Goal: Task Accomplishment & Management: Manage account settings

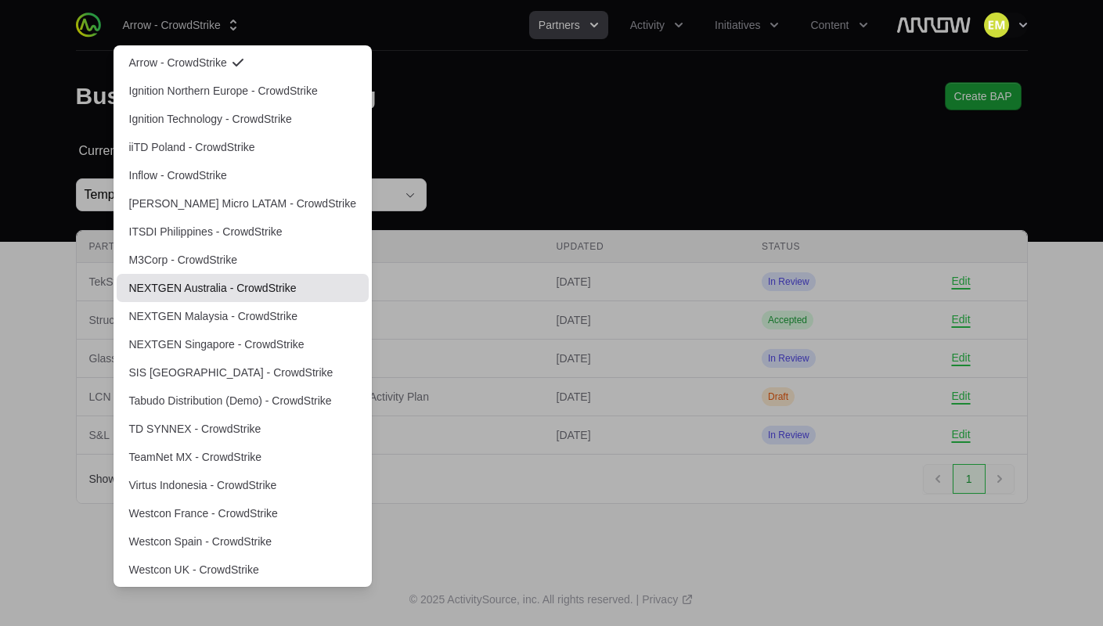
click at [175, 293] on link "NEXTGEN Australia - CrowdStrike" at bounding box center [243, 288] width 252 height 28
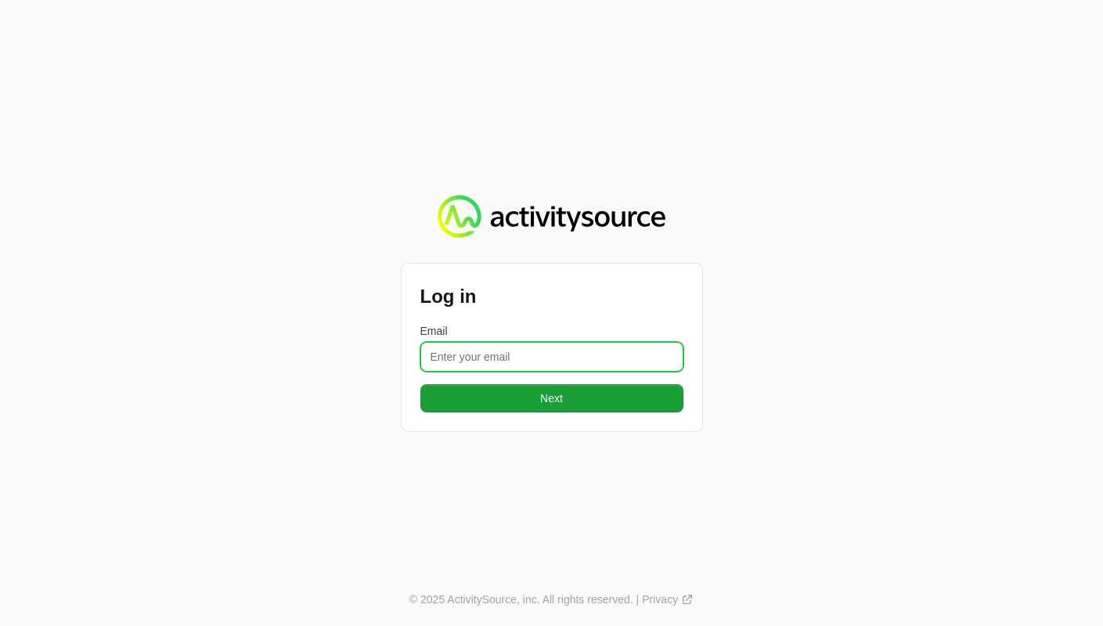
click at [446, 353] on input "Email" at bounding box center [551, 357] width 263 height 30
type input "[PERSON_NAME][EMAIL_ADDRESS][PERSON_NAME][DOMAIN_NAME]"
click at [420, 384] on button "Next" at bounding box center [551, 398] width 263 height 28
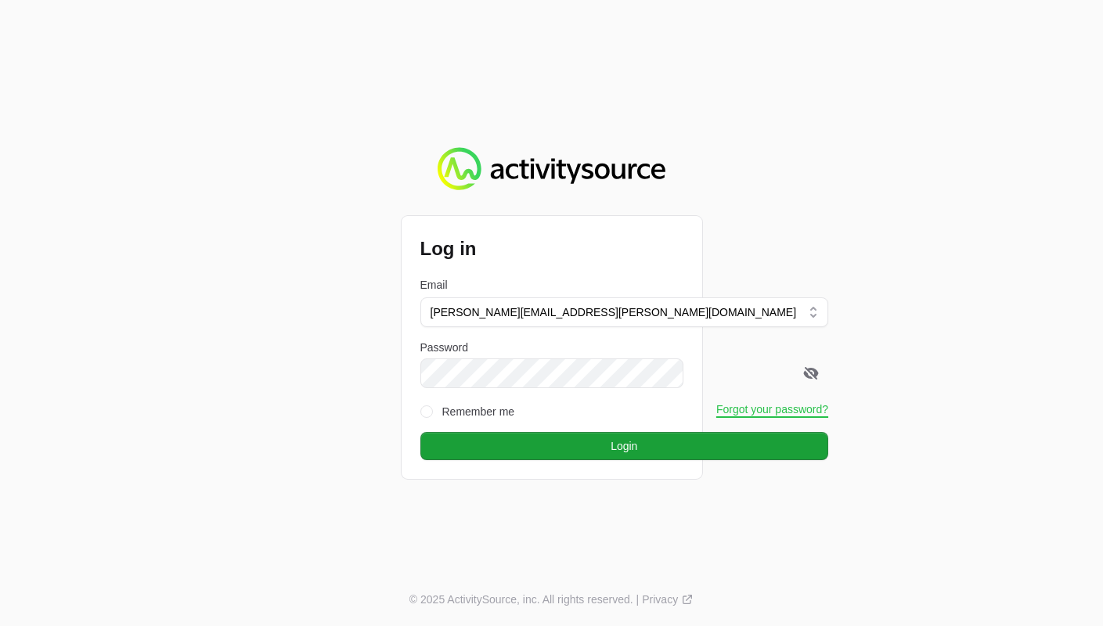
click at [420, 432] on button "Login" at bounding box center [624, 446] width 409 height 28
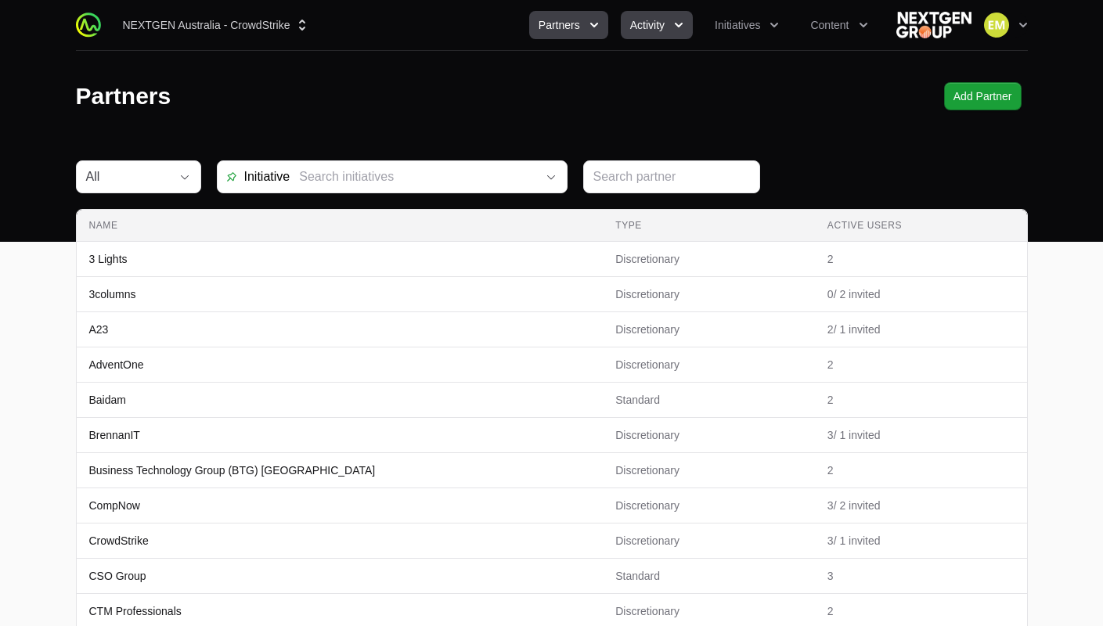
click at [630, 21] on span "Activity" at bounding box center [647, 25] width 34 height 16
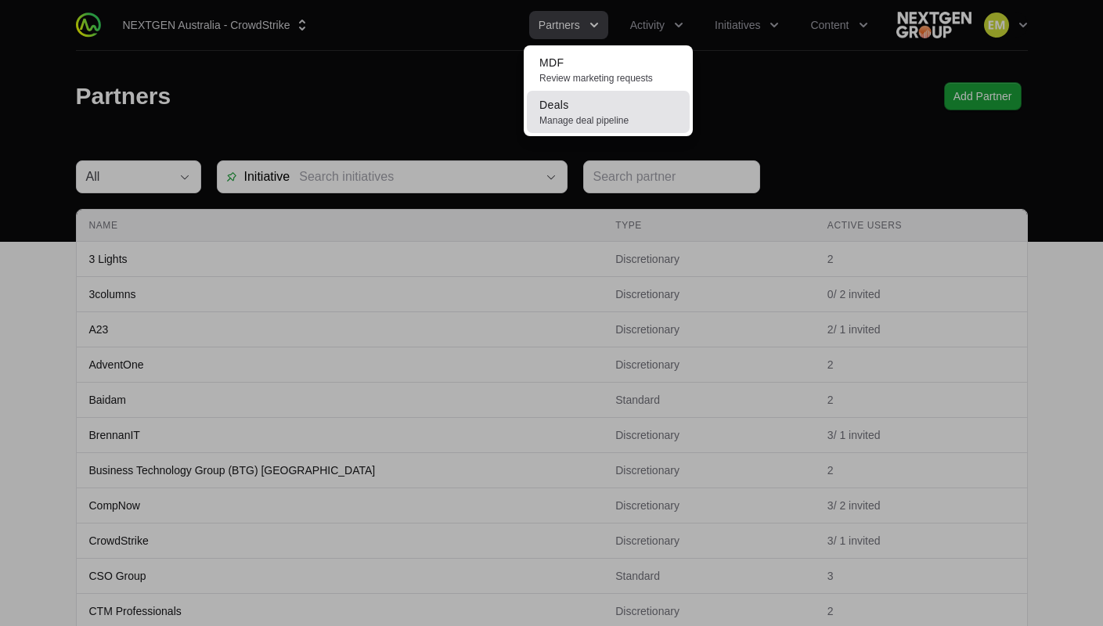
click at [599, 118] on span "Manage deal pipeline" at bounding box center [609, 120] width 138 height 13
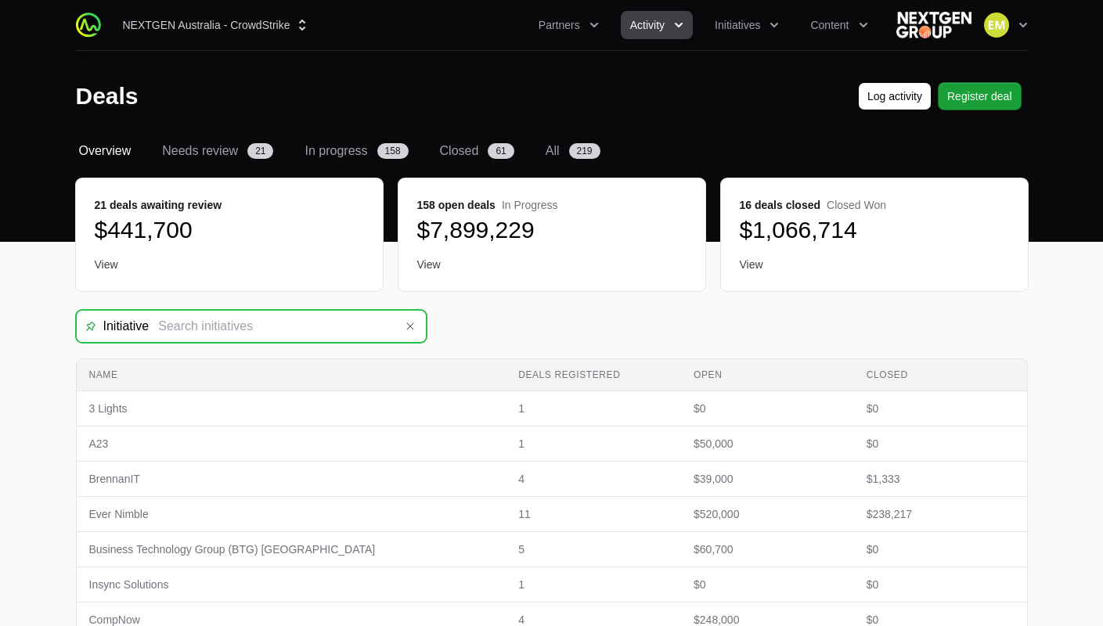
click at [301, 319] on input "Deals Filters" at bounding box center [271, 326] width 245 height 31
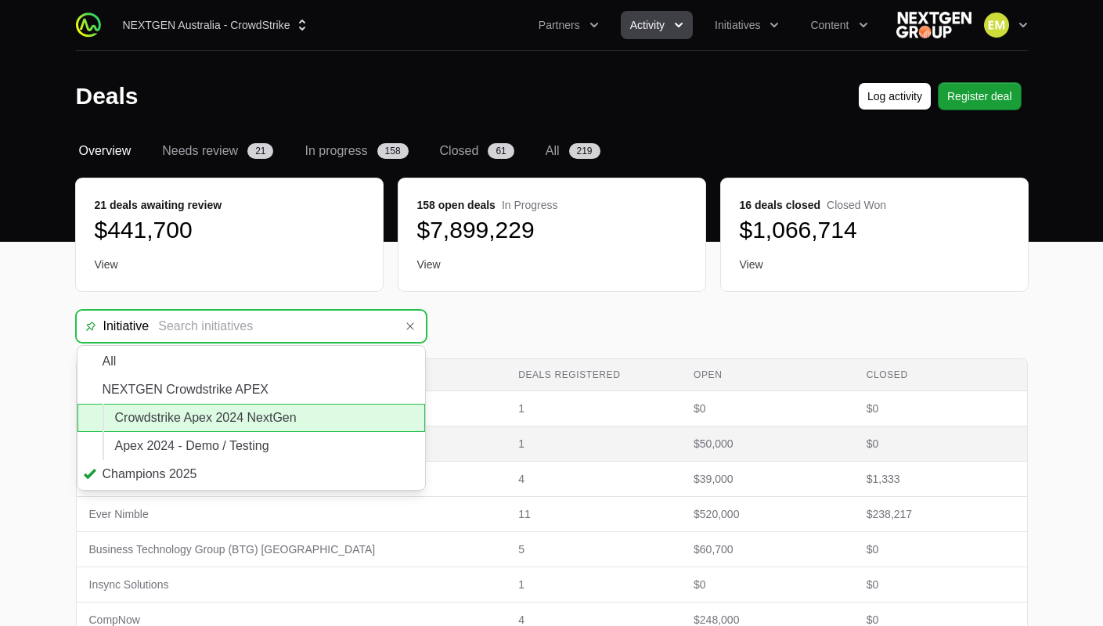
click at [255, 429] on li "Crowdstrike Apex 2024 NextGen" at bounding box center [252, 418] width 348 height 28
type input "Crowdstrike Apex 2024 NextGen"
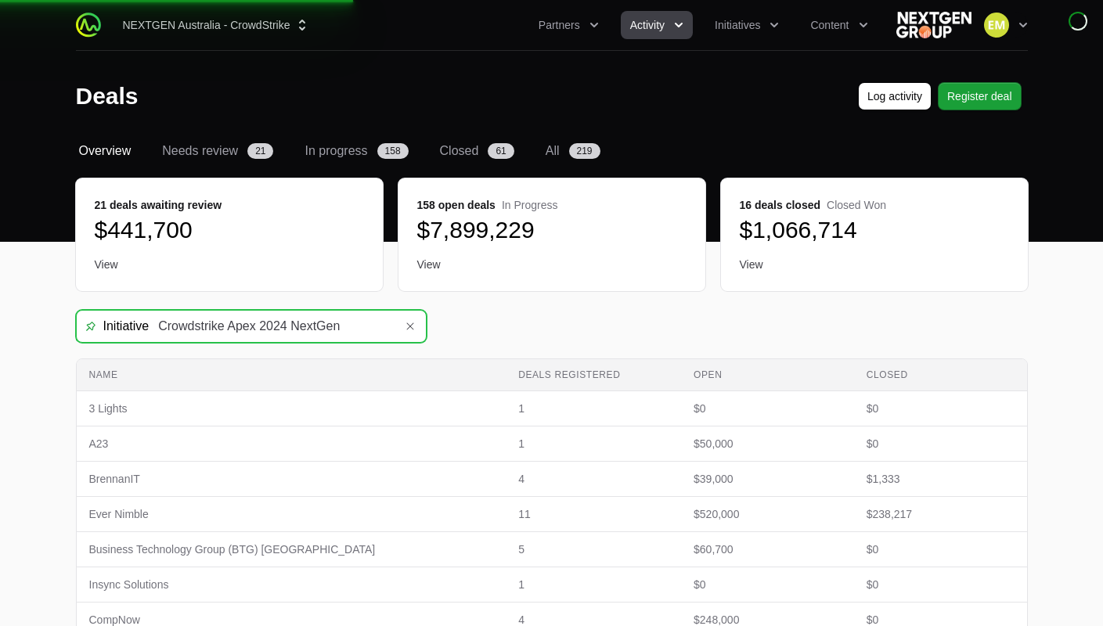
click at [273, 330] on input "Crowdstrike Apex 2024 NextGen" at bounding box center [271, 326] width 245 height 31
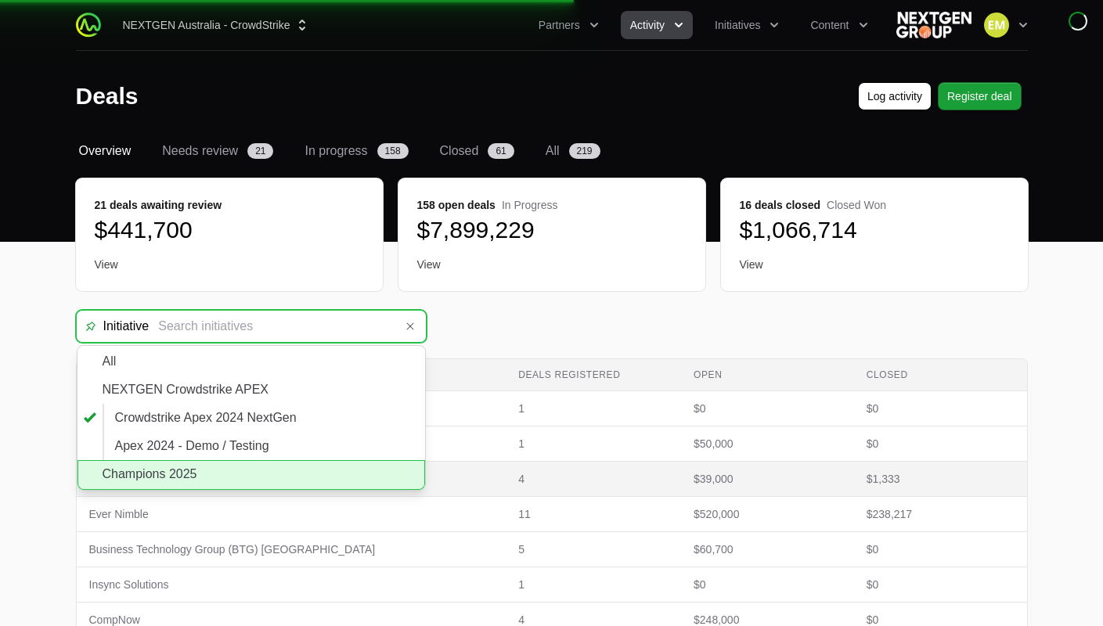
click at [253, 474] on li "Champions 2025" at bounding box center [252, 475] width 348 height 30
type input "Champions 2025"
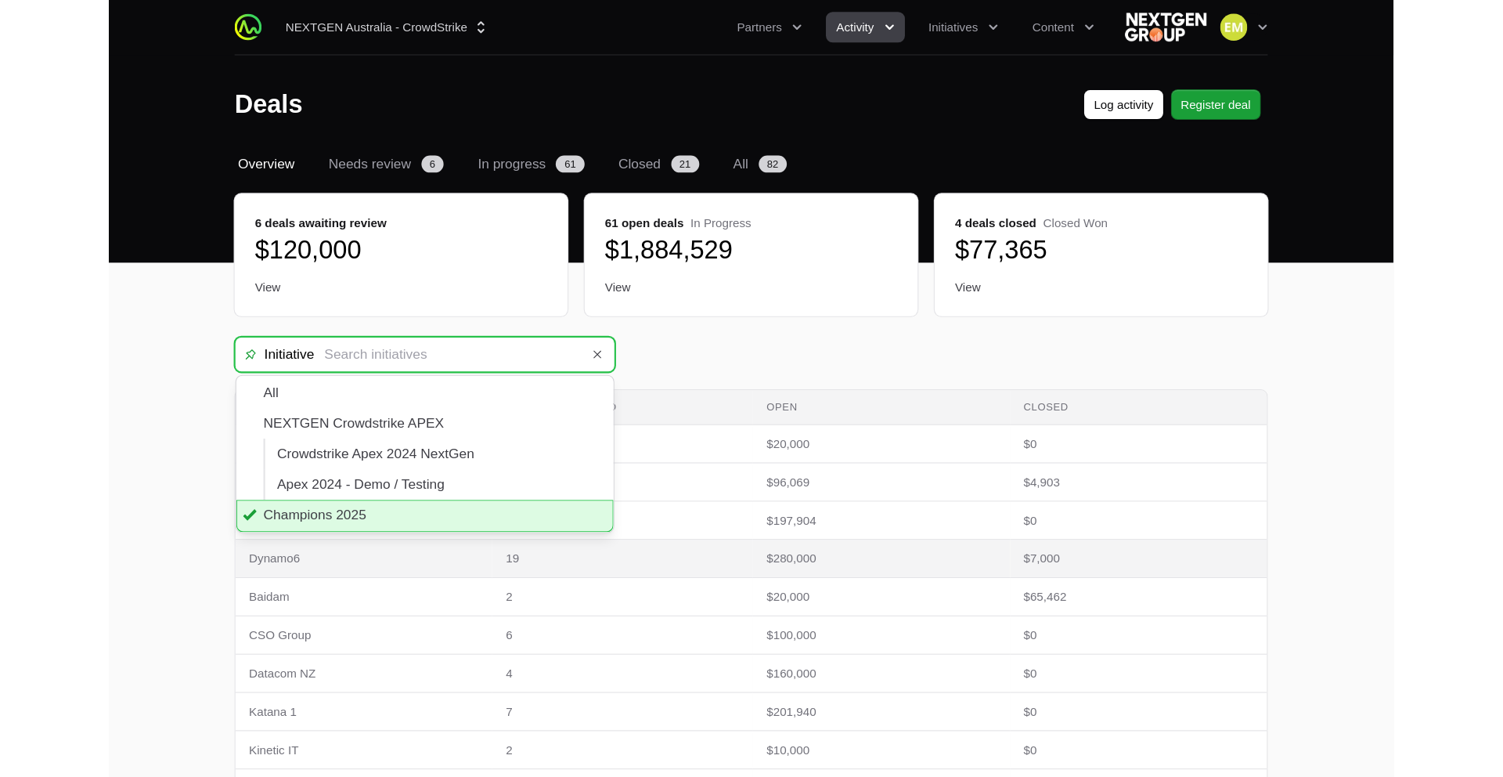
scroll to position [5, 0]
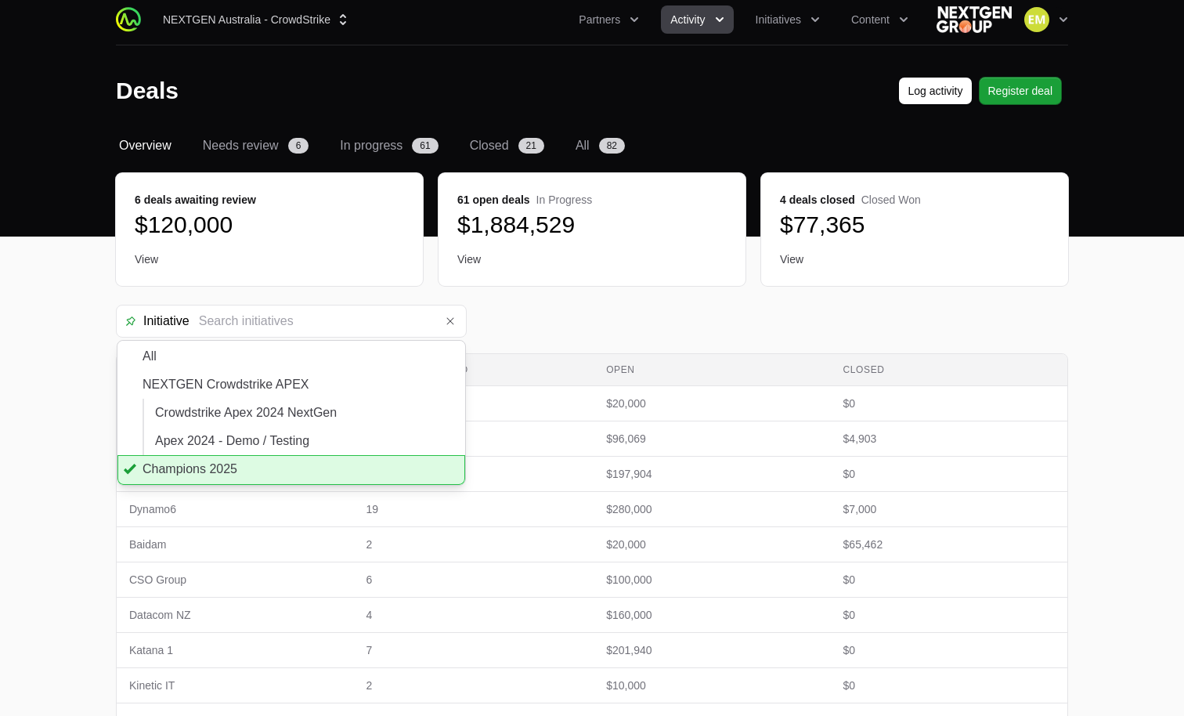
type input "Champions 2025"
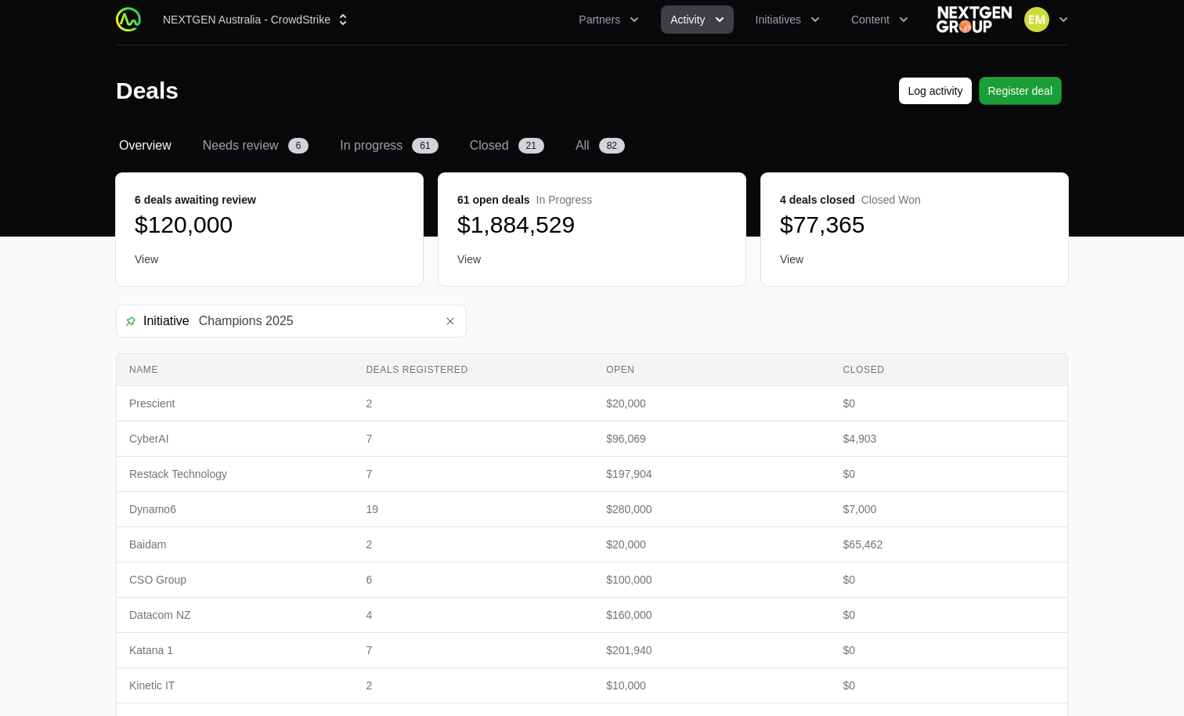
drag, startPoint x: 862, startPoint y: 304, endPoint x: 870, endPoint y: 305, distance: 7.9
click at [862, 305] on div "Initiative Champions 2025" at bounding box center [592, 321] width 952 height 33
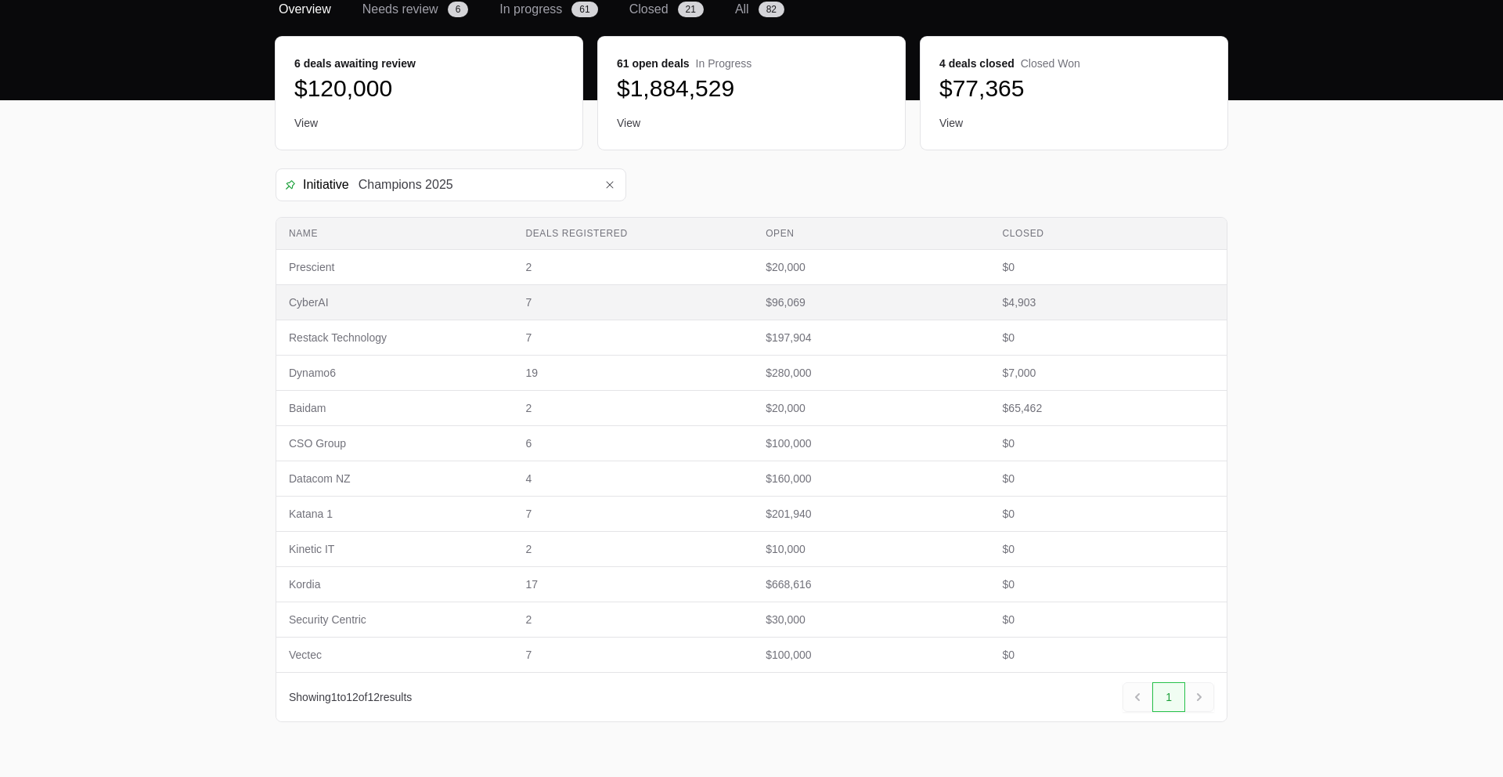
scroll to position [178, 0]
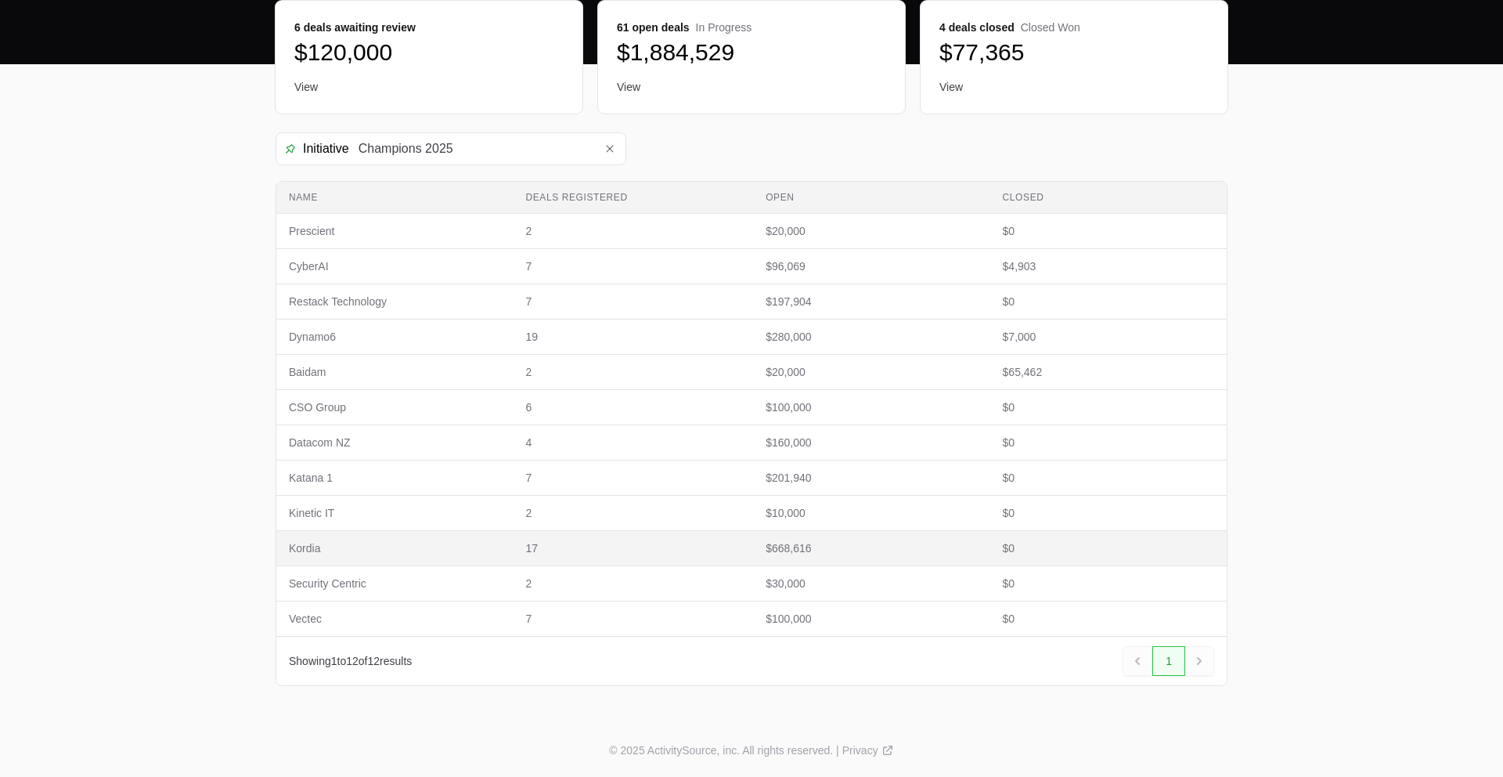
click at [394, 549] on span "Kordia" at bounding box center [394, 548] width 211 height 16
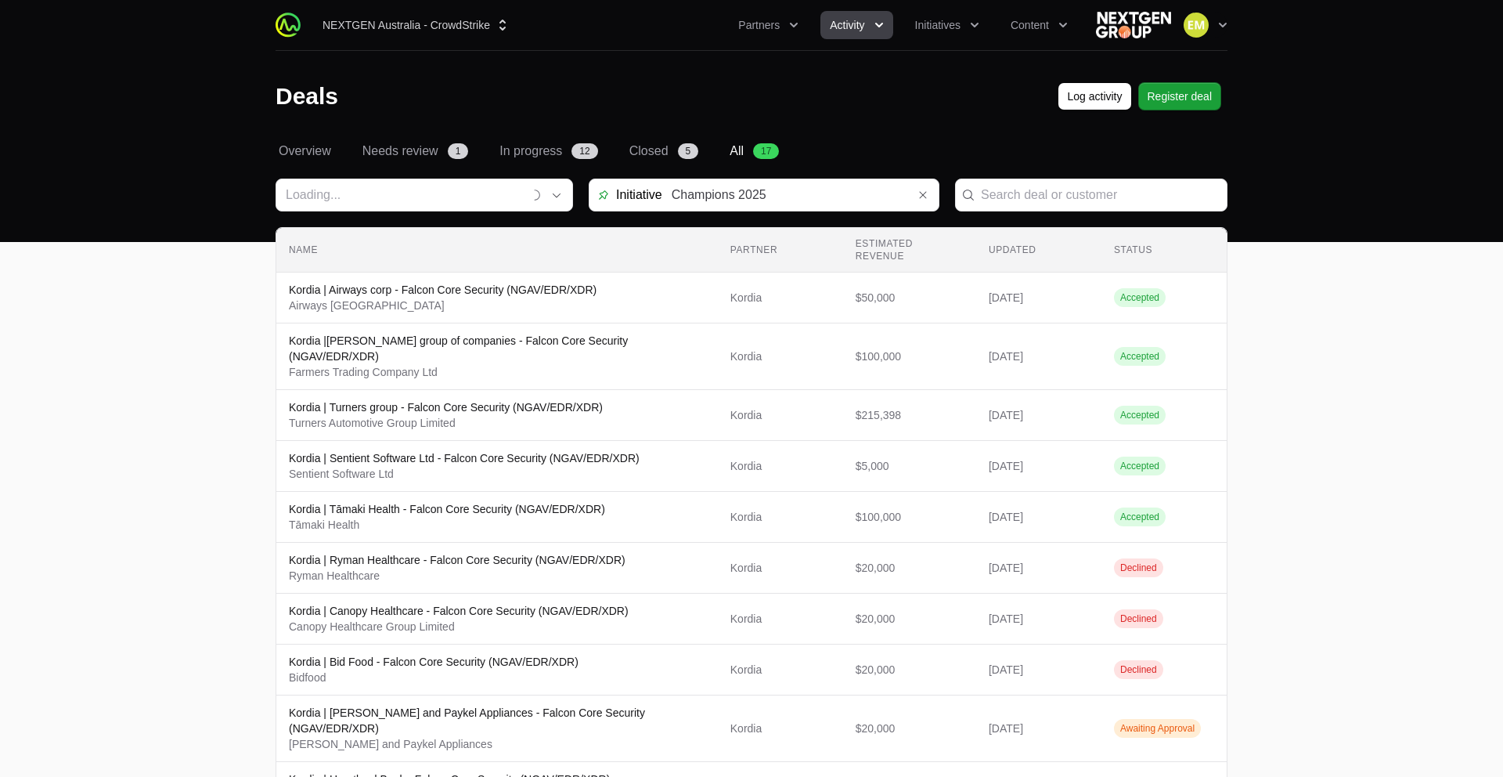
type input "Kordia"
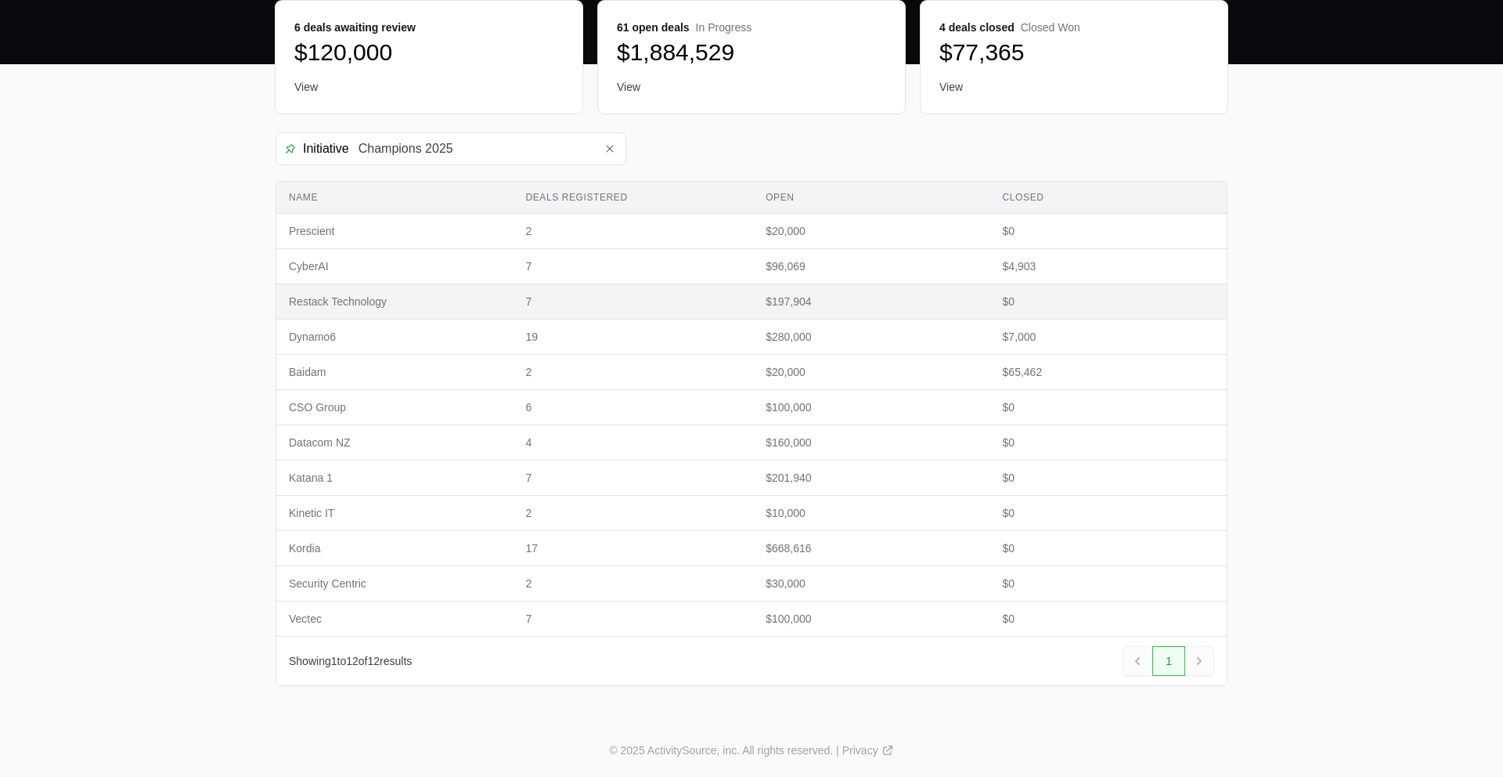
scroll to position [161, 0]
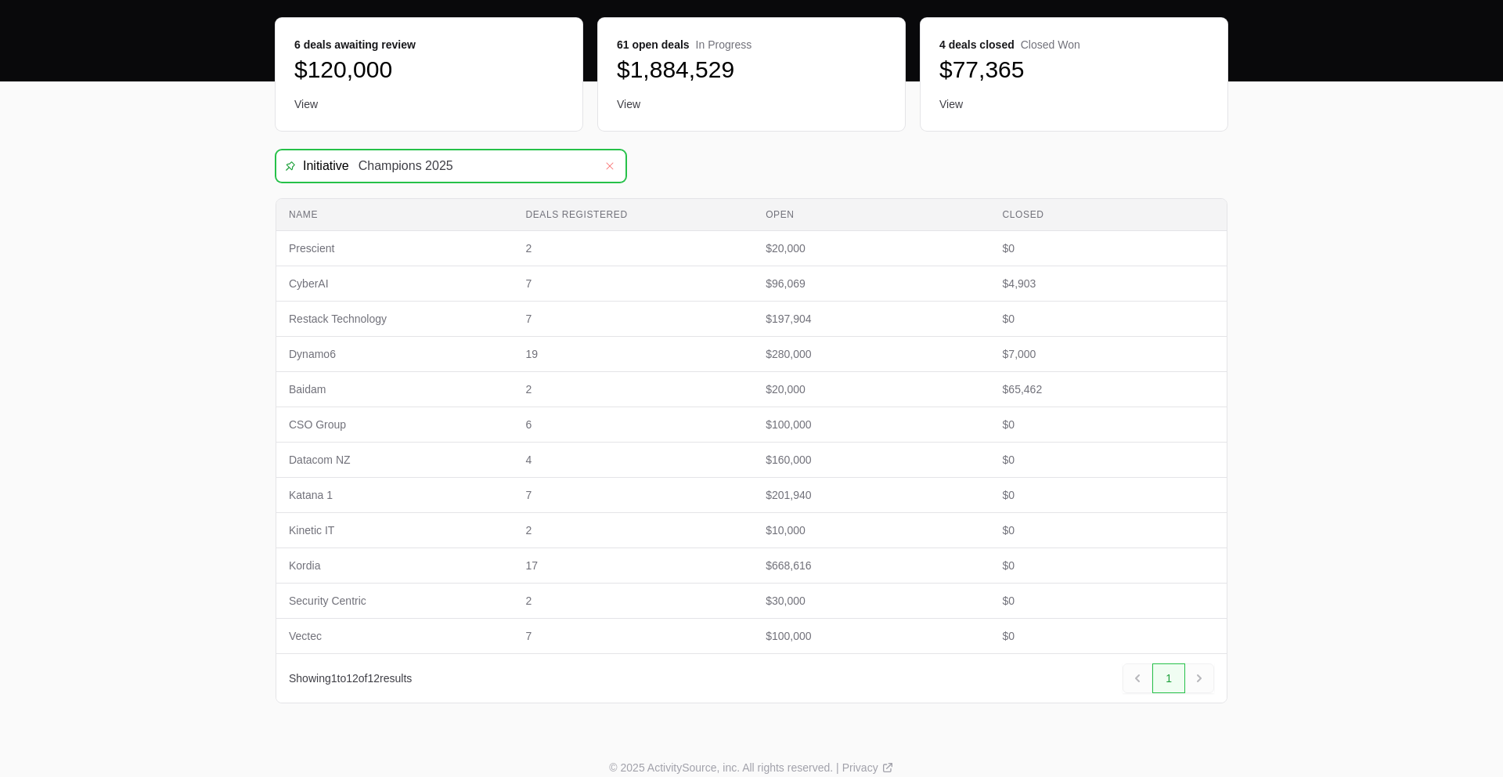
click at [601, 167] on button "Remove" at bounding box center [609, 165] width 31 height 31
click at [509, 168] on input "Deals Filters" at bounding box center [471, 165] width 245 height 31
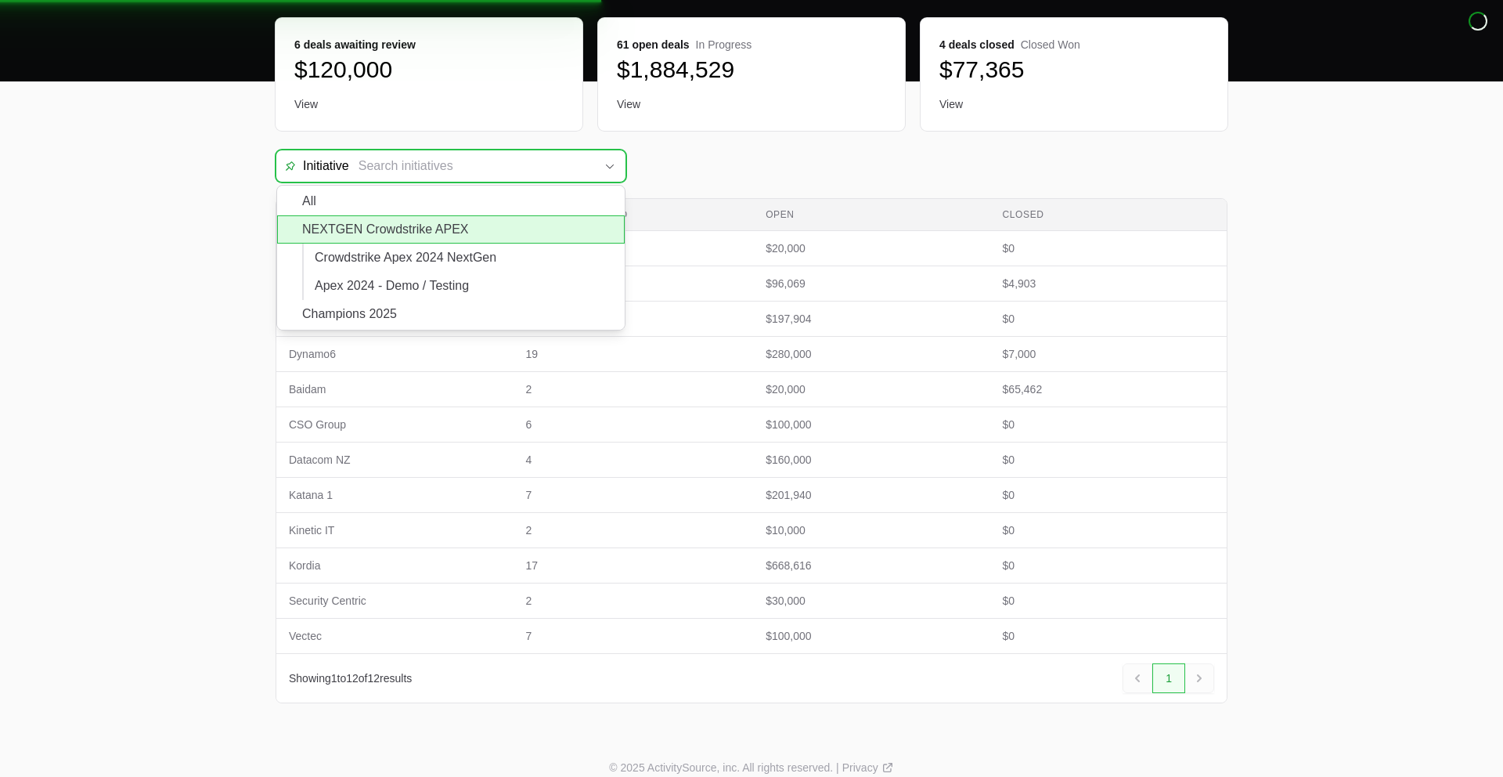
click at [480, 219] on li "NEXTGEN Crowdstrike APEX" at bounding box center [451, 229] width 348 height 28
type input "NEXTGEN Crowdstrike APEX"
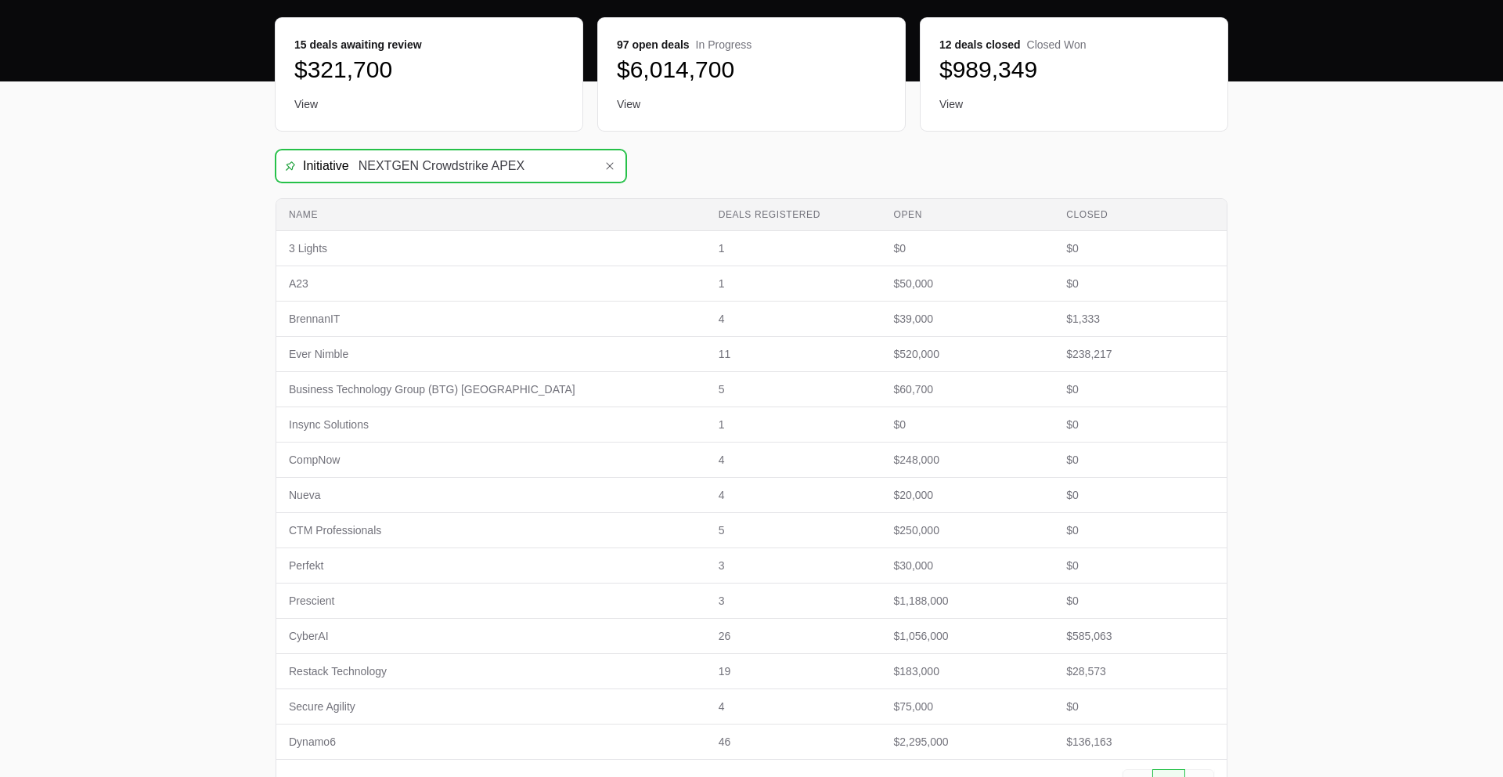
click at [540, 164] on input "NEXTGEN Crowdstrike APEX" at bounding box center [471, 165] width 245 height 31
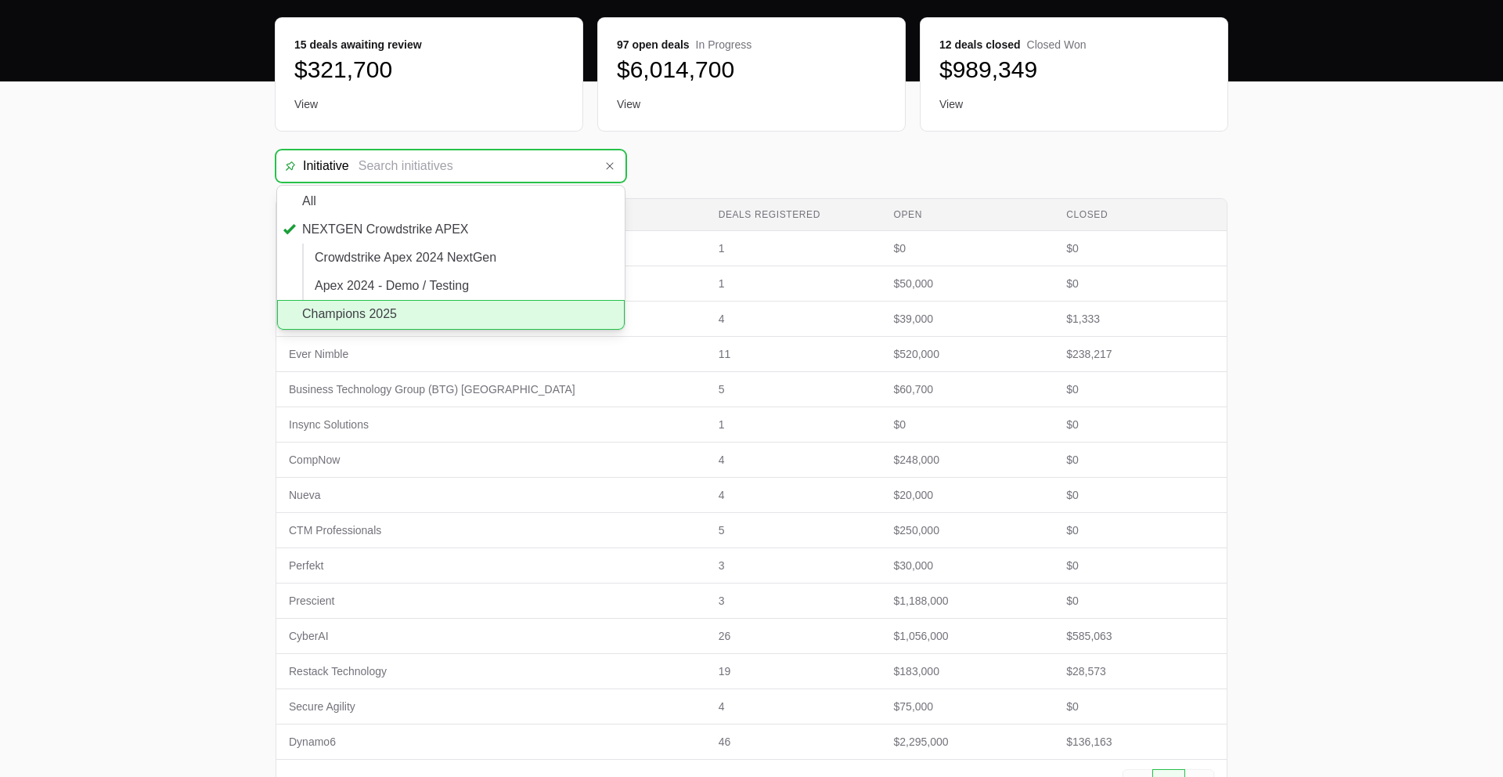
click at [464, 310] on li "Champions 2025" at bounding box center [451, 315] width 348 height 30
type input "Champions 2025"
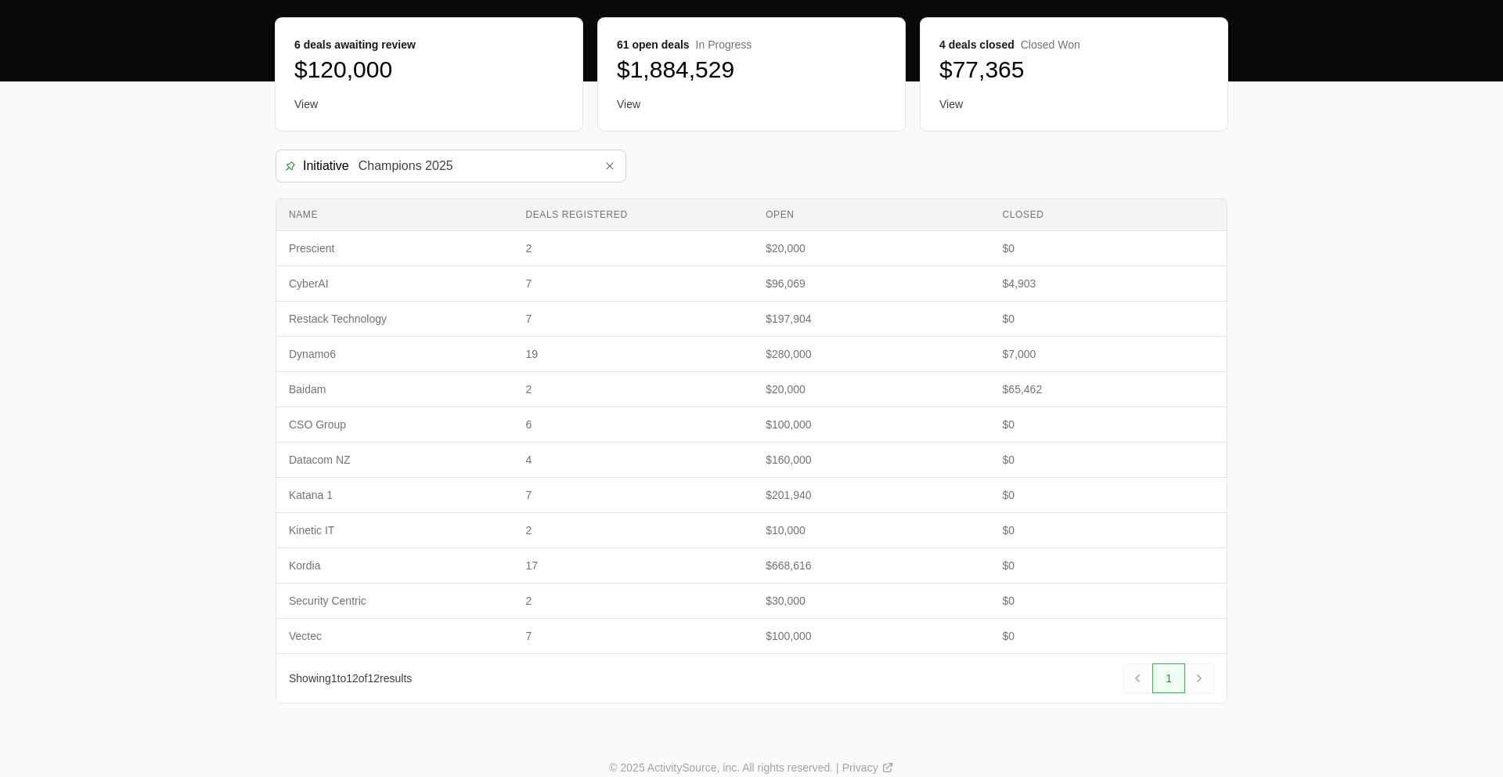
click at [202, 165] on main "Select a tab Overview Needs review In progress Closed All Overview Needs review…" at bounding box center [751, 361] width 1503 height 760
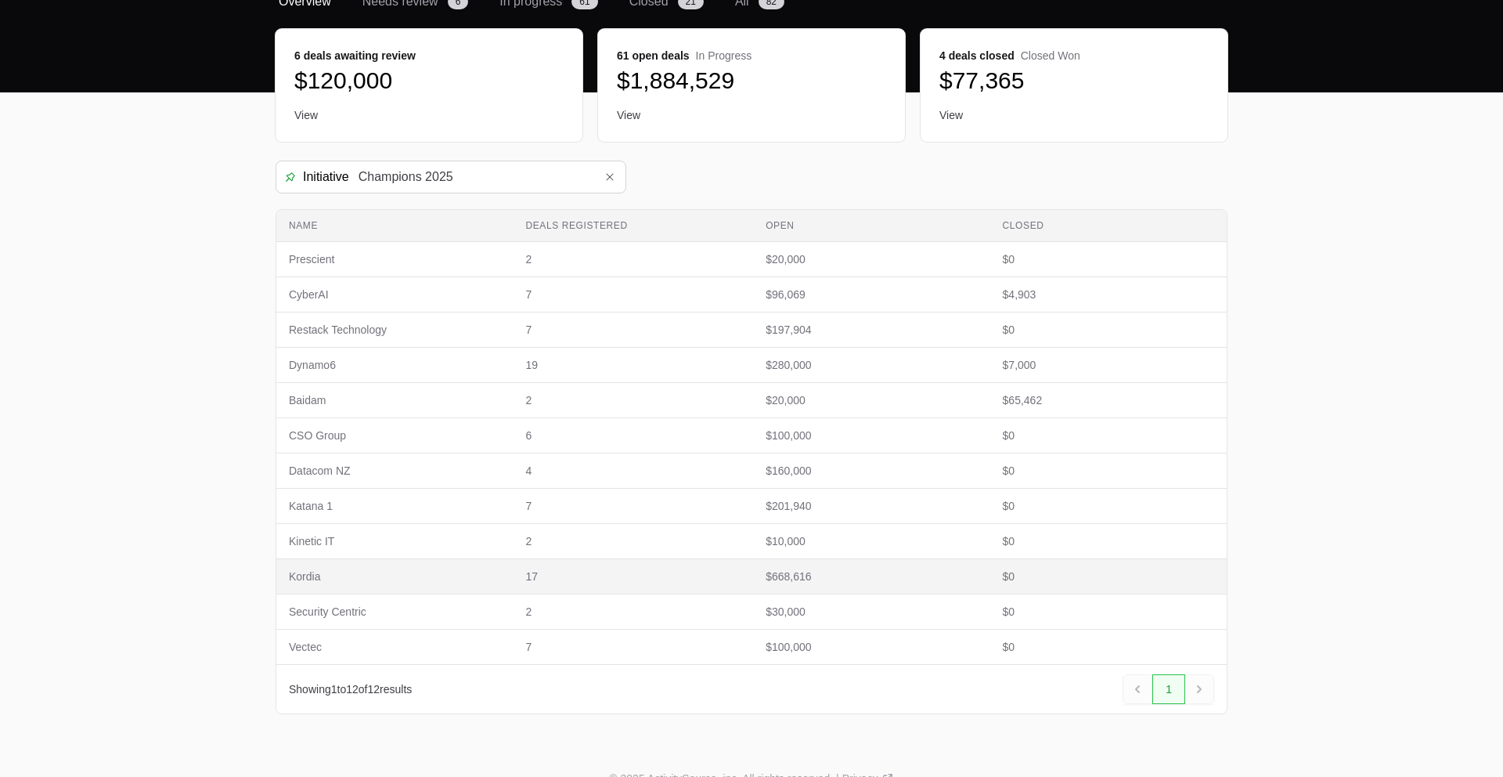
click at [556, 572] on span "17" at bounding box center [632, 576] width 215 height 16
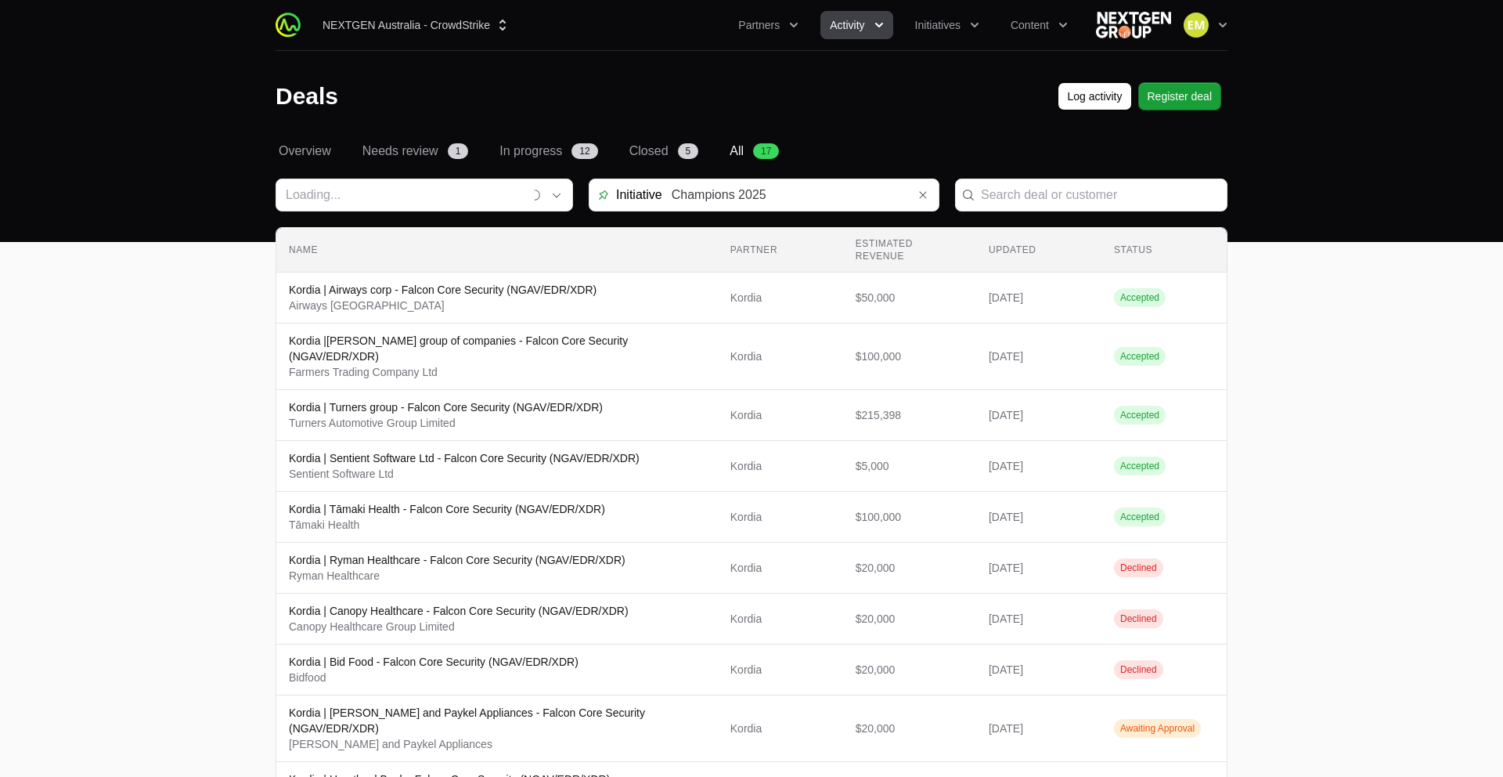
type input "Kordia"
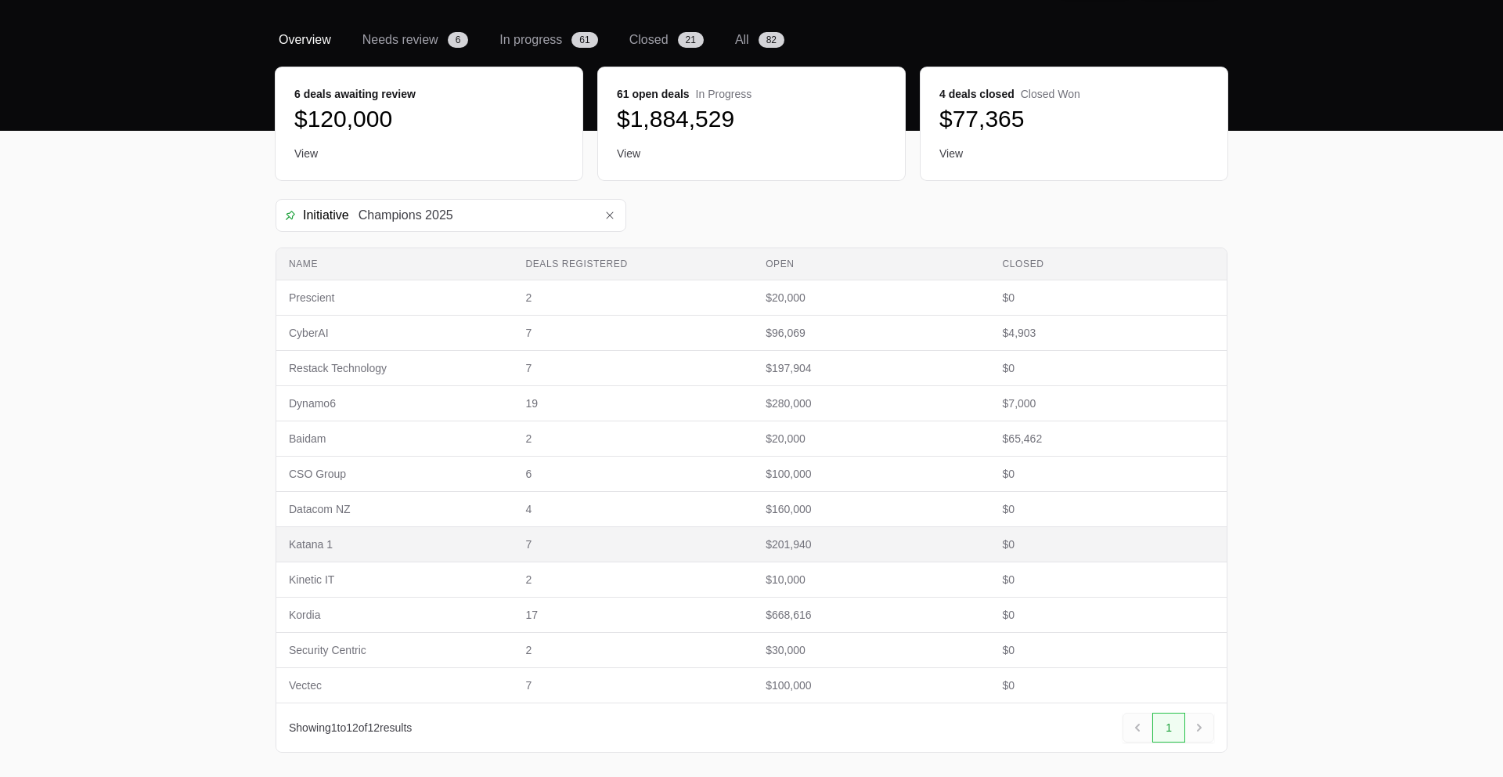
scroll to position [115, 0]
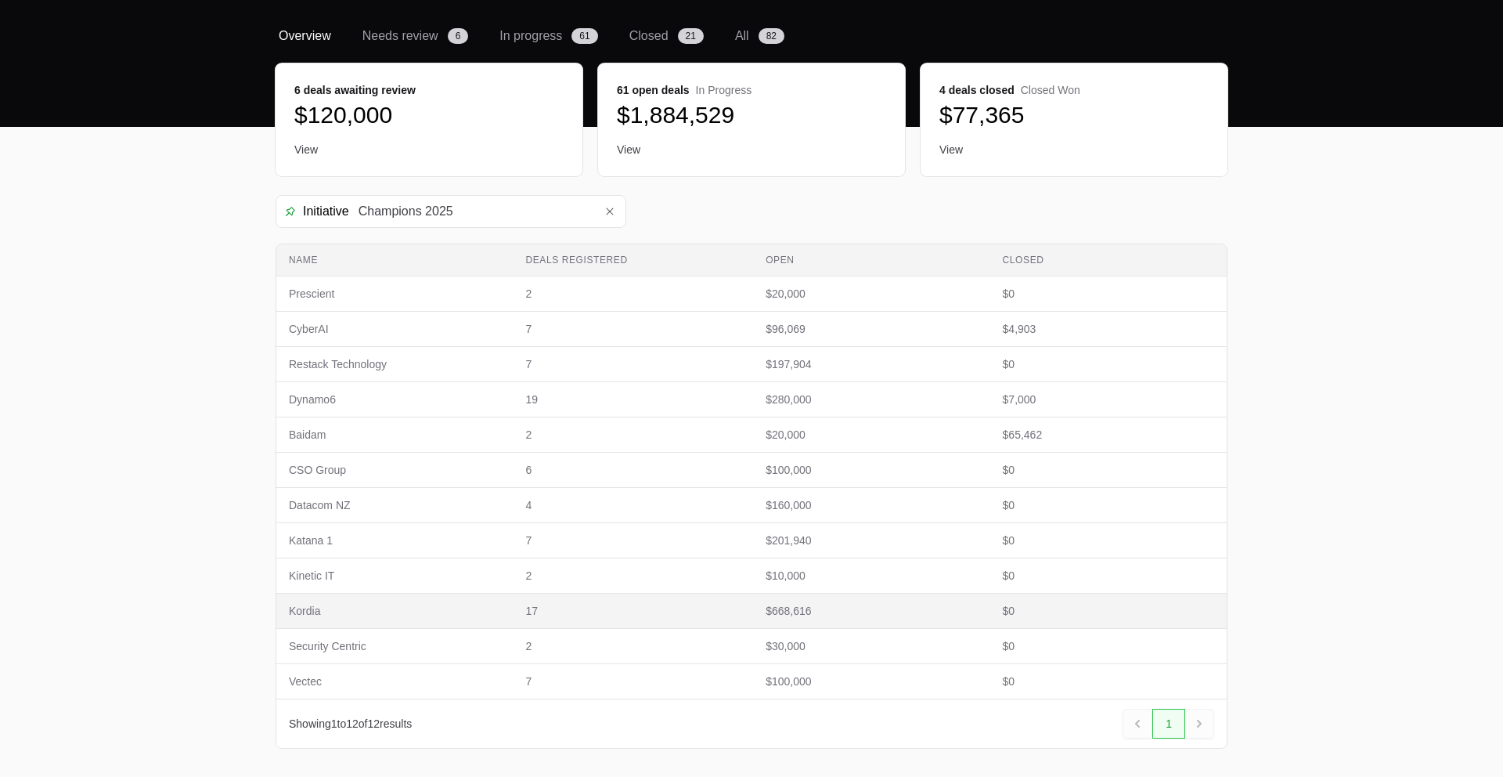
click at [683, 612] on span "17" at bounding box center [632, 611] width 215 height 16
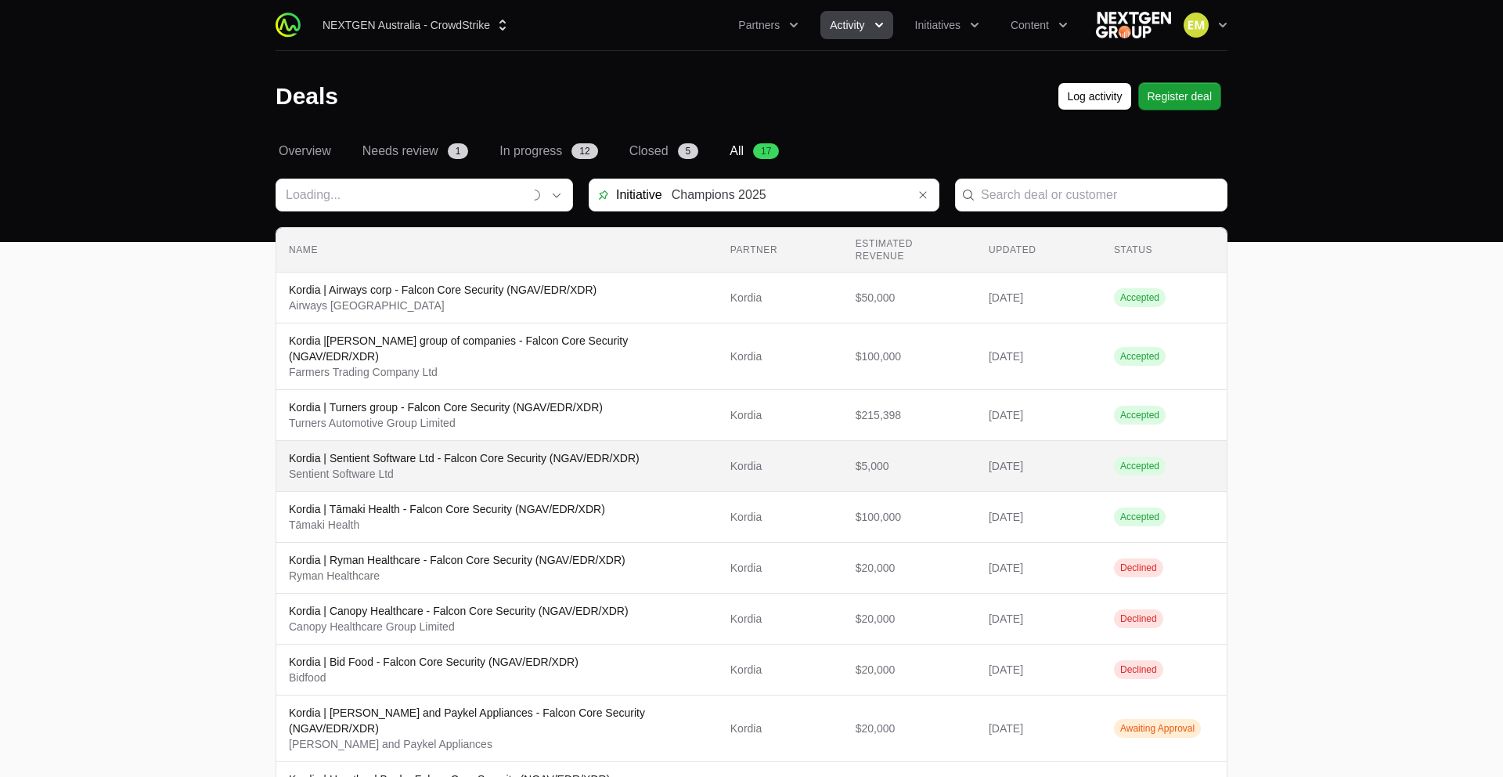
type input "Kordia"
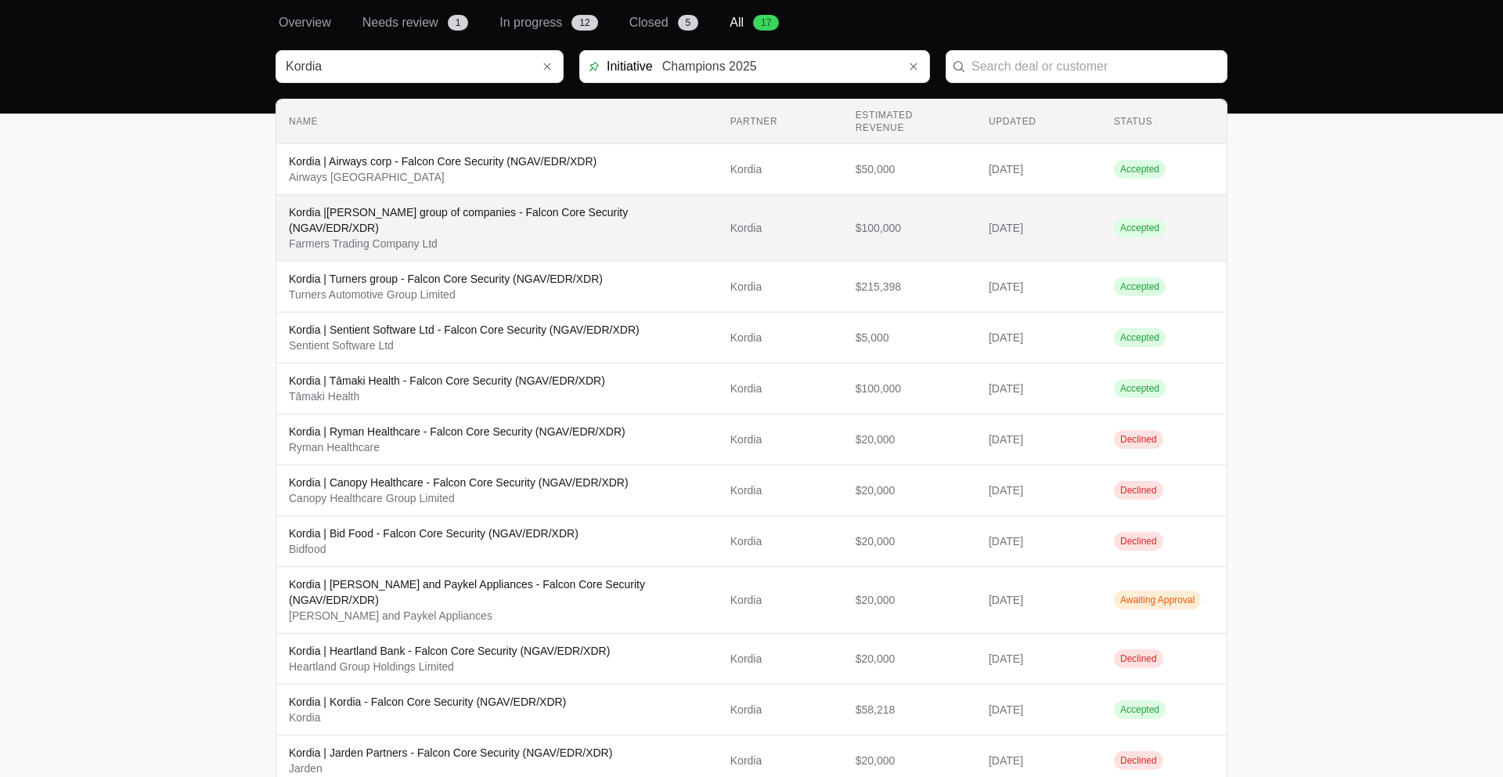
scroll to position [152, 0]
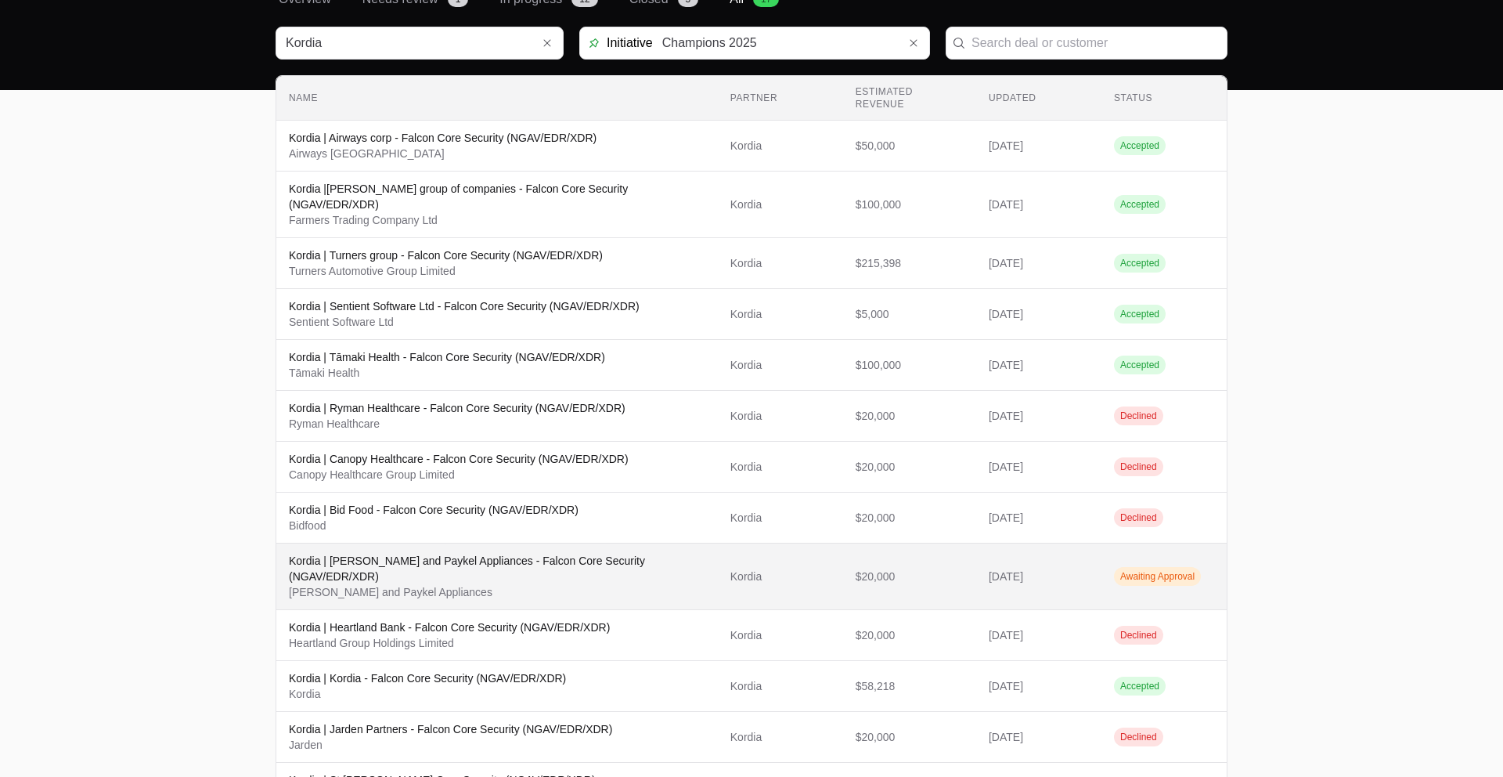
click at [735, 568] on span "Kordia" at bounding box center [781, 576] width 100 height 16
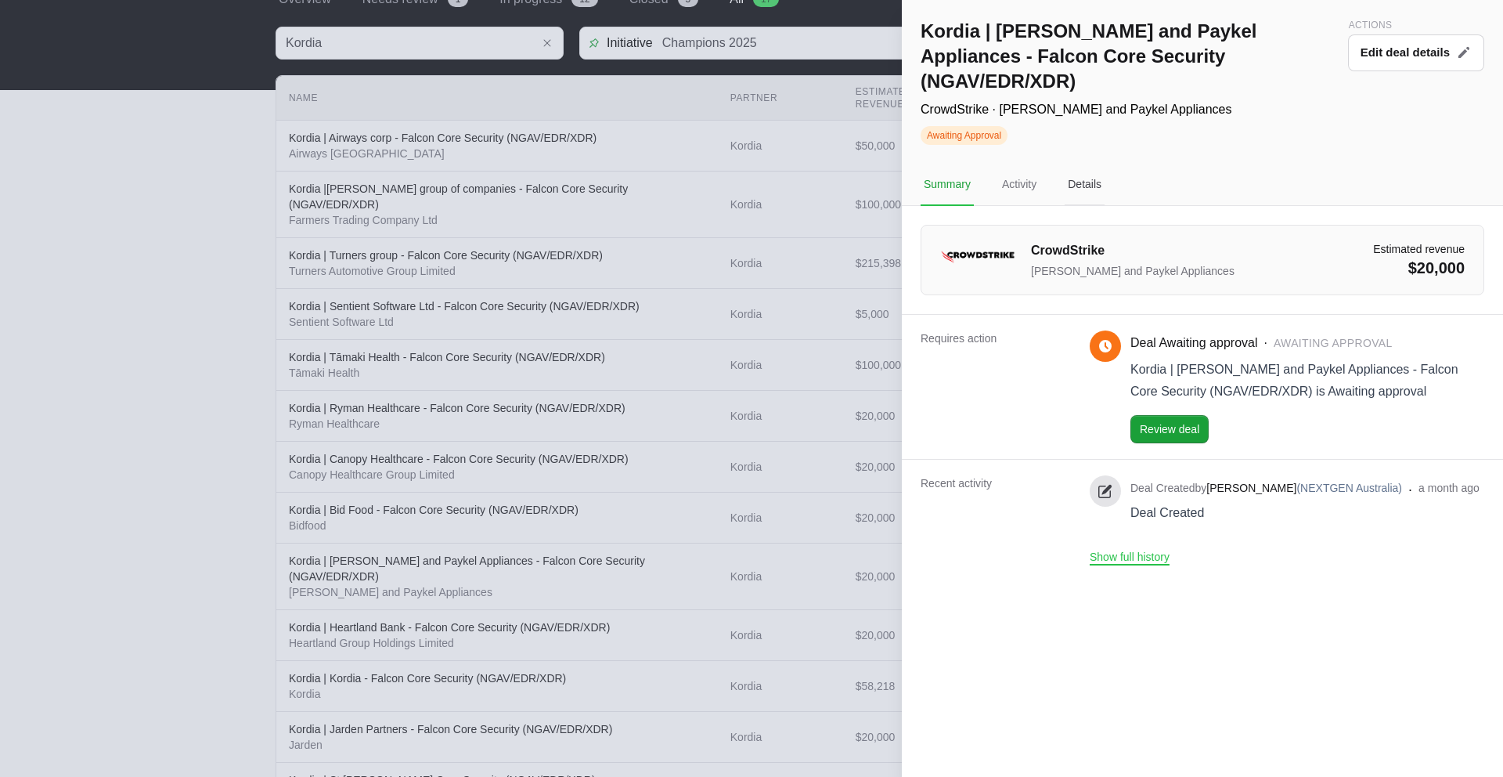
click at [1088, 166] on div "Details" at bounding box center [1085, 185] width 40 height 42
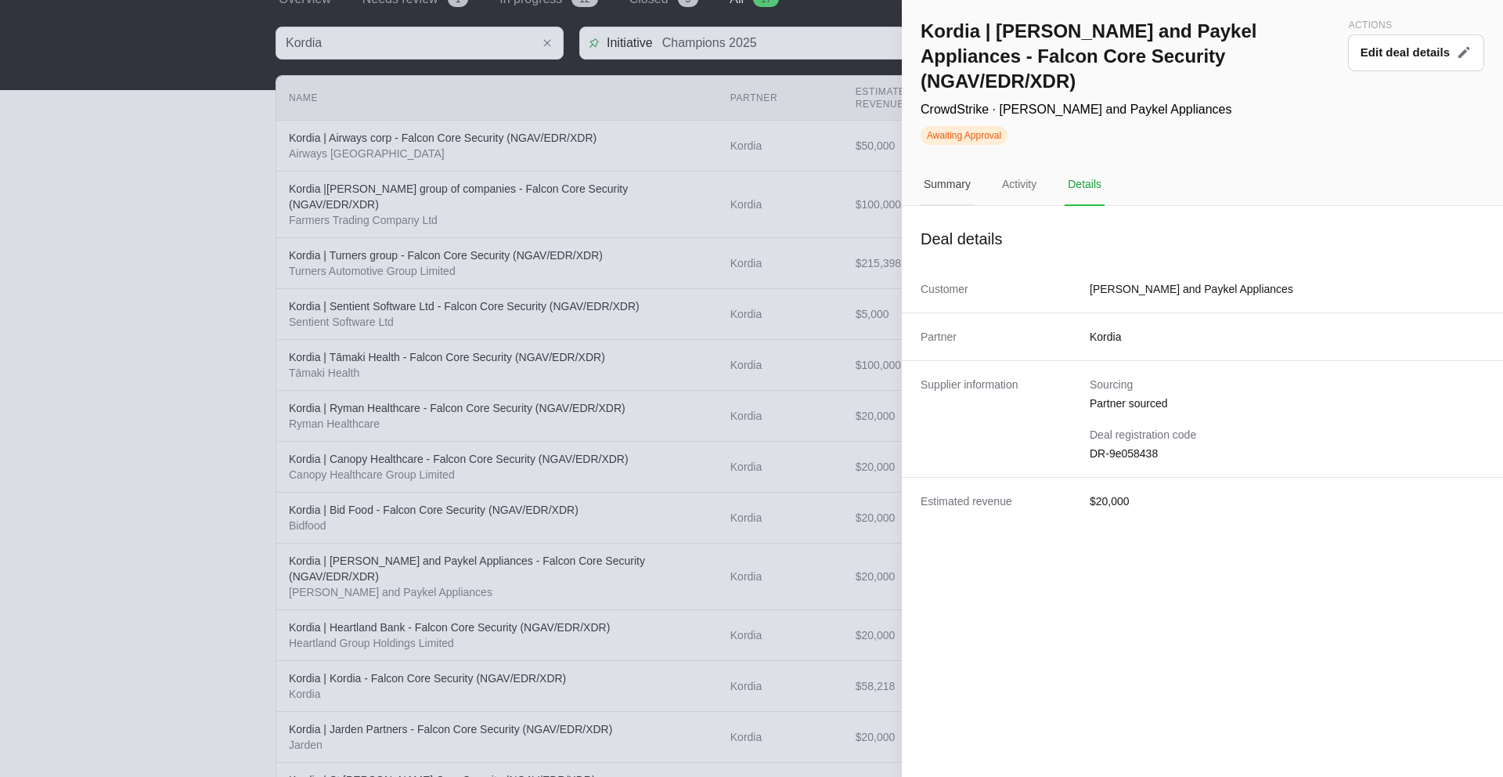
click at [956, 165] on div "Summary" at bounding box center [947, 185] width 53 height 42
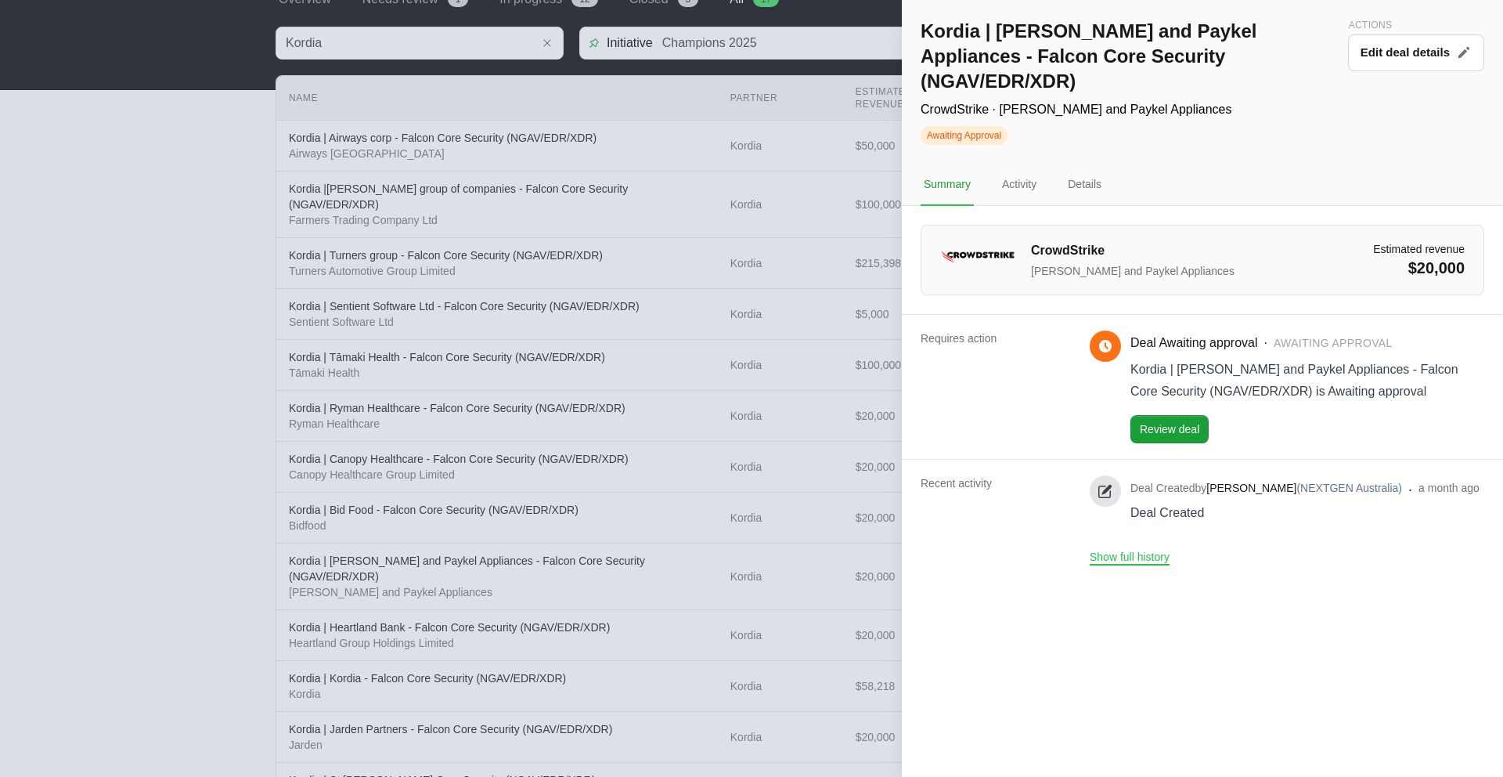
click at [810, 295] on div at bounding box center [751, 388] width 1503 height 777
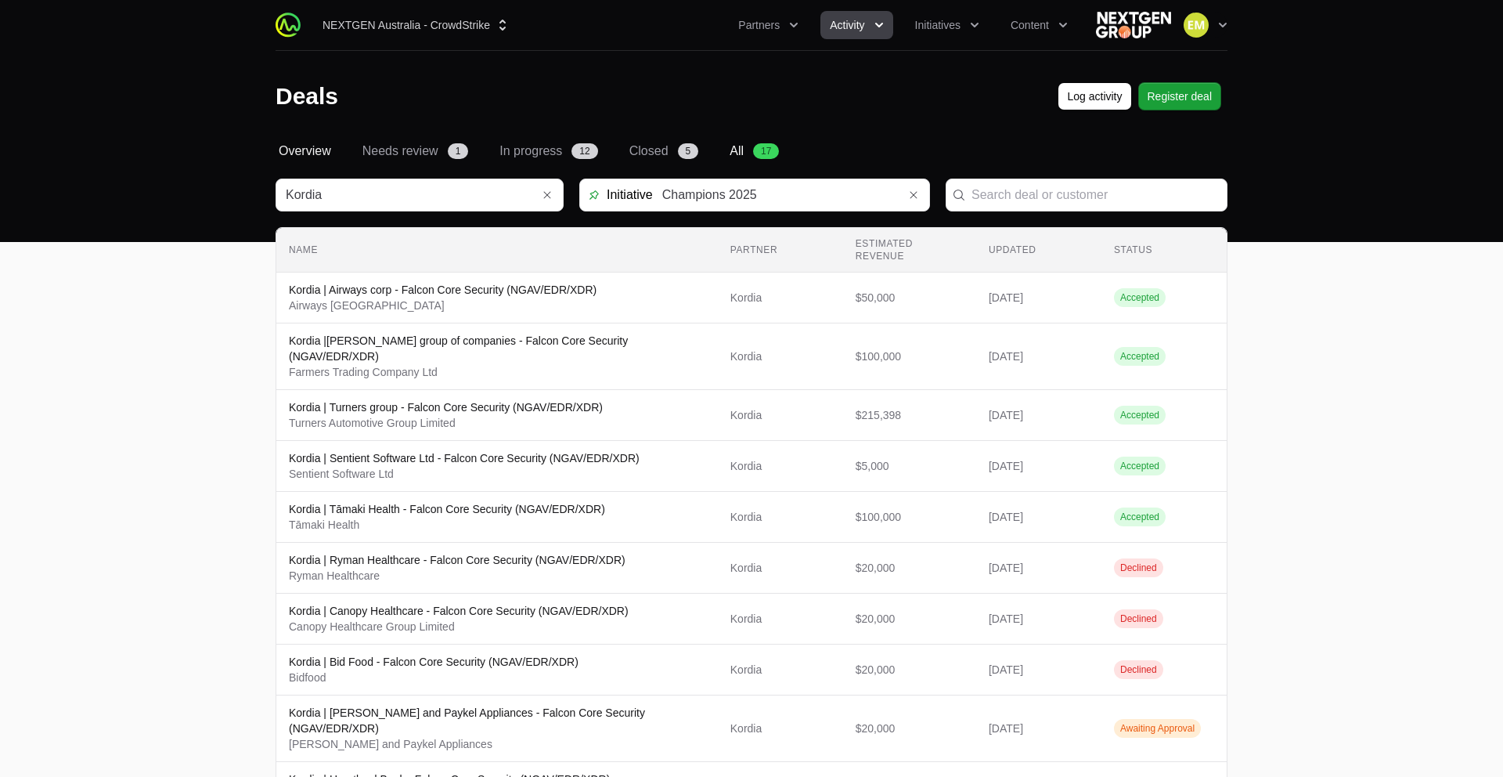
click at [287, 146] on span "Overview" at bounding box center [305, 151] width 52 height 19
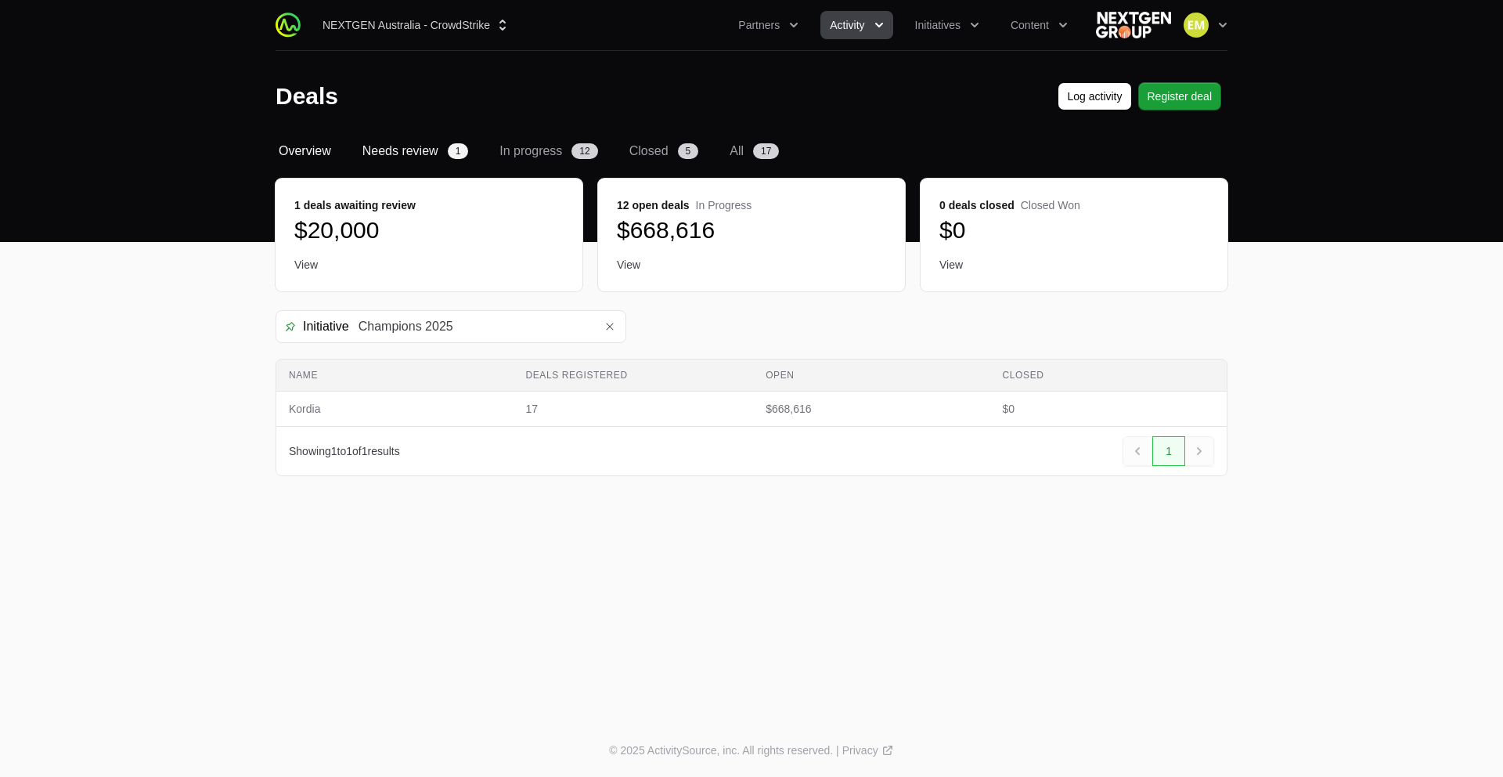
click at [401, 155] on span "Needs review" at bounding box center [401, 151] width 76 height 19
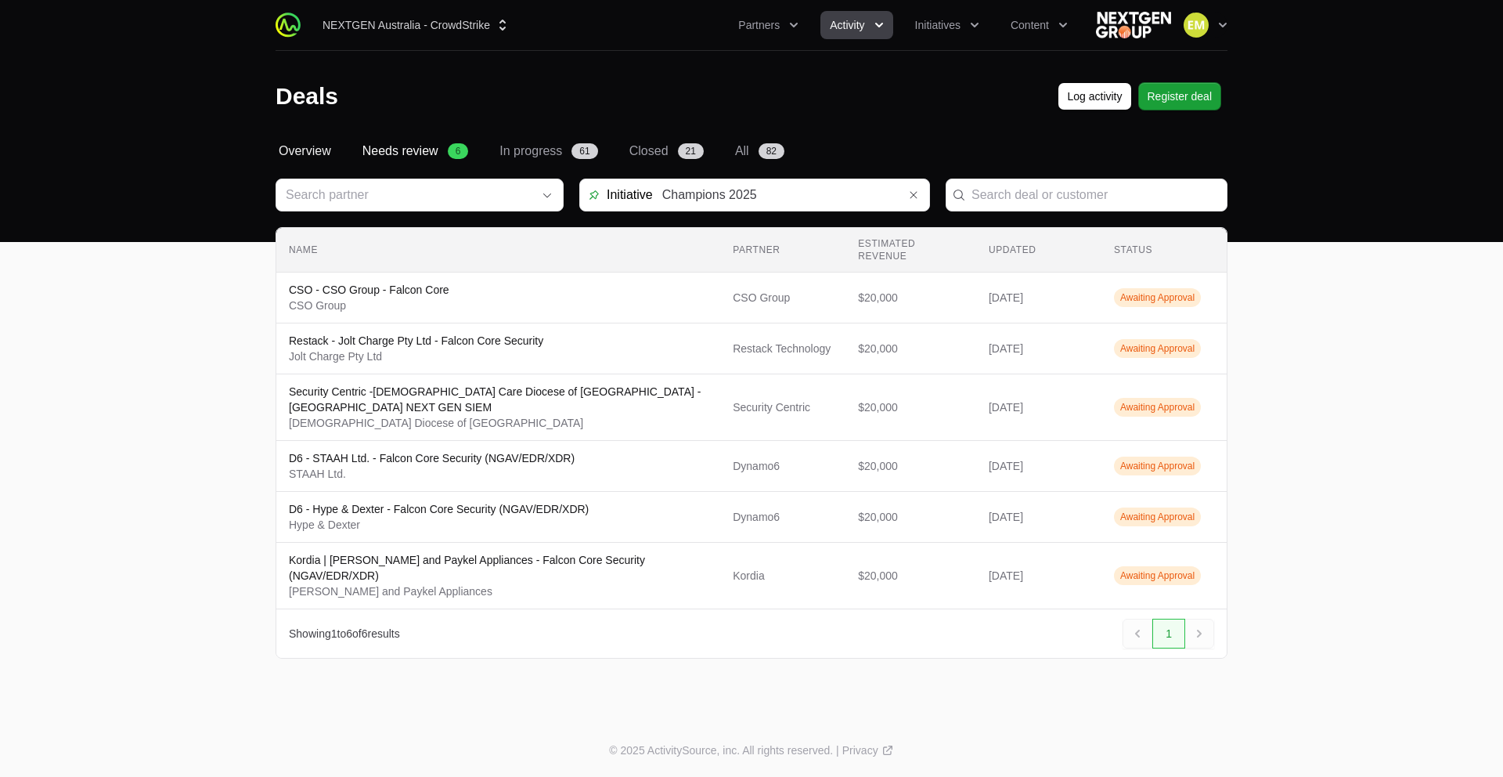
click at [312, 158] on span "Overview" at bounding box center [305, 151] width 52 height 19
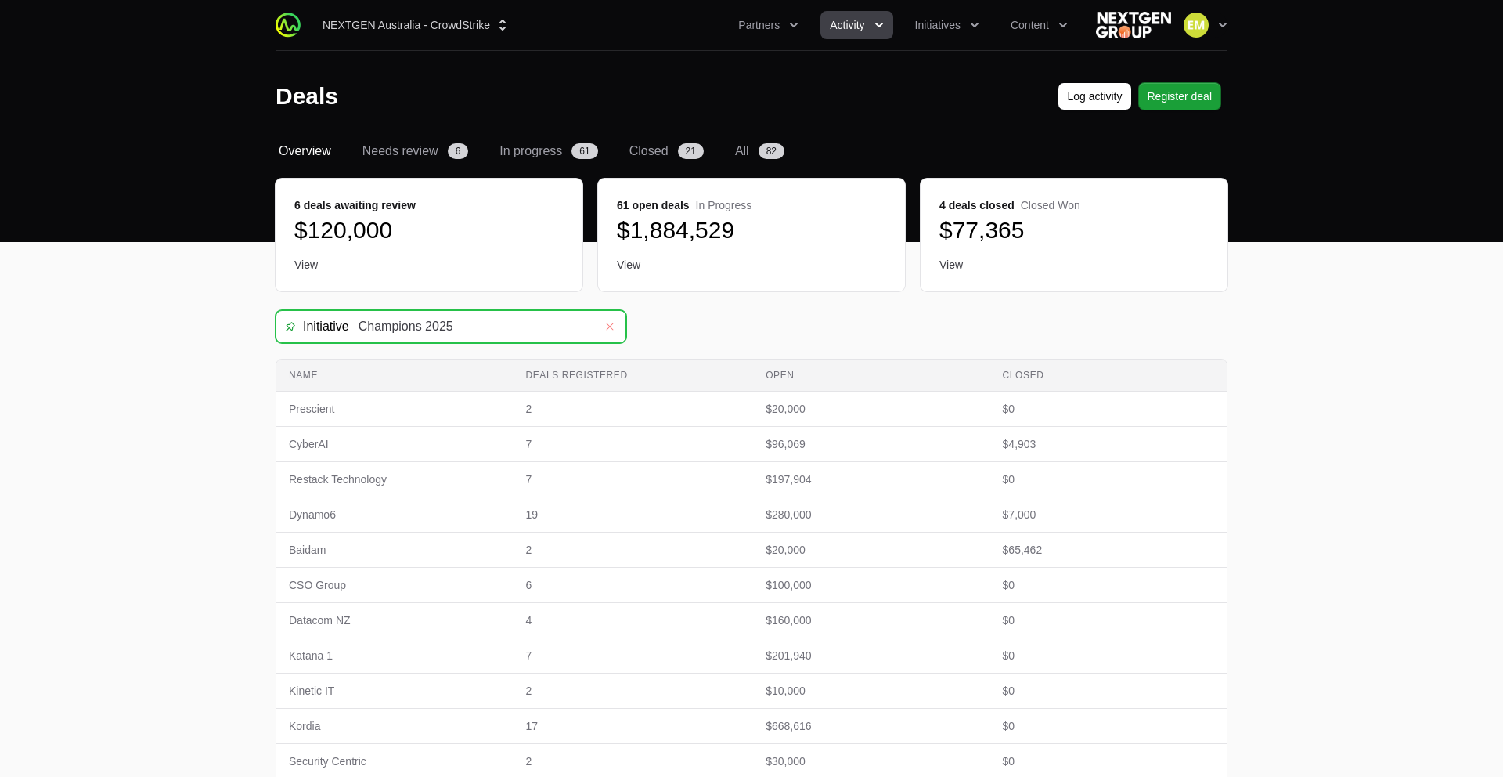
click at [608, 325] on icon "Remove" at bounding box center [609, 326] width 9 height 13
click at [506, 319] on input "Deals Filters" at bounding box center [471, 326] width 245 height 31
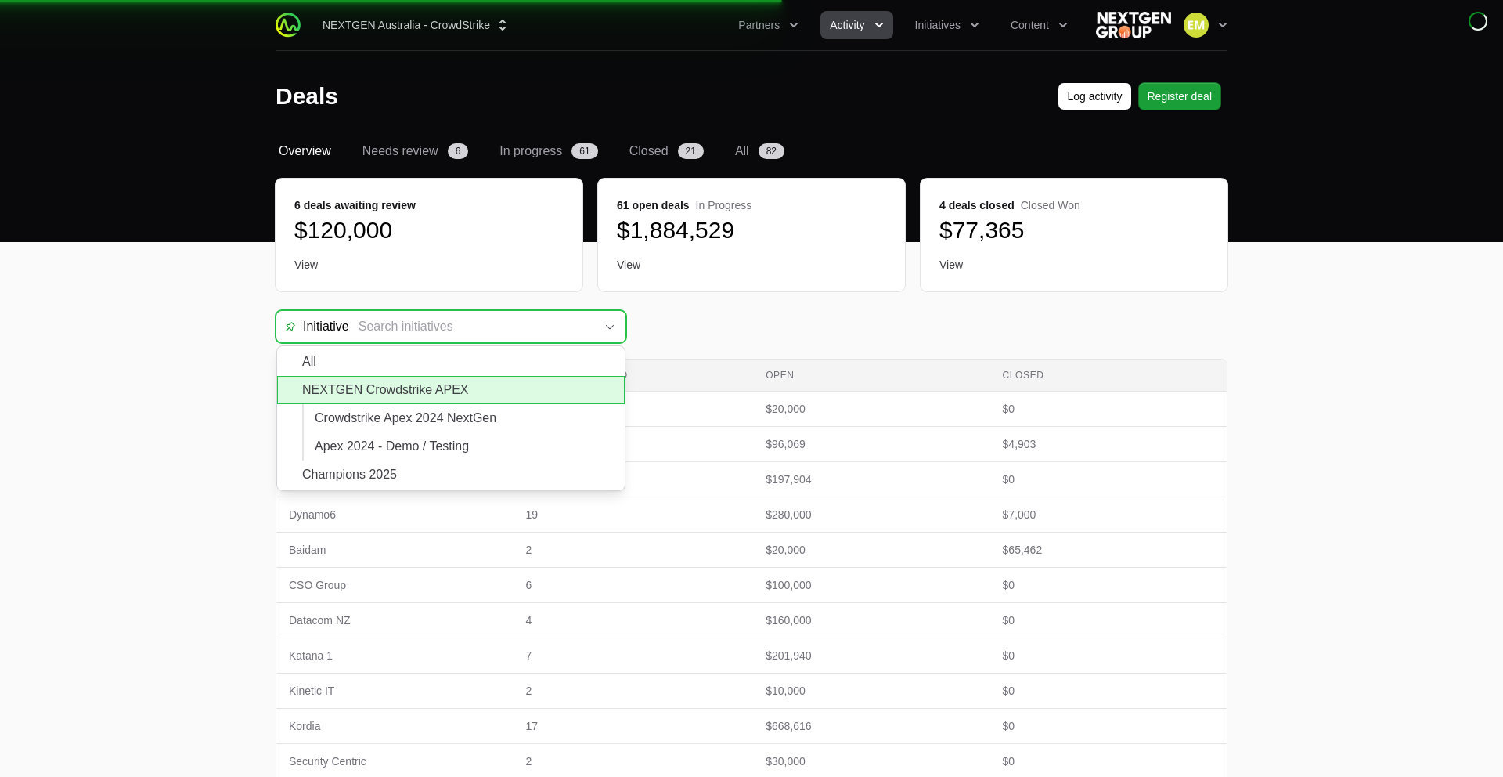
click at [446, 390] on li "NEXTGEN Crowdstrike APEX" at bounding box center [451, 390] width 348 height 28
type input "NEXTGEN Crowdstrike APEX"
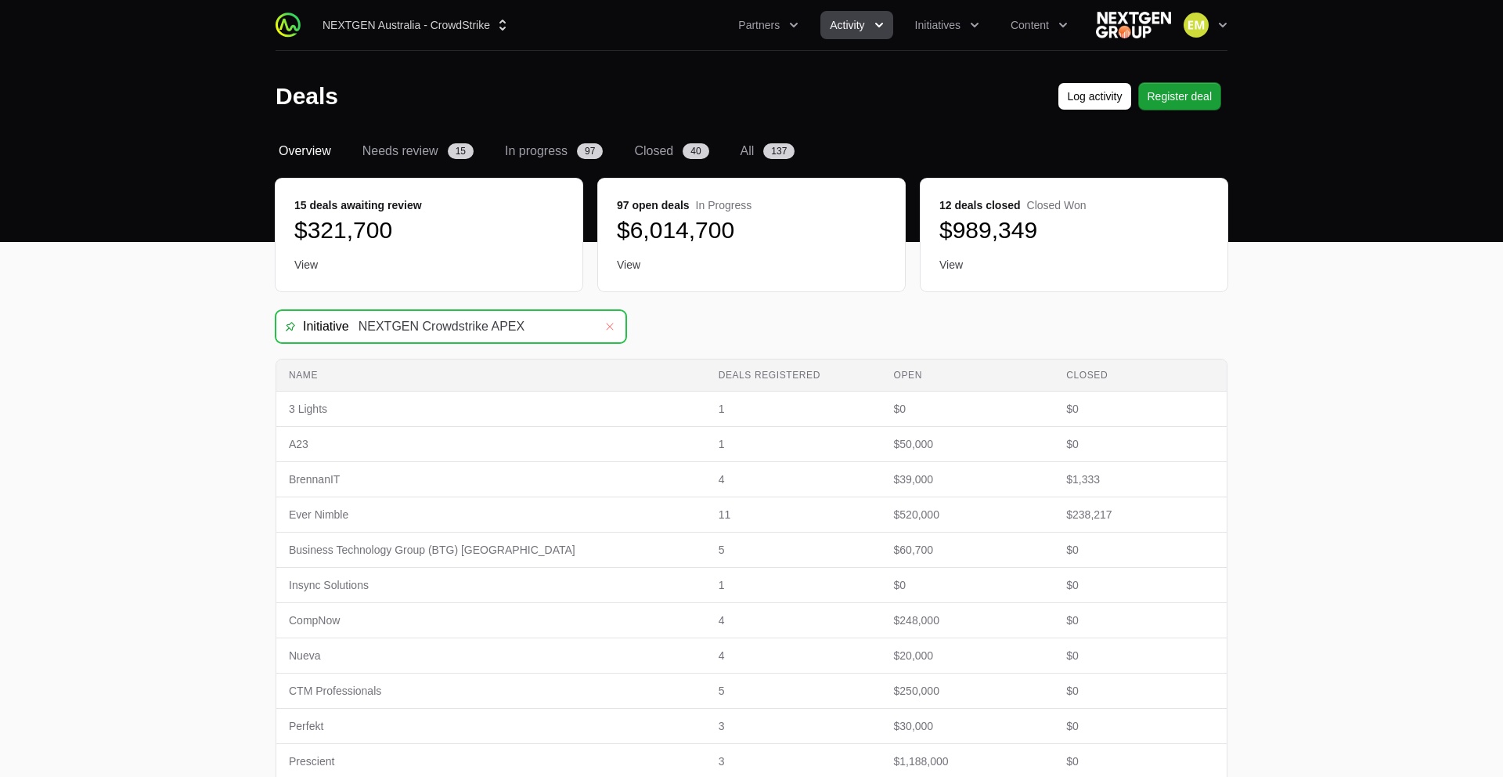
click at [604, 323] on button "Remove" at bounding box center [609, 326] width 31 height 31
click at [478, 330] on input "Deals Filters" at bounding box center [471, 326] width 245 height 31
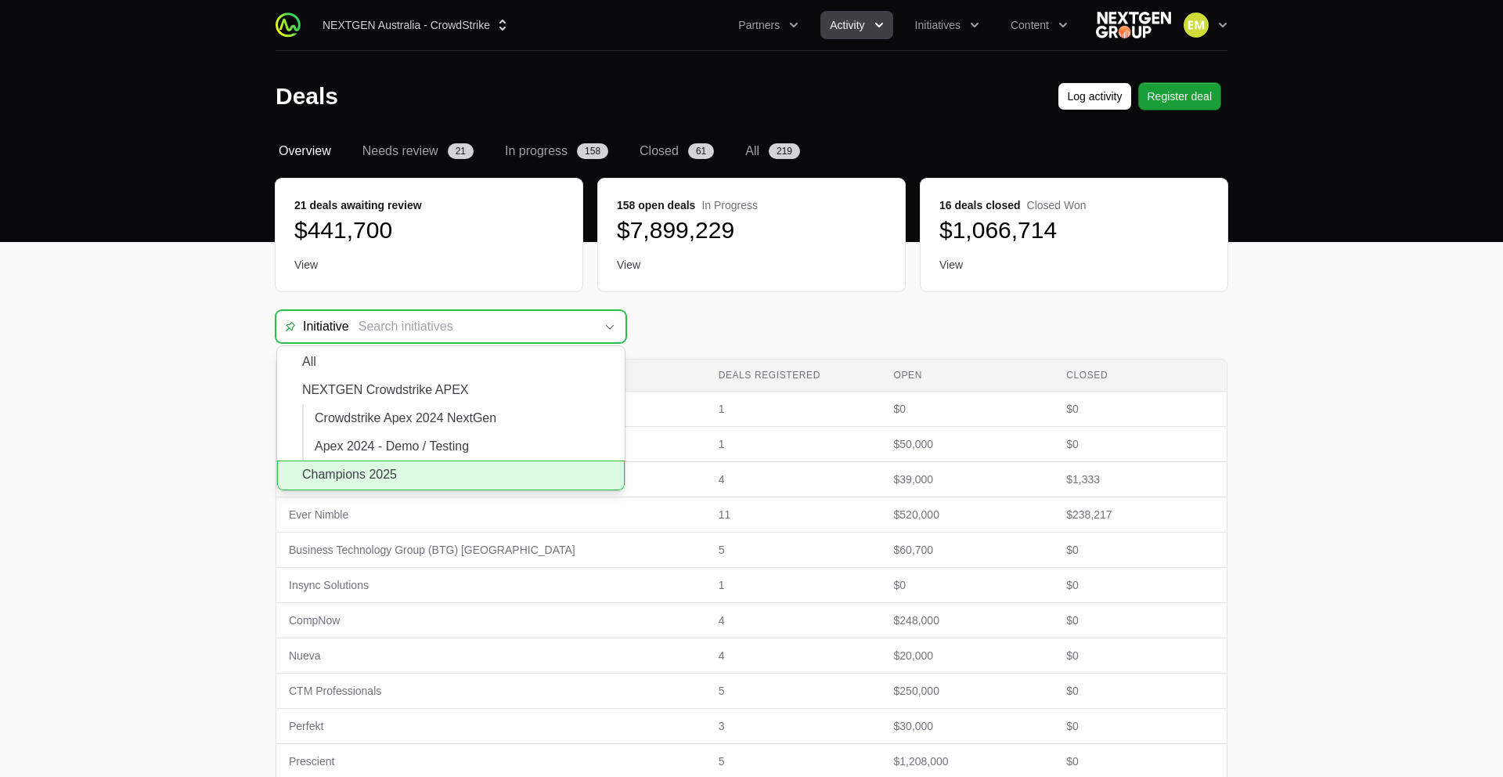
click at [420, 467] on li "Champions 2025" at bounding box center [451, 475] width 348 height 30
type input "Champions 2025"
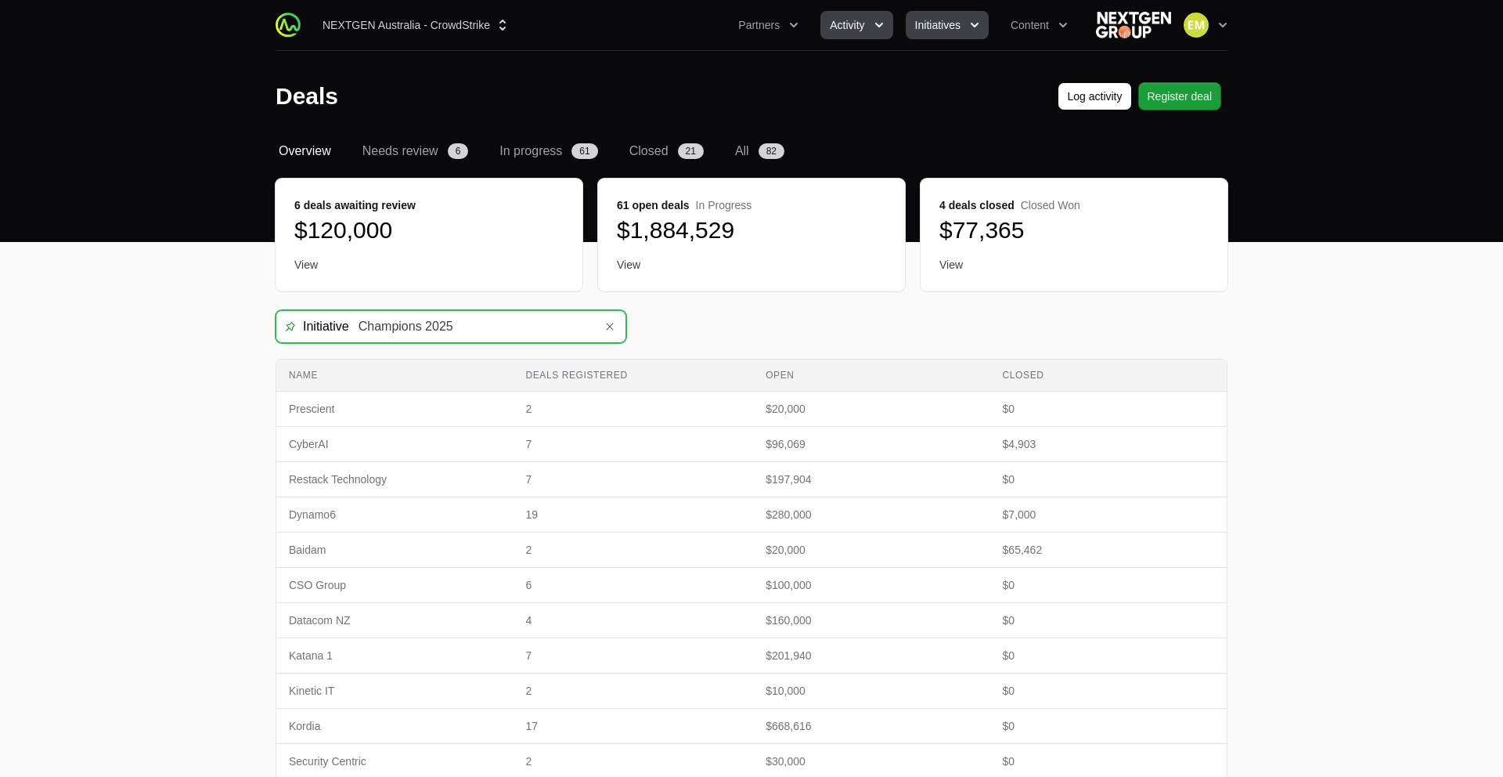
click at [940, 31] on span "Initiatives" at bounding box center [937, 25] width 45 height 16
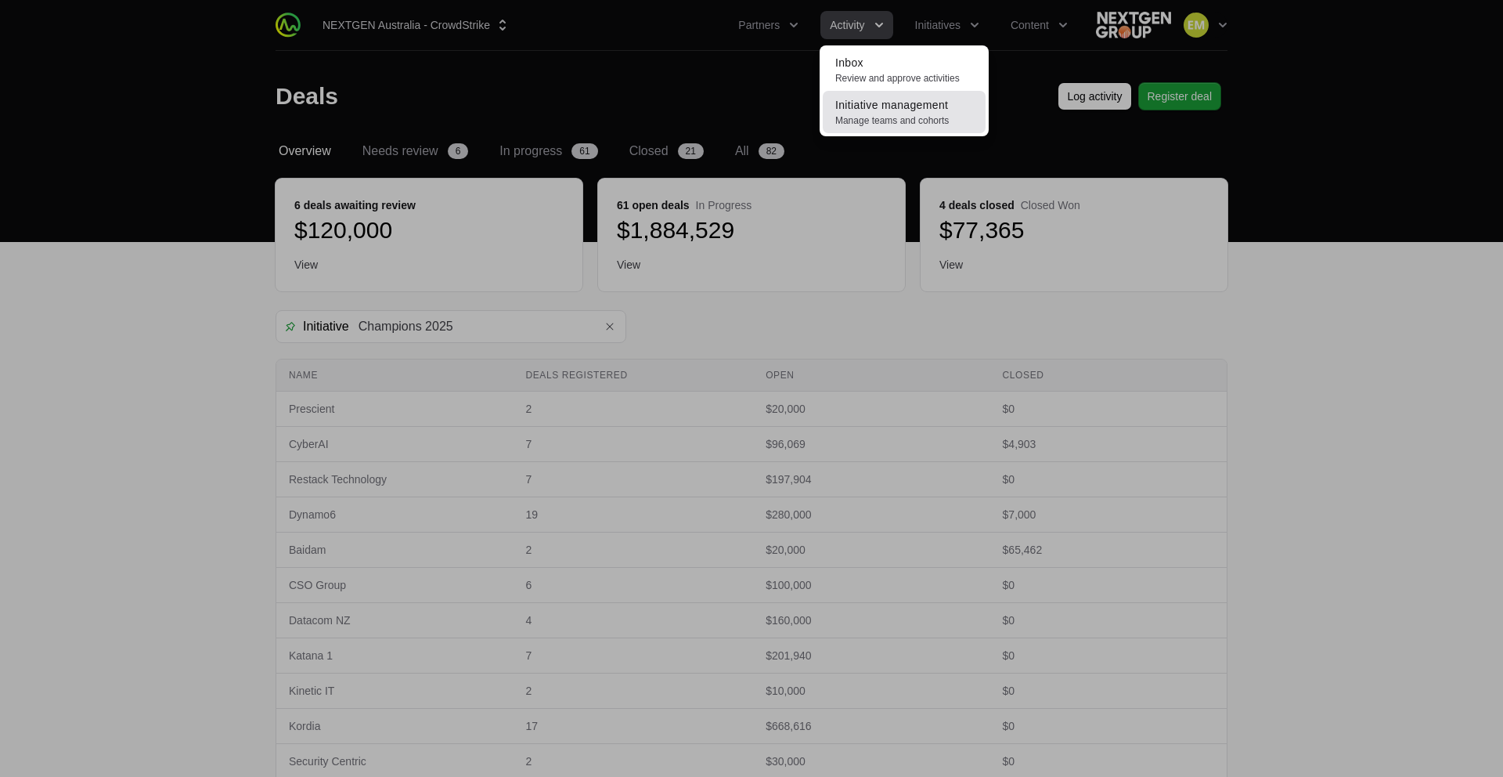
click at [903, 104] on span "Initiative management" at bounding box center [891, 105] width 113 height 13
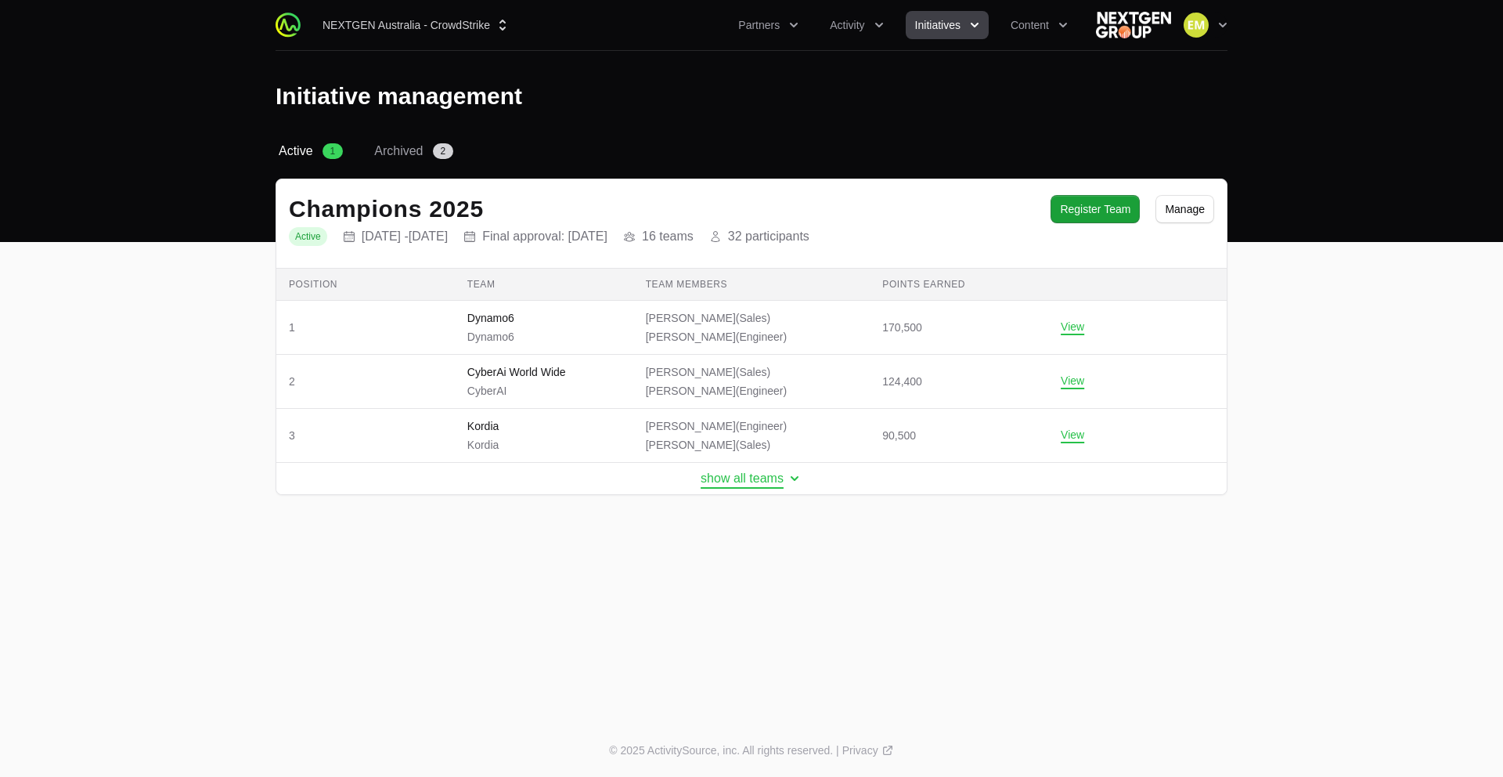
click at [724, 483] on button "show all teams" at bounding box center [752, 479] width 102 height 16
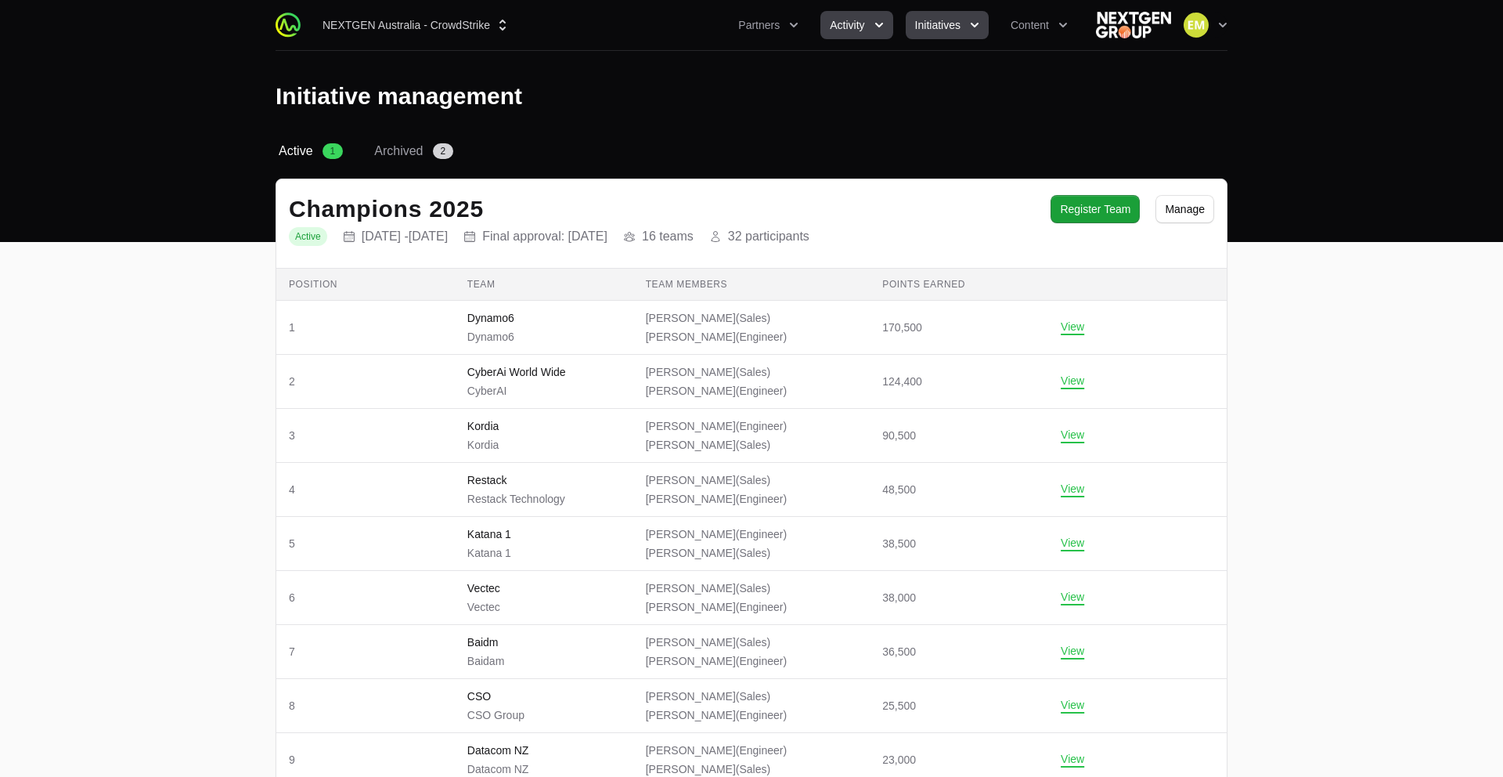
click at [842, 30] on span "Activity" at bounding box center [847, 25] width 34 height 16
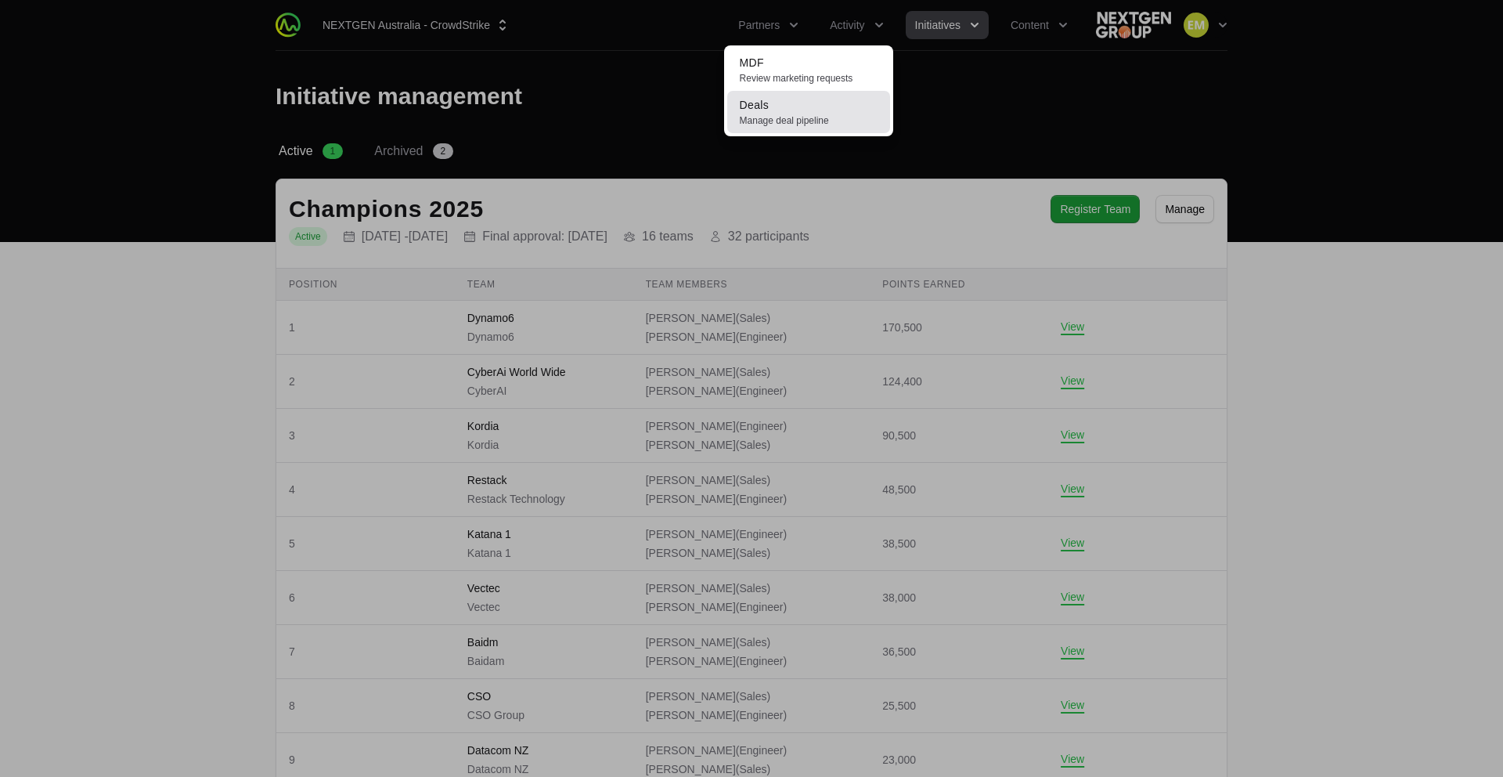
click at [829, 106] on link "Deals Manage deal pipeline" at bounding box center [808, 112] width 163 height 42
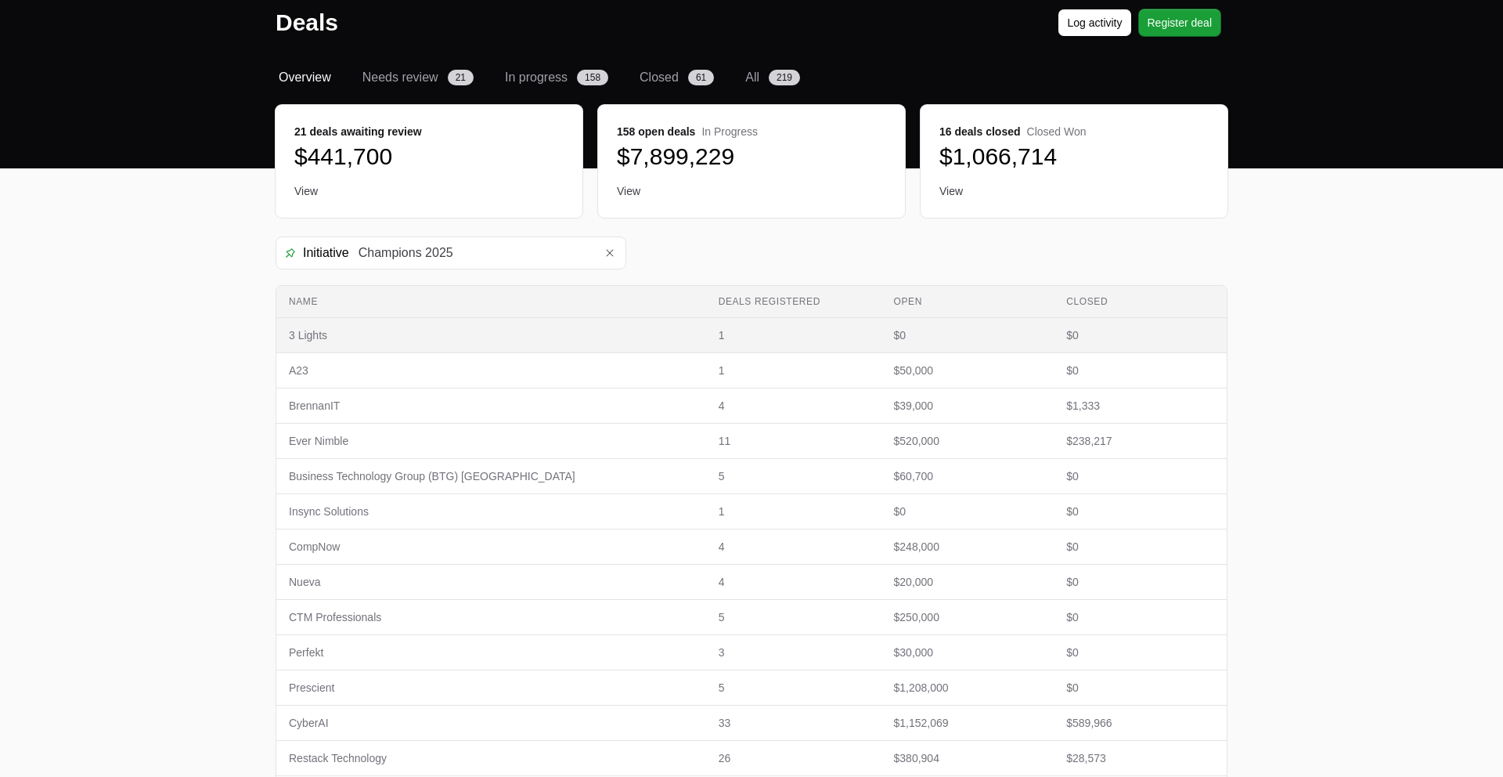
scroll to position [60, 0]
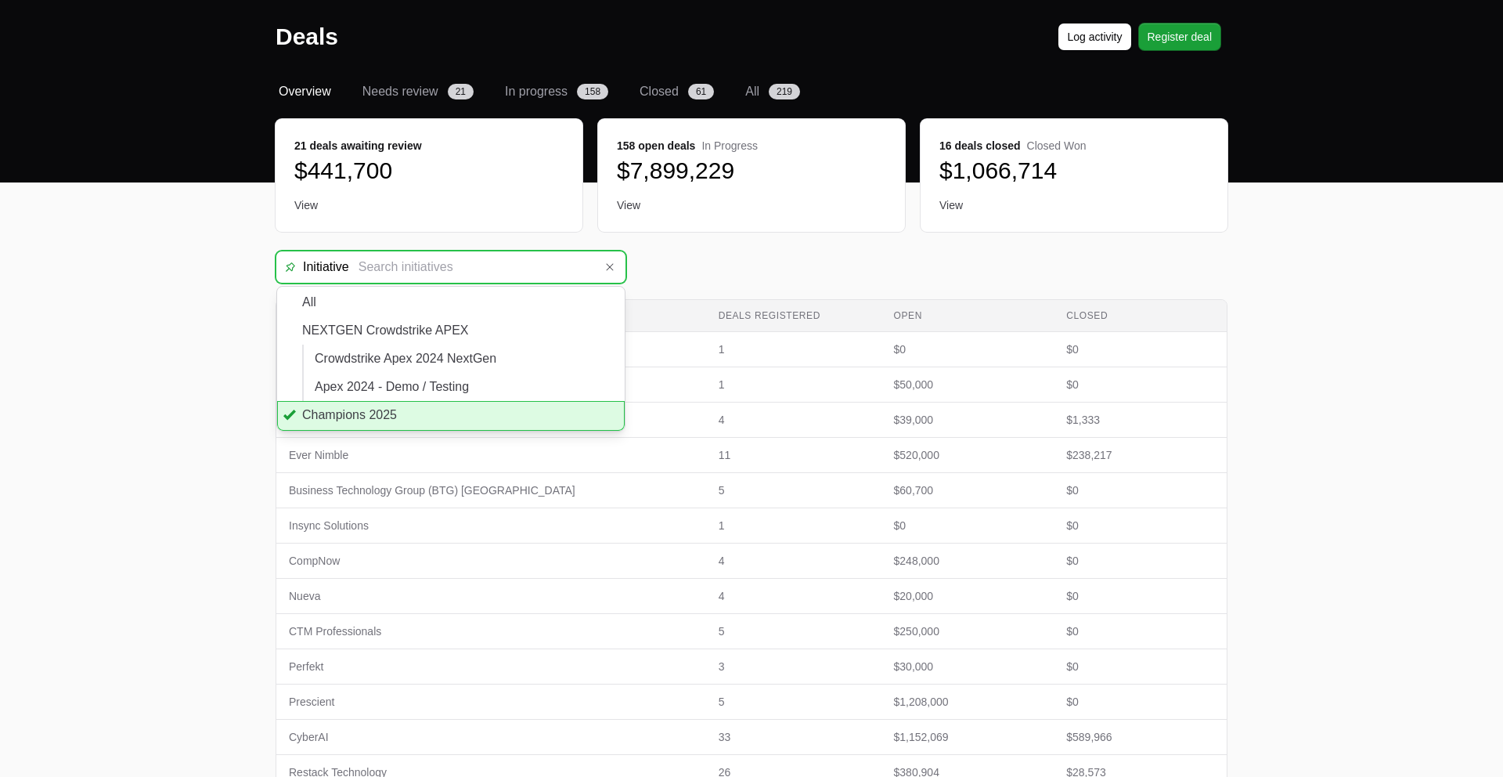
click at [532, 265] on input "Deals Filters" at bounding box center [471, 266] width 245 height 31
click at [492, 415] on li "Champions 2025" at bounding box center [451, 416] width 348 height 30
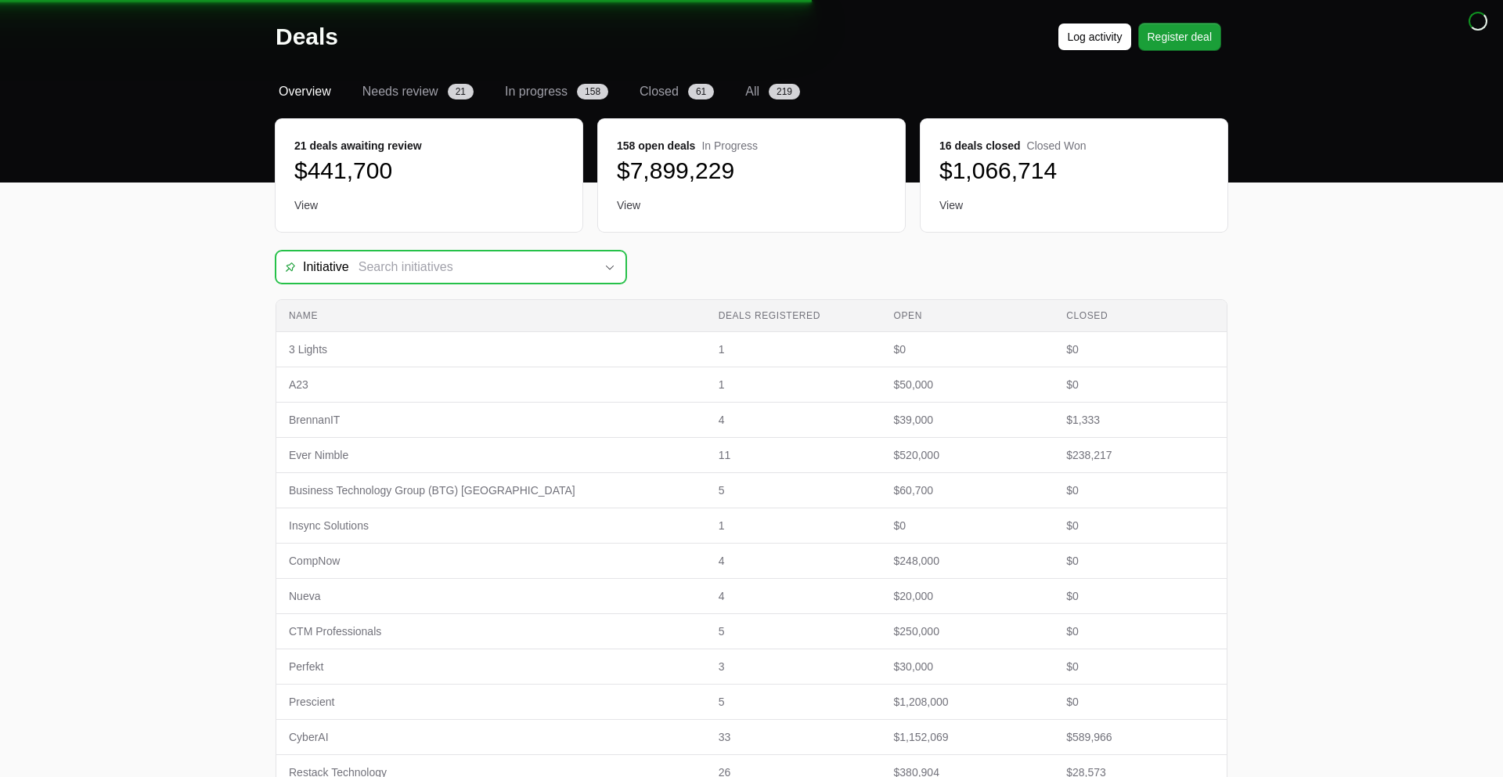
click at [464, 266] on input "Deals Filters" at bounding box center [471, 266] width 245 height 31
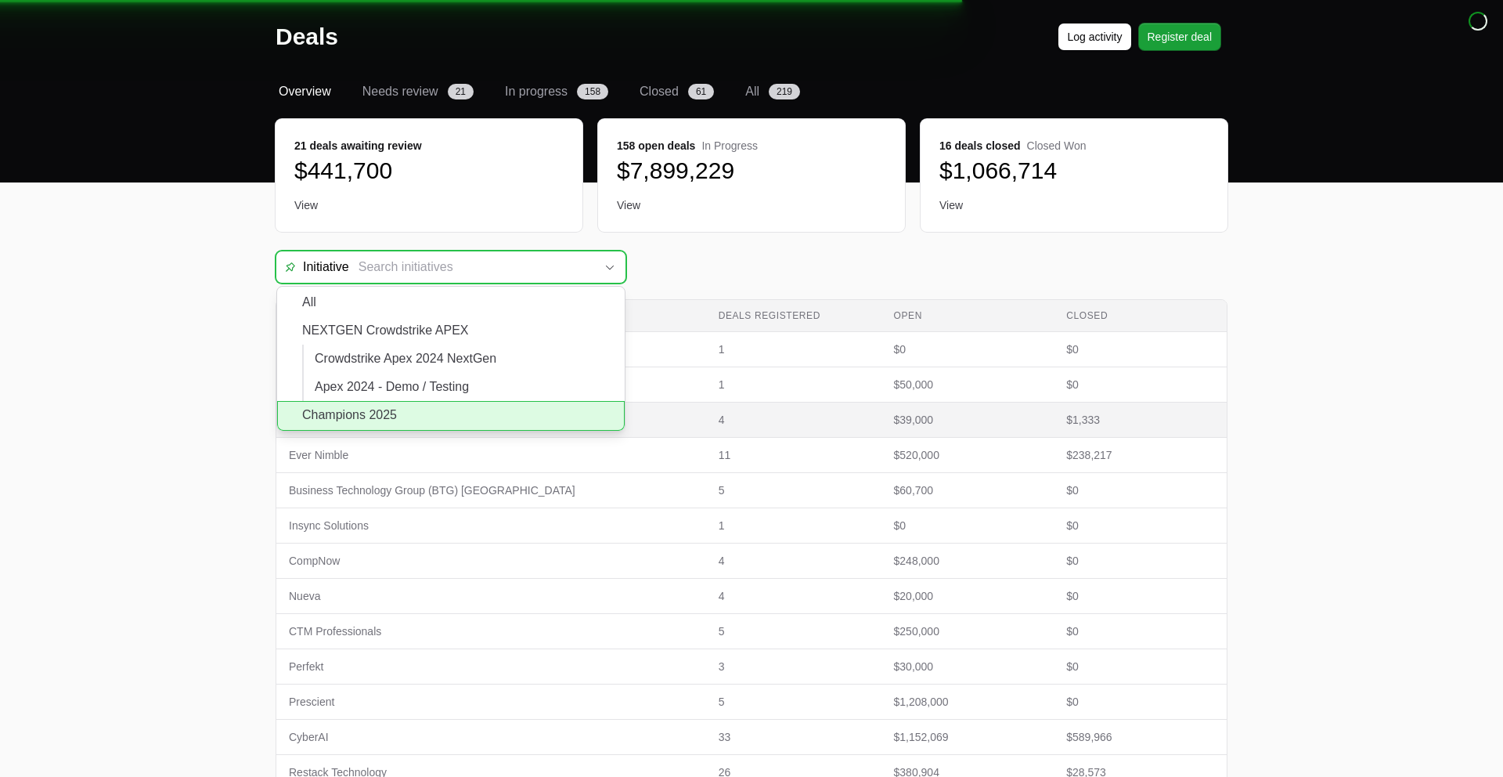
click at [392, 402] on li "Champions 2025" at bounding box center [451, 416] width 348 height 30
type input "Champions 2025"
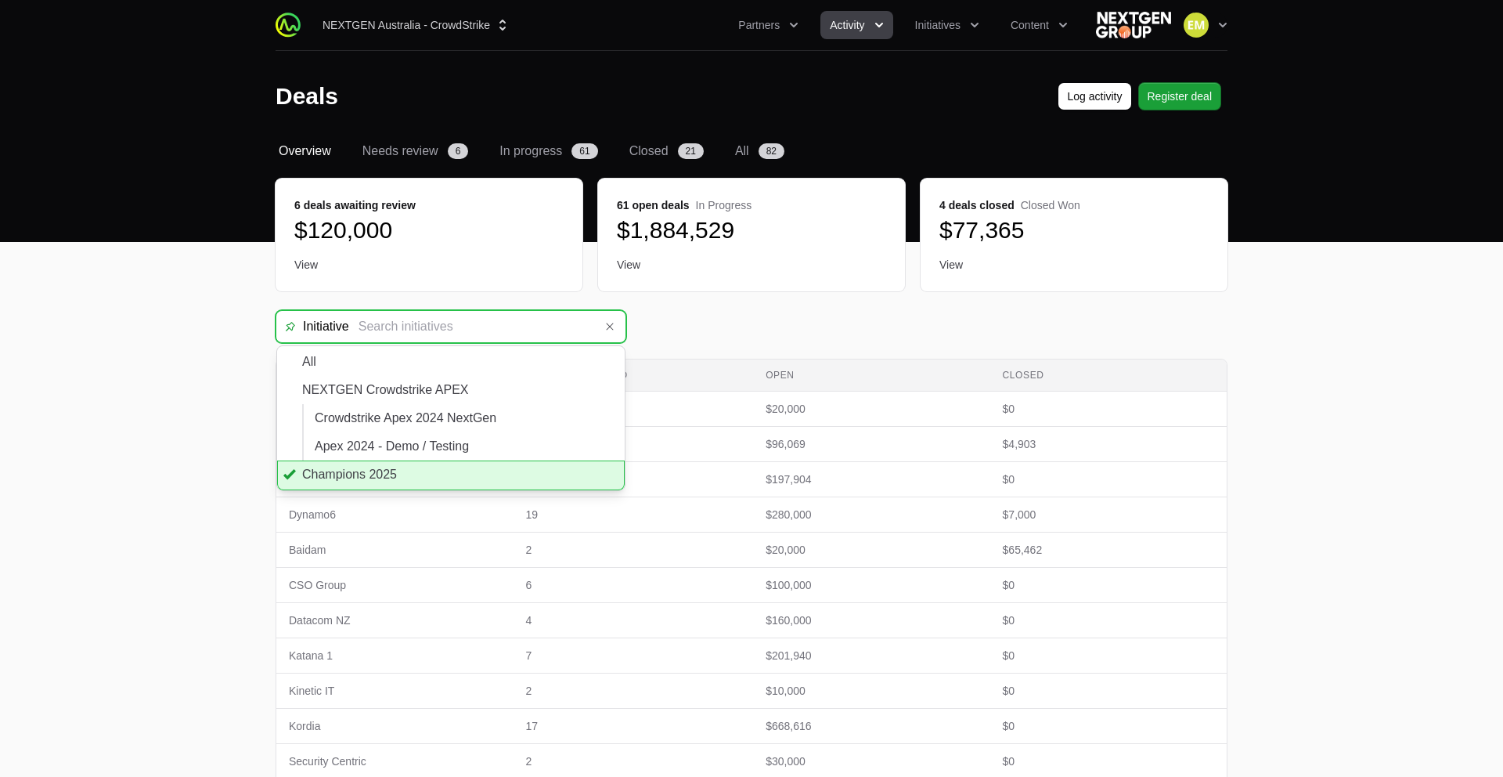
click at [865, 31] on button "Activity" at bounding box center [857, 25] width 72 height 28
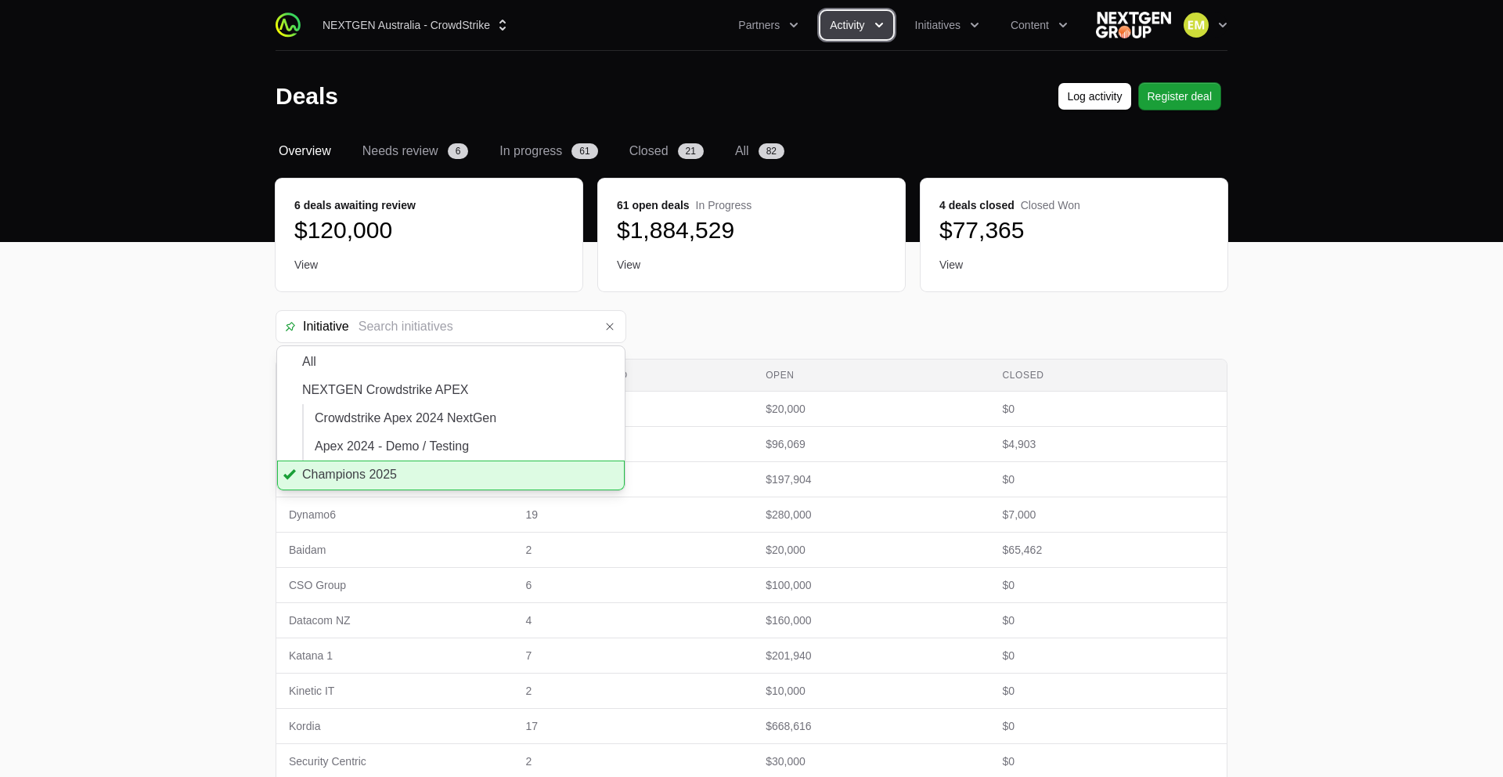
type input "Champions 2025"
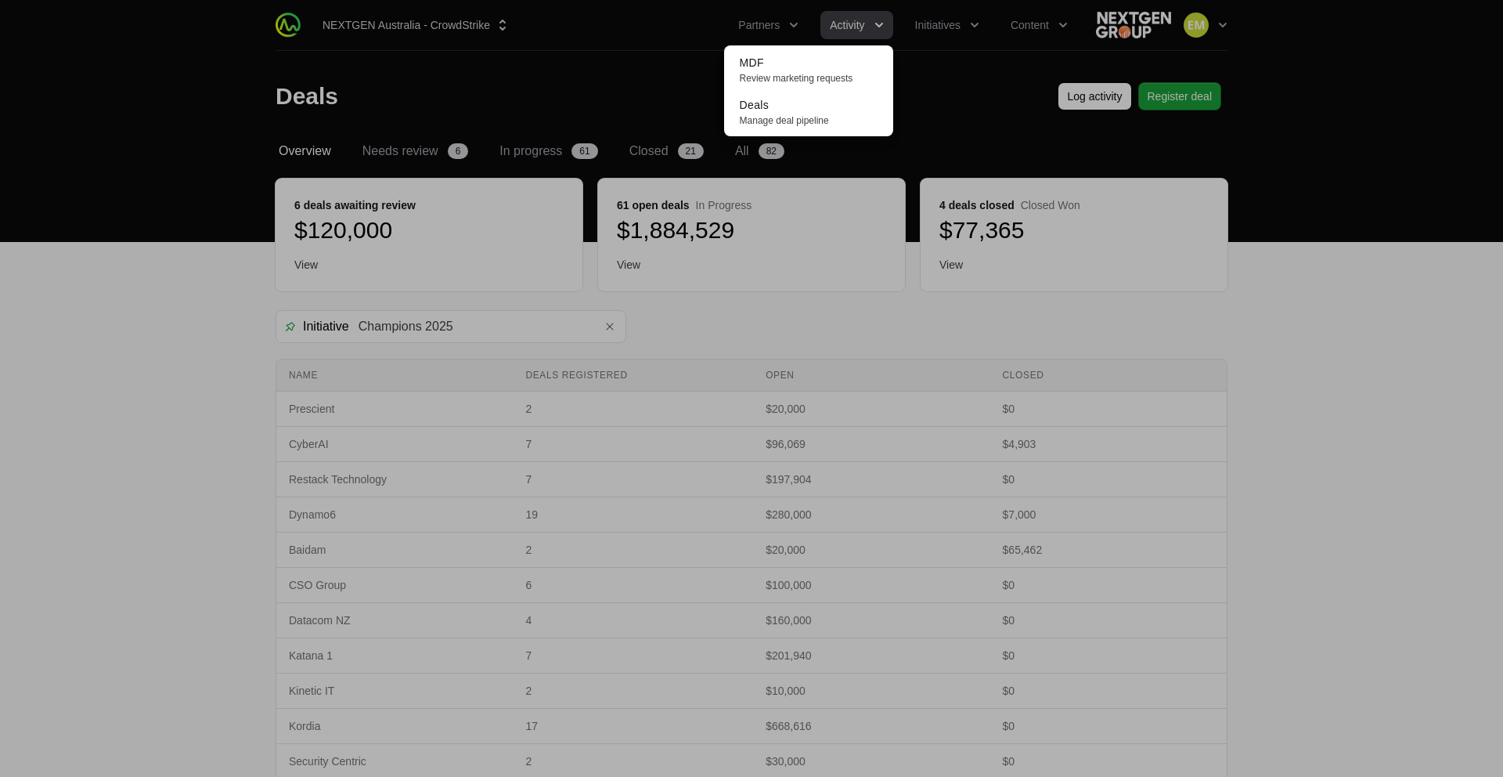
click at [752, 23] on div "Activity menu" at bounding box center [751, 388] width 1503 height 777
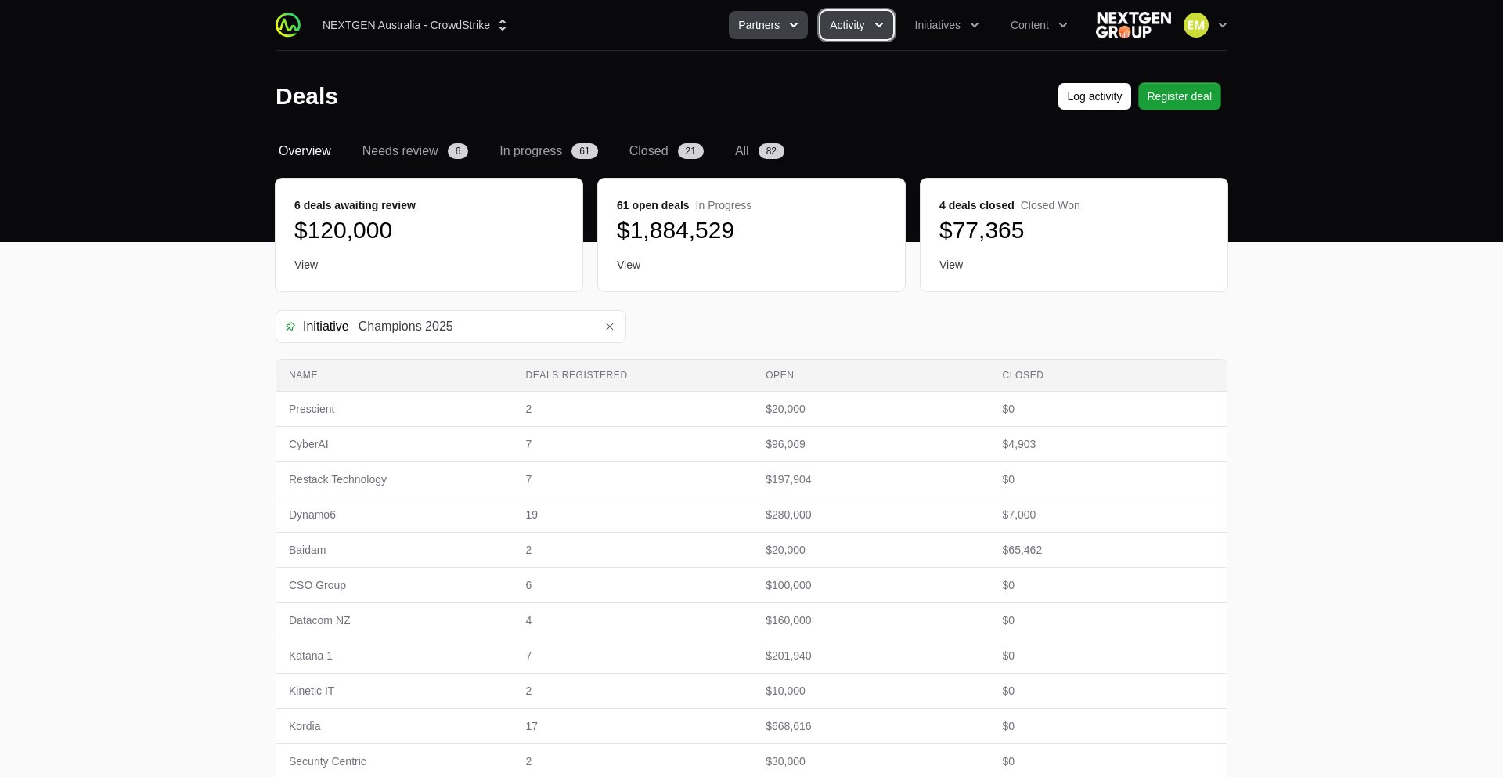
click at [752, 23] on span "Partners" at bounding box center [759, 25] width 42 height 16
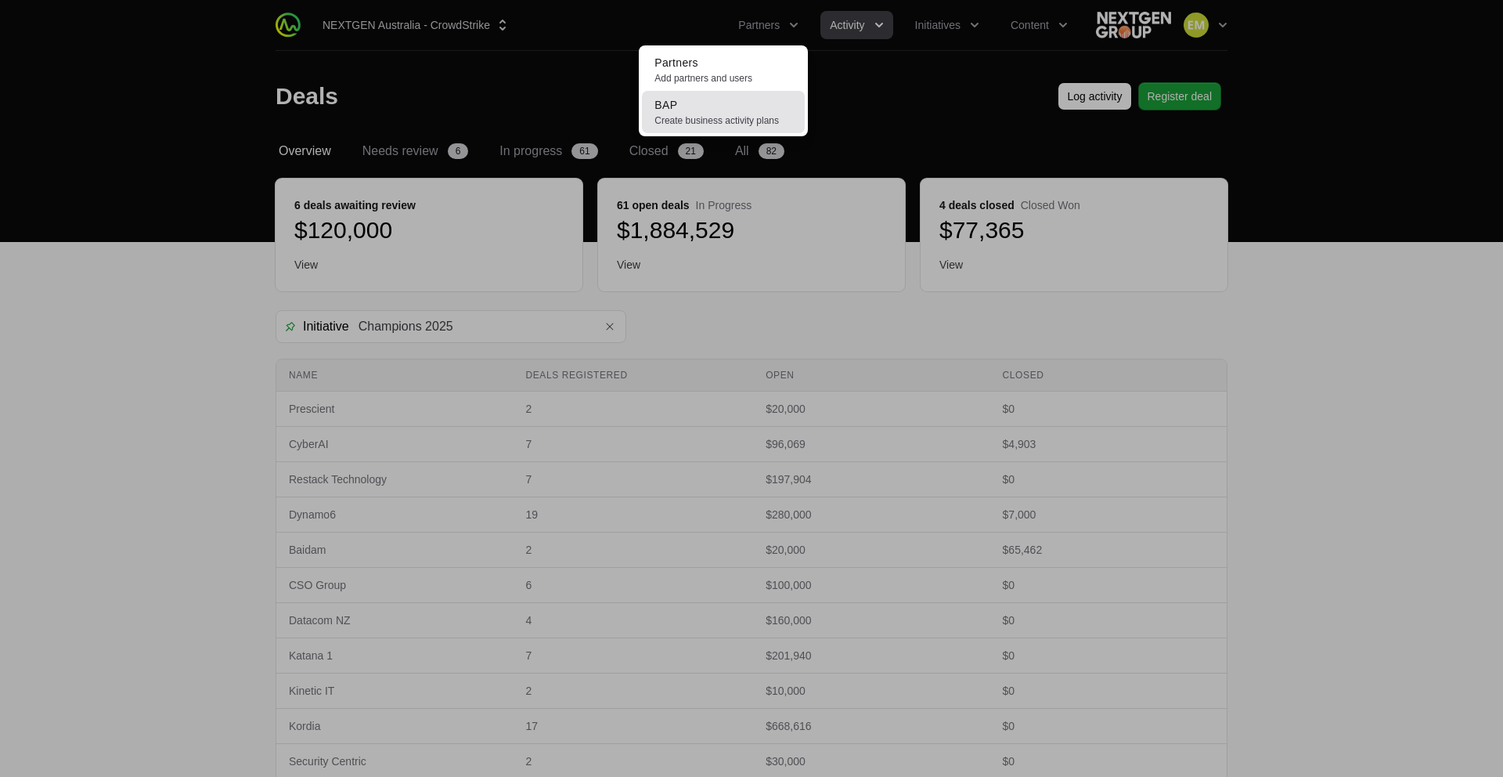
click at [715, 107] on link "BAP Create business activity plans" at bounding box center [723, 112] width 163 height 42
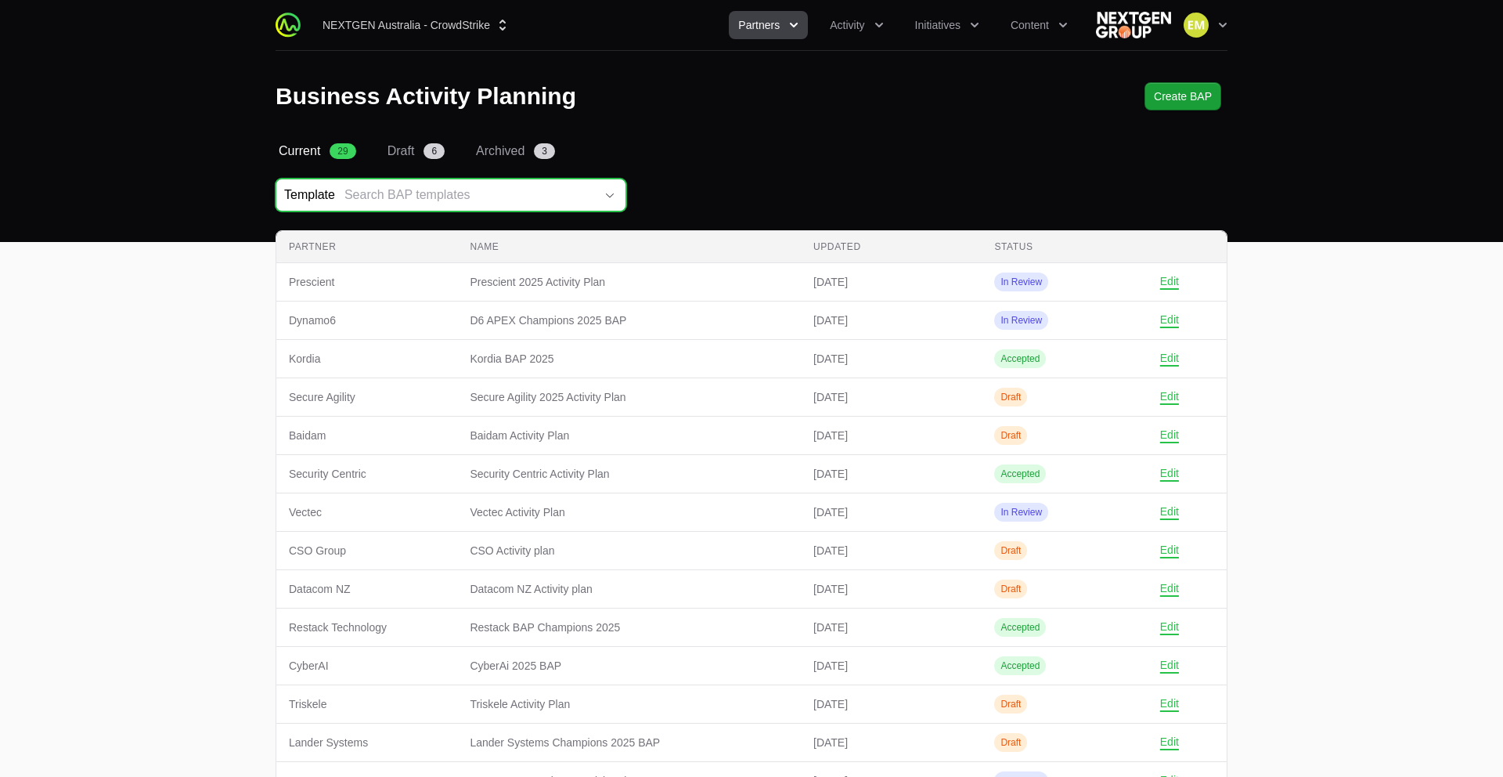
click at [457, 190] on div "Search BAP templates" at bounding box center [470, 195] width 250 height 19
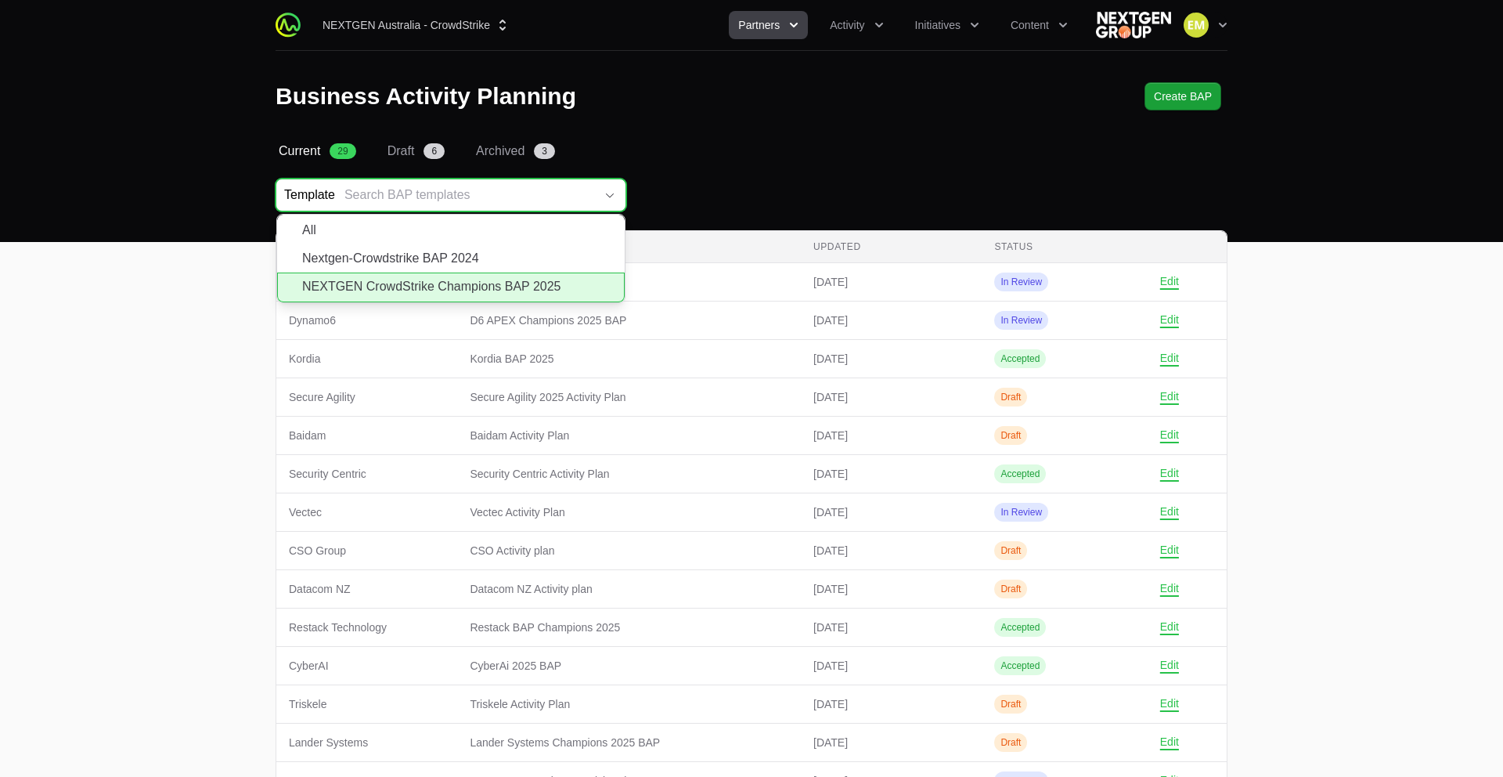
click at [471, 281] on li "NEXTGEN CrowdStrike Champions BAP 2025" at bounding box center [451, 287] width 348 height 30
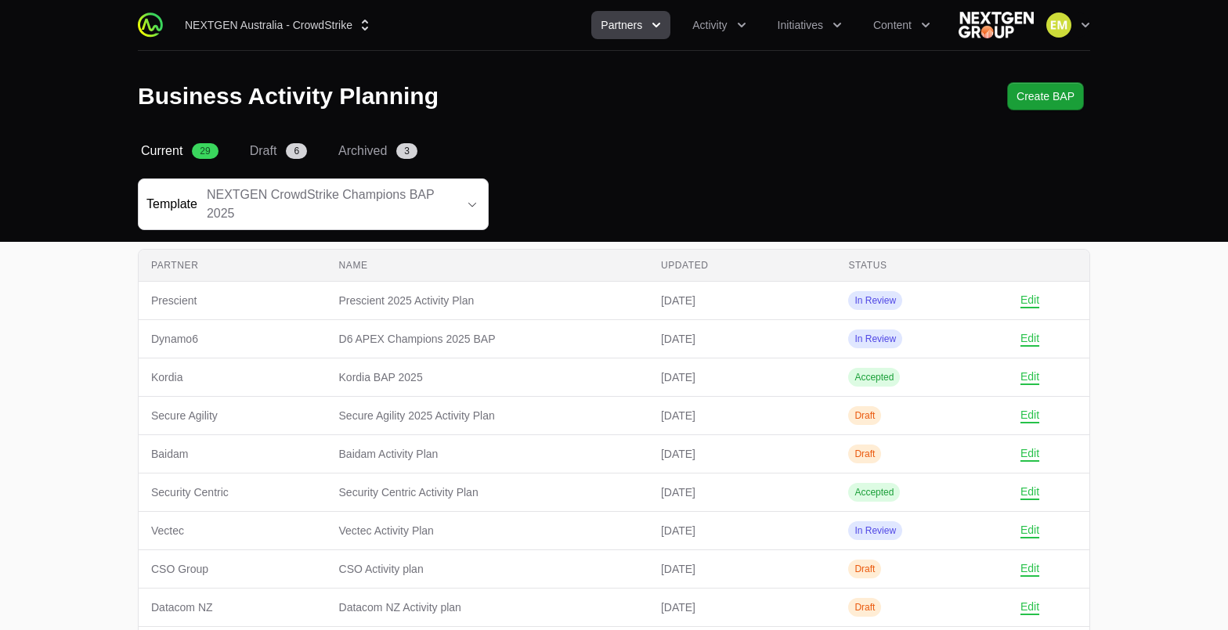
click at [570, 247] on div "Select a tab Current Draft Archived Current 29 Draft 6 Archived 3 Template NEXT…" at bounding box center [614, 505] width 1002 height 726
click at [737, 20] on icon "Activity menu" at bounding box center [742, 25] width 16 height 16
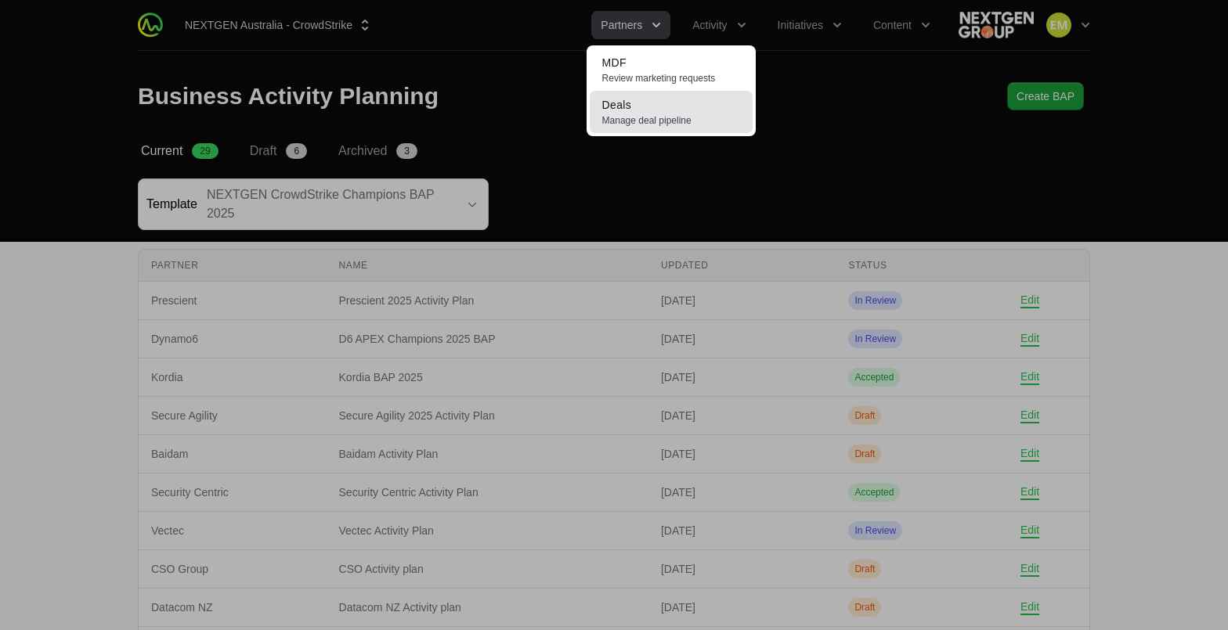
click at [691, 107] on link "Deals Manage deal pipeline" at bounding box center [671, 112] width 163 height 42
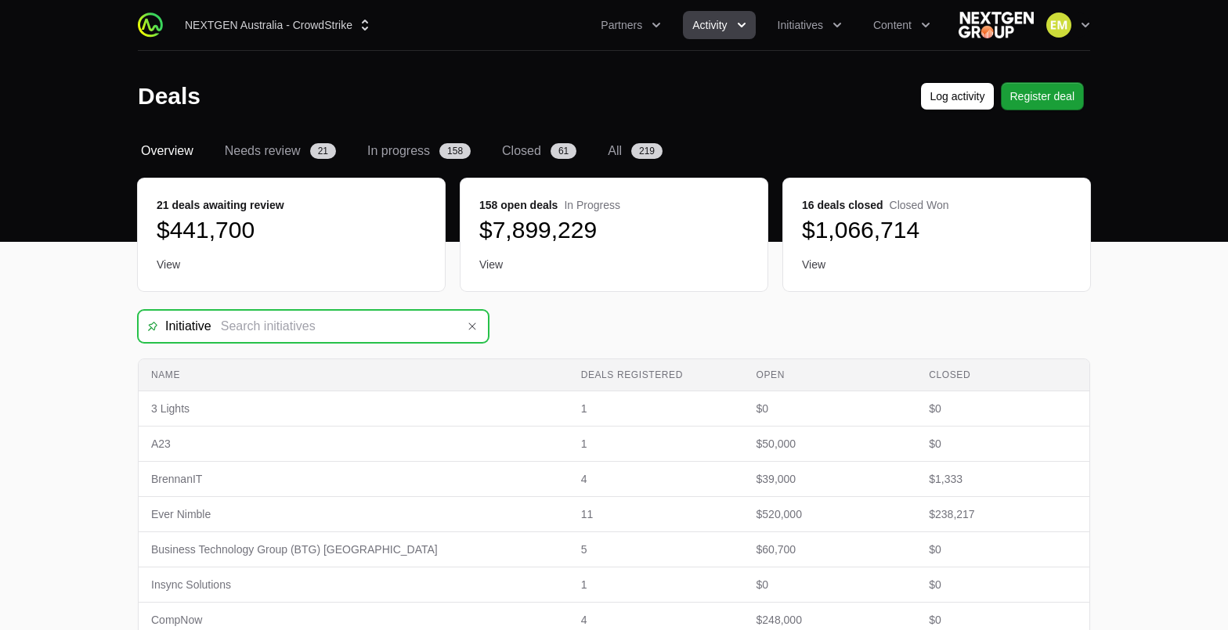
drag, startPoint x: 369, startPoint y: 331, endPoint x: 378, endPoint y: 330, distance: 9.5
click at [369, 331] on input "Deals Filters" at bounding box center [333, 326] width 245 height 31
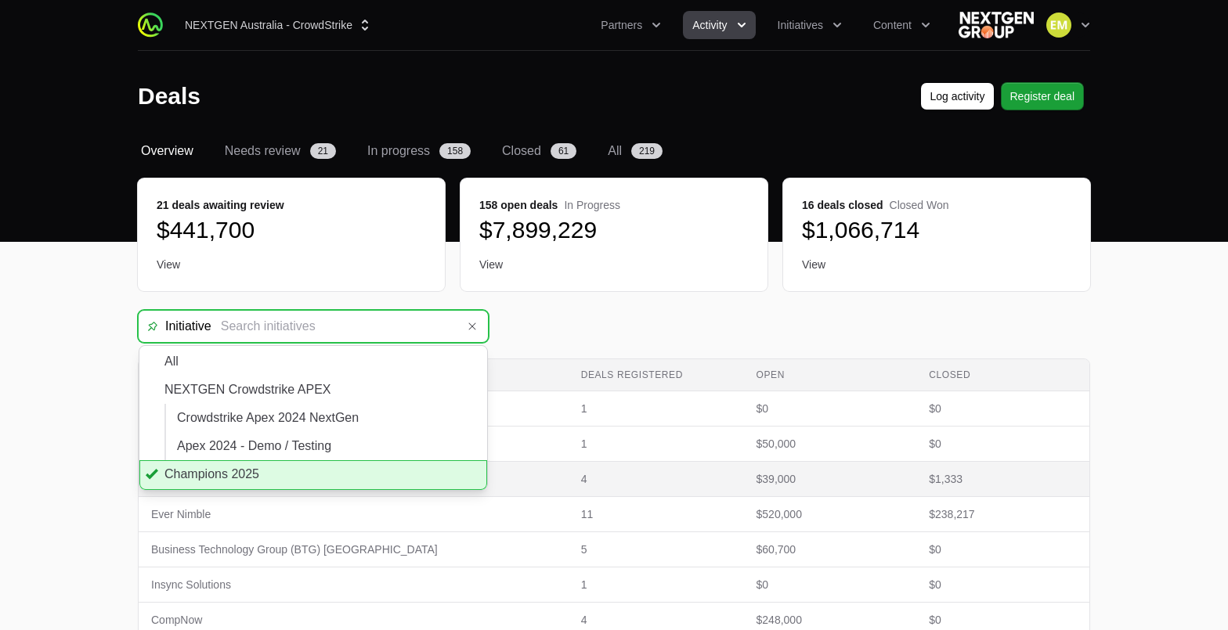
click at [310, 474] on li "Champions 2025" at bounding box center [313, 475] width 348 height 30
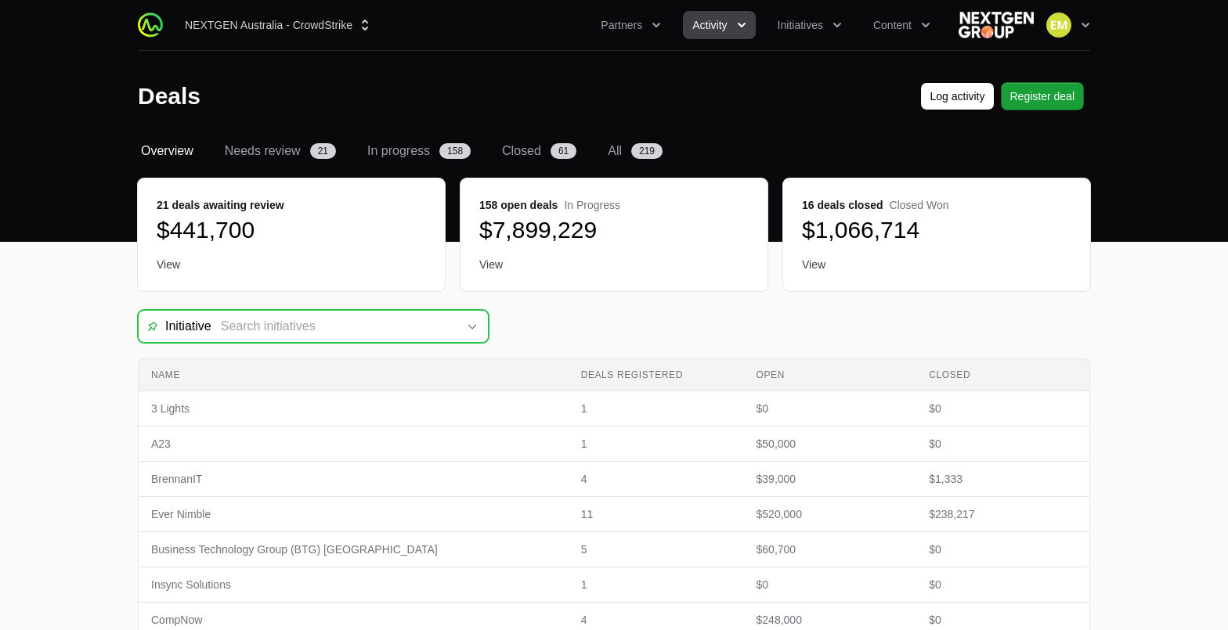
click at [470, 328] on icon "Open" at bounding box center [472, 326] width 13 height 5
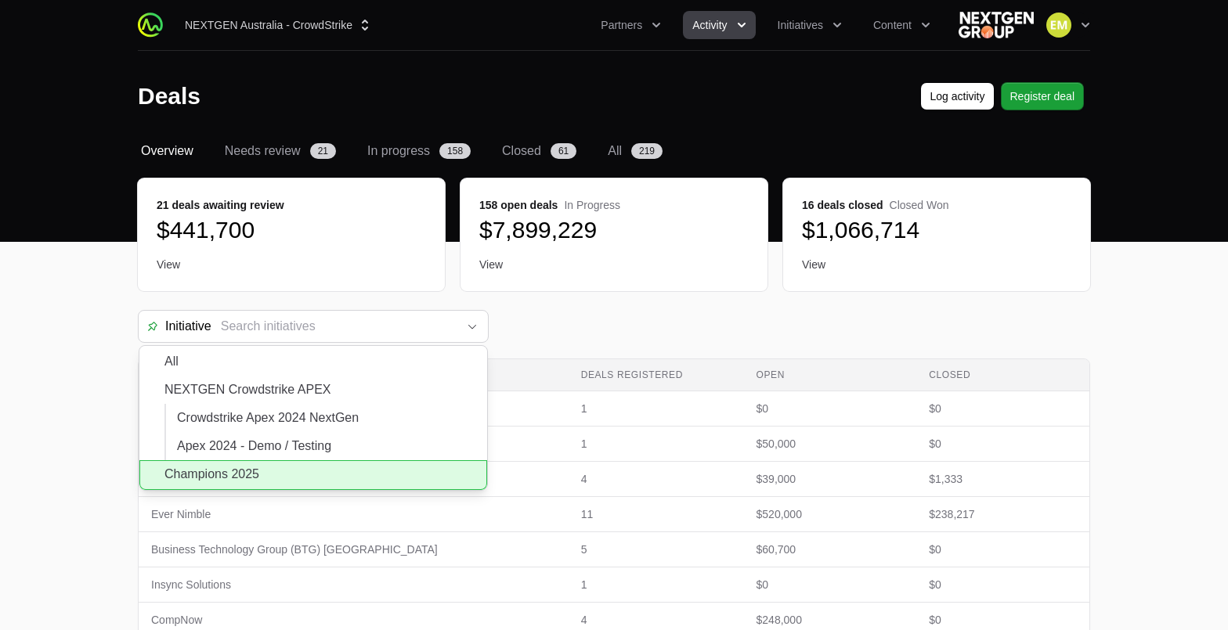
click at [357, 471] on li "Champions 2025" at bounding box center [313, 475] width 348 height 30
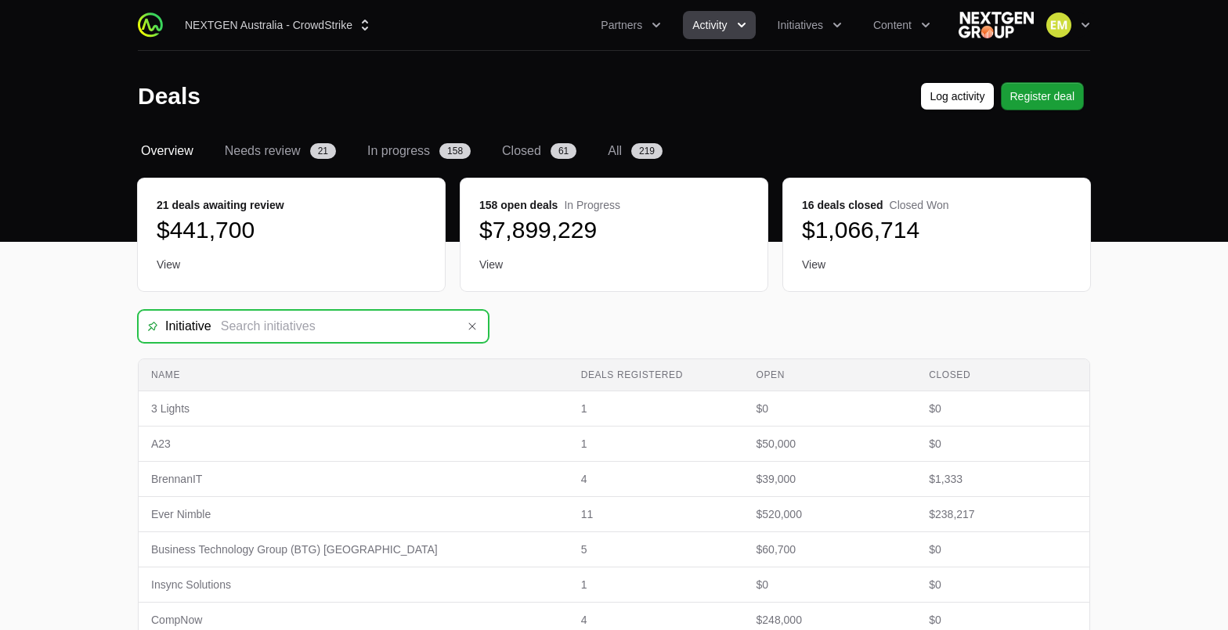
type input "Champions 2025"
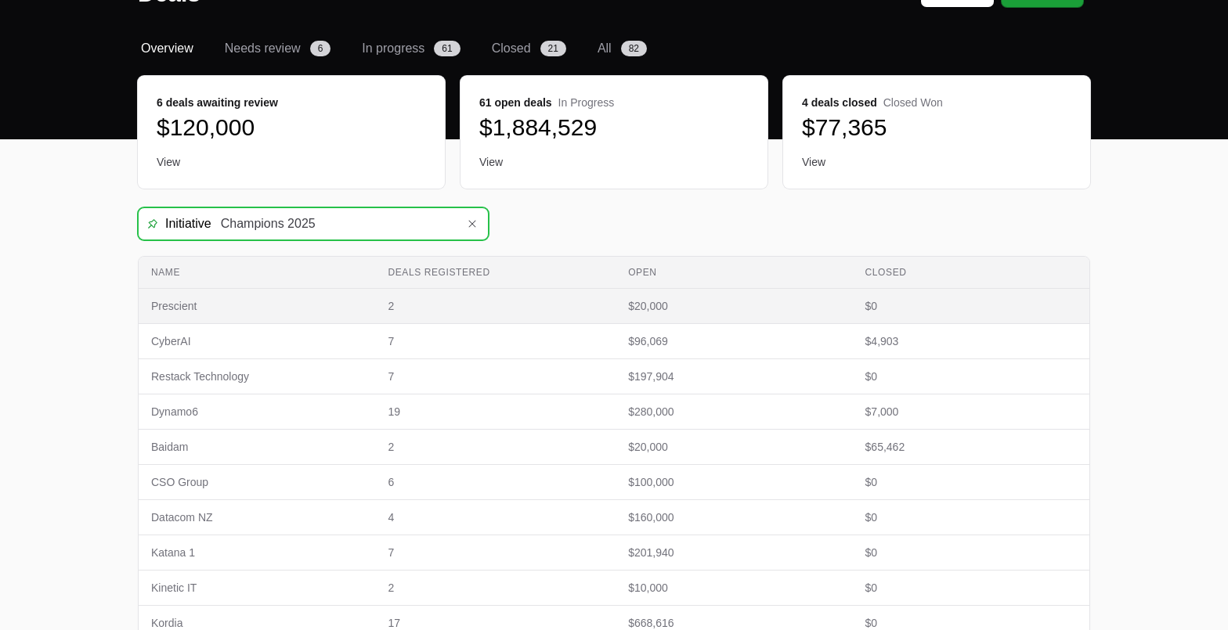
scroll to position [105, 0]
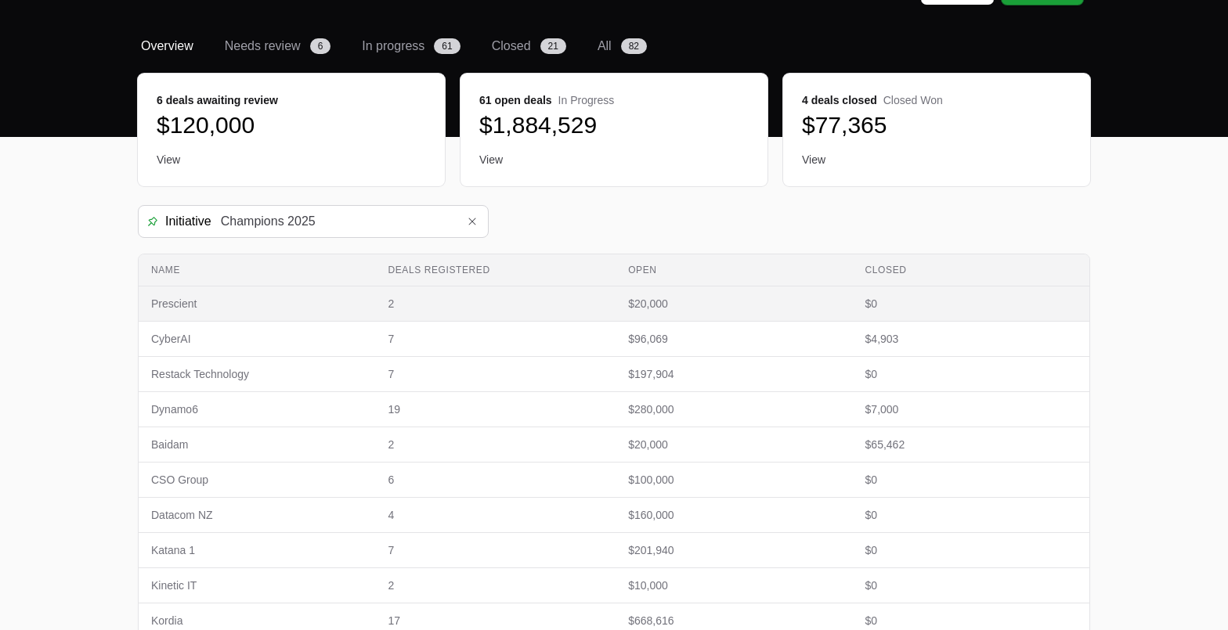
click at [379, 304] on td "Deals registered 2" at bounding box center [495, 304] width 240 height 35
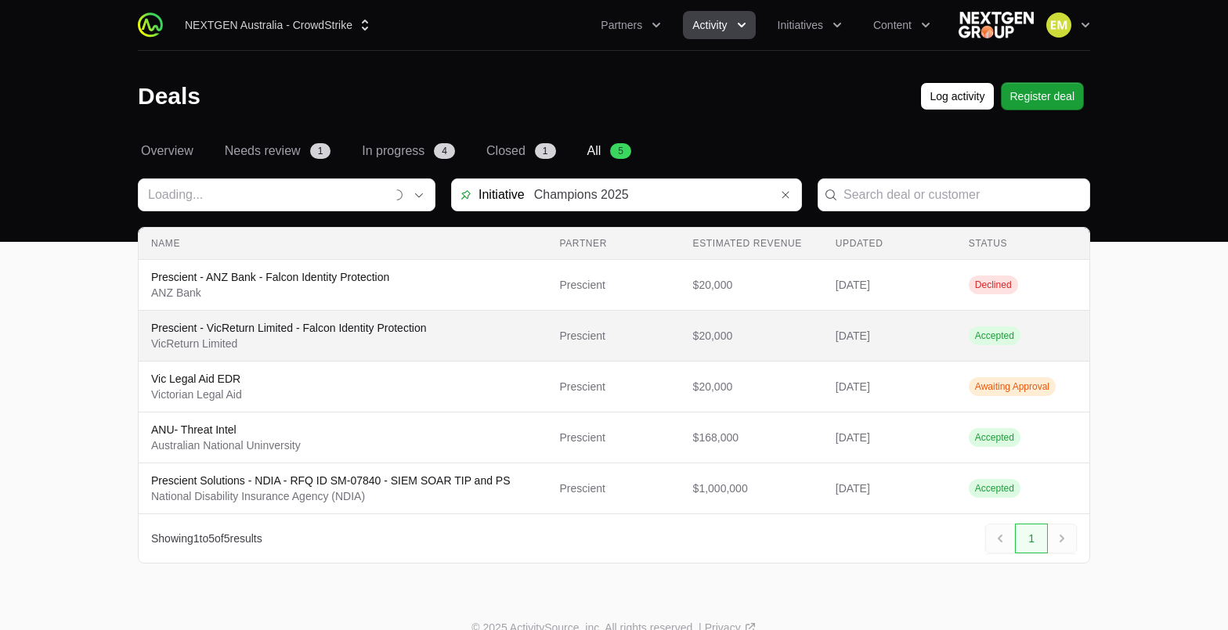
type input "Prescient"
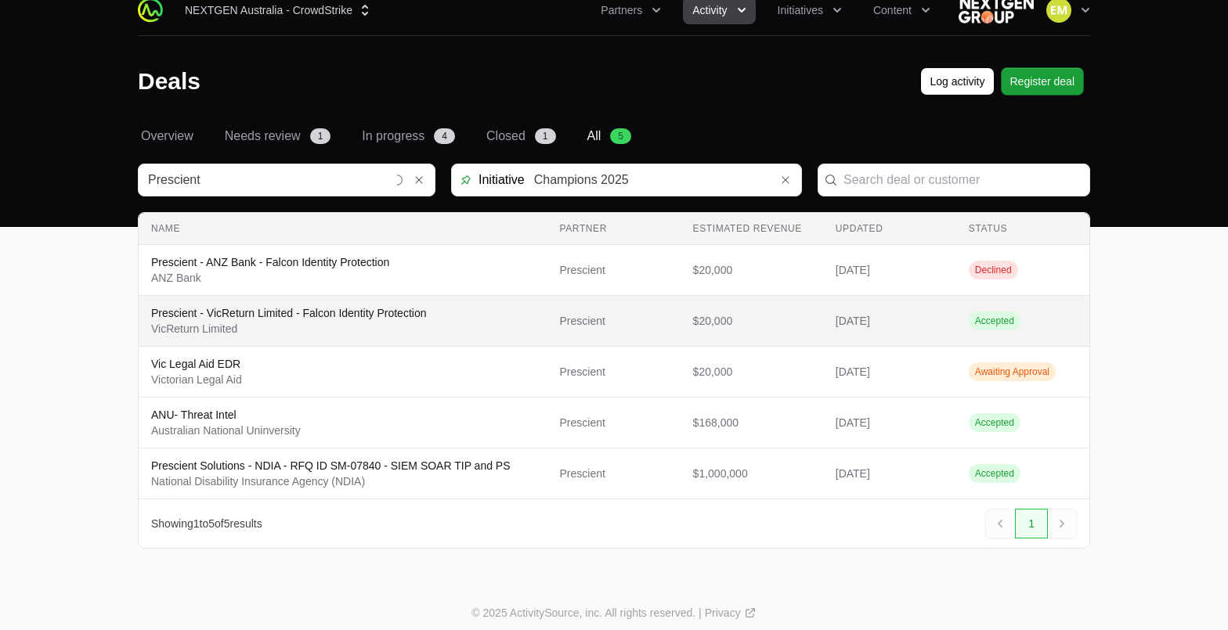
click at [743, 323] on span "$20,000" at bounding box center [751, 321] width 117 height 16
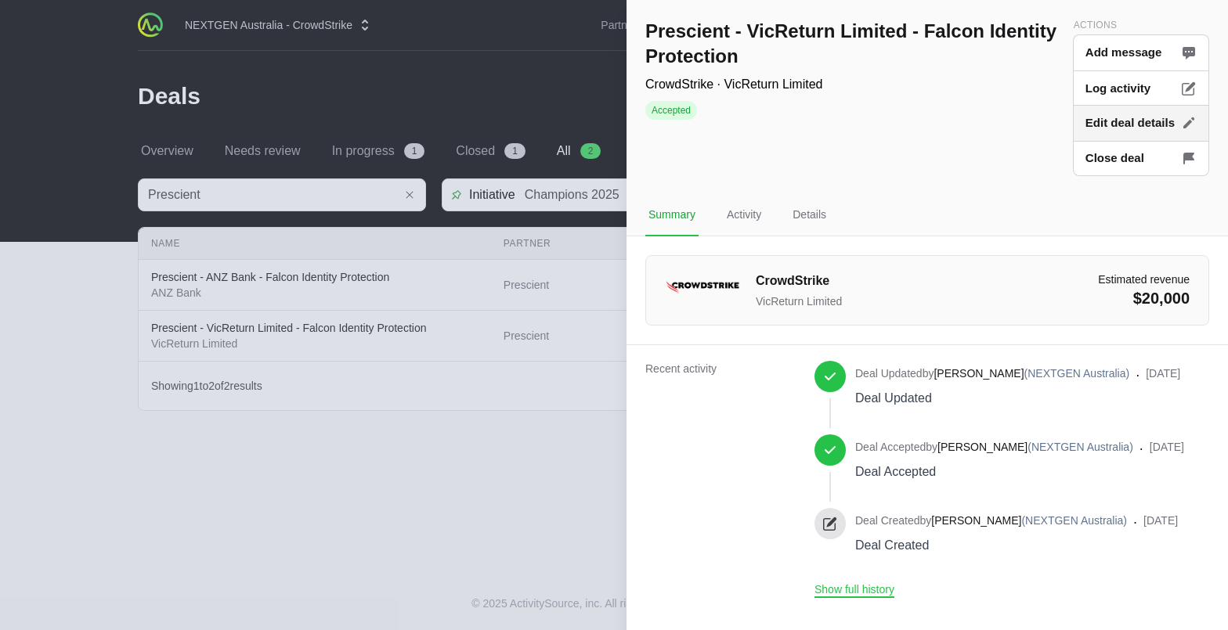
click at [1102, 122] on button "Edit deal details" at bounding box center [1141, 123] width 136 height 37
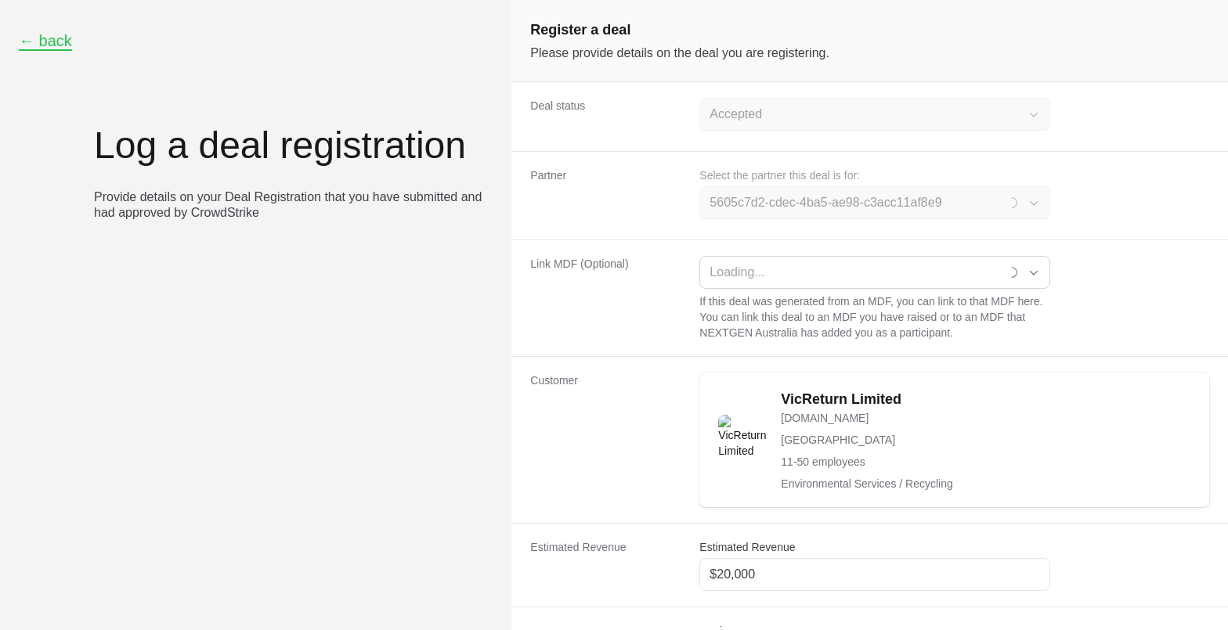
type input "Prescient"
click at [52, 46] on button "← back" at bounding box center [45, 41] width 53 height 20
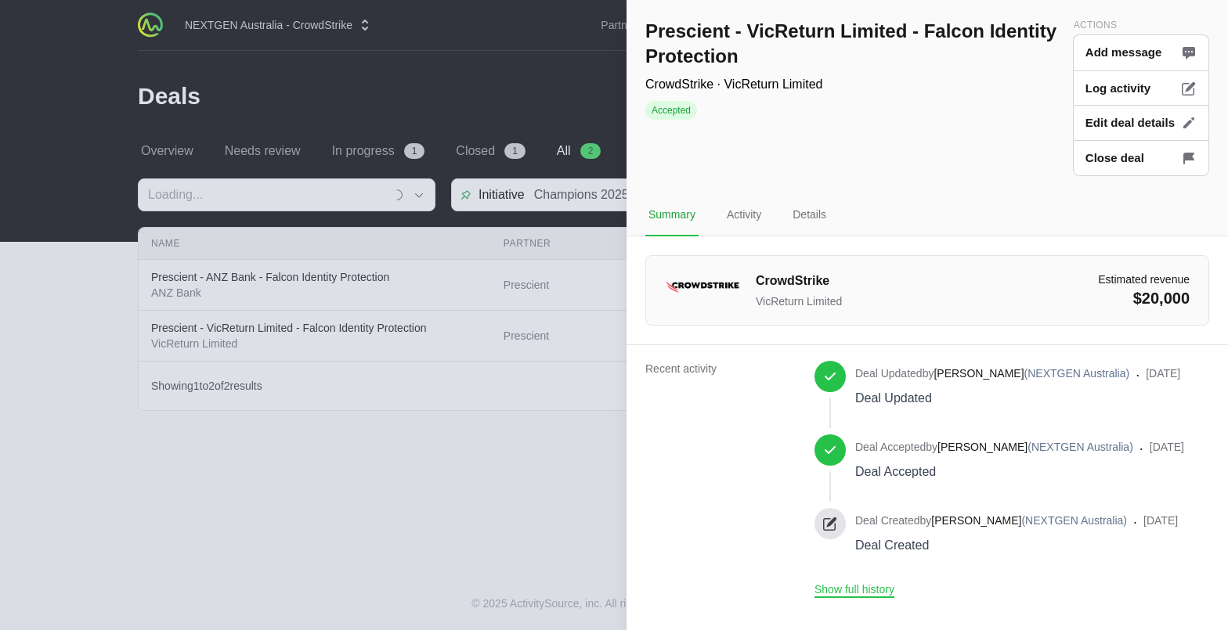
type input "Prescient"
click at [573, 436] on div at bounding box center [614, 315] width 1228 height 630
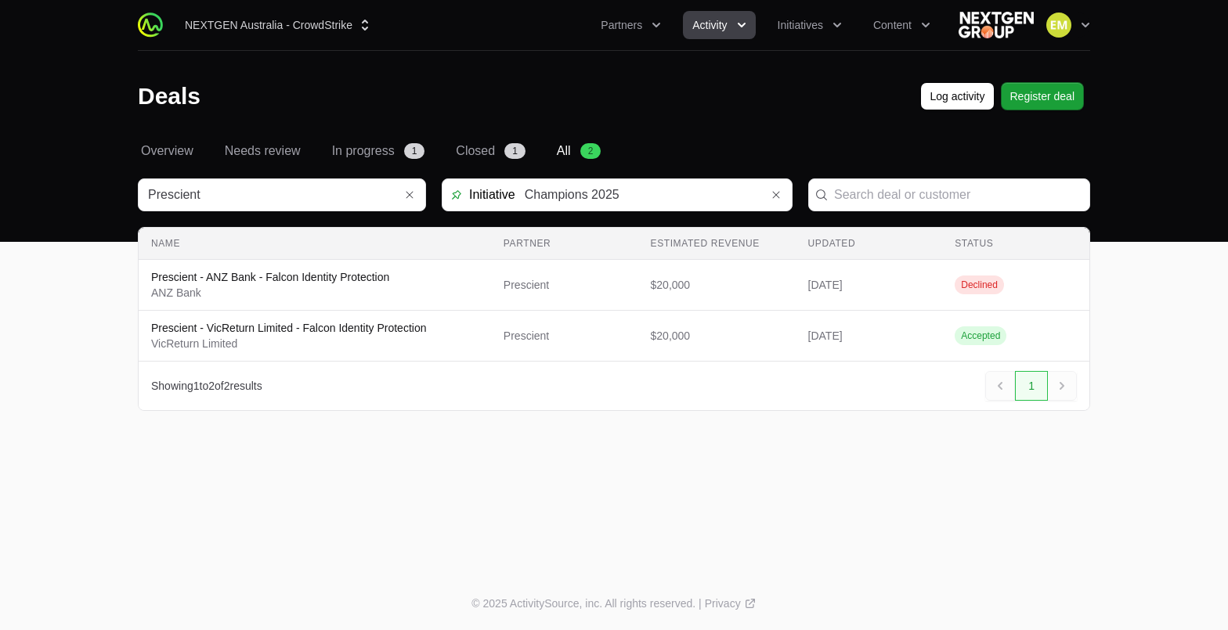
scroll to position [13, 0]
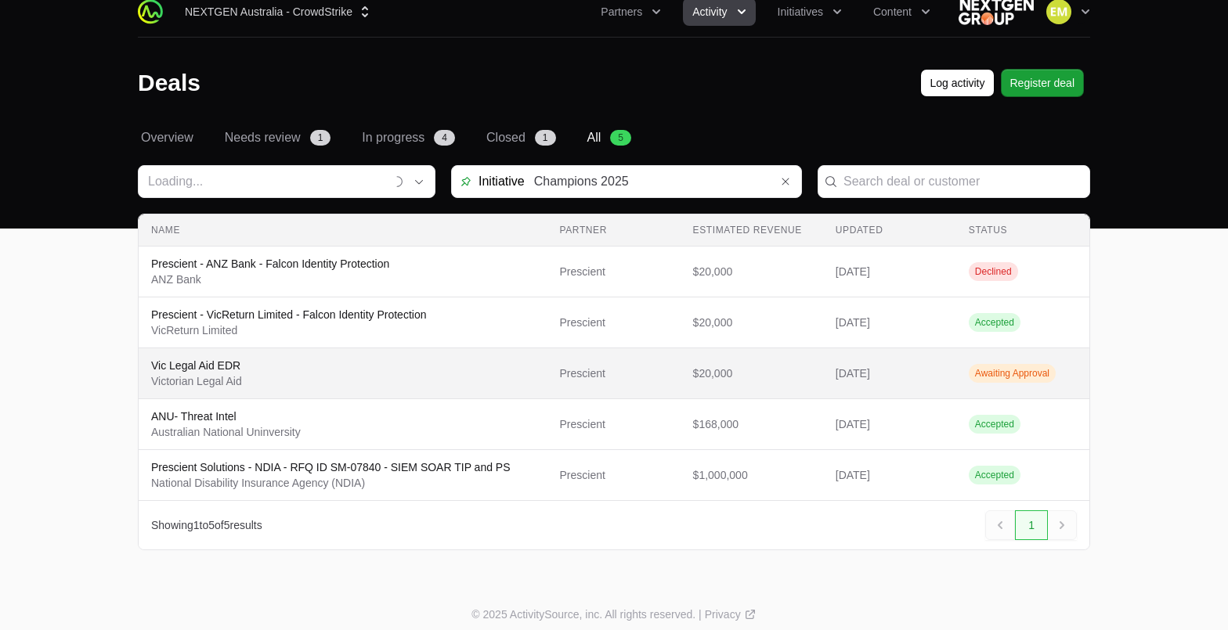
type input "Prescient"
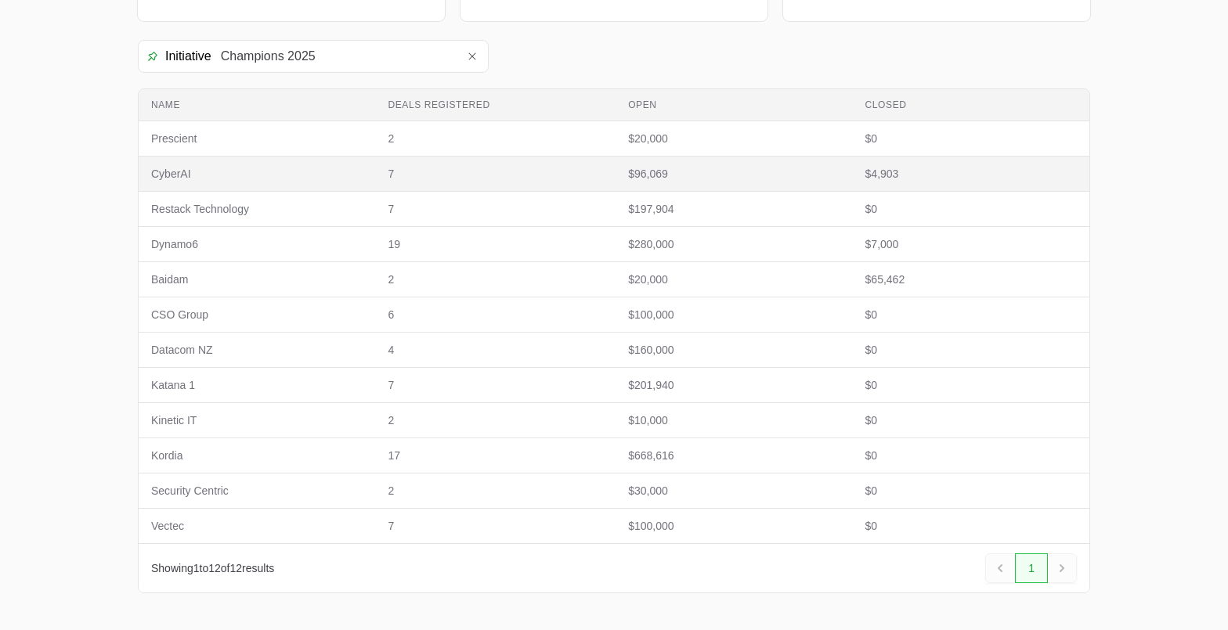
scroll to position [272, 0]
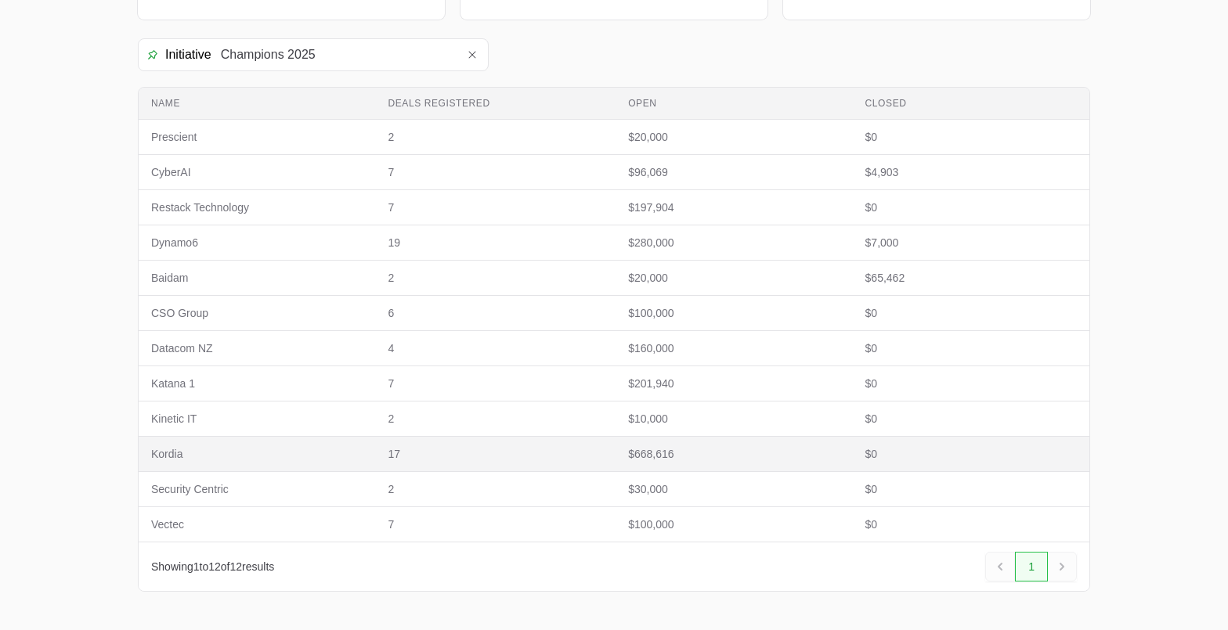
click at [341, 455] on span "Kordia" at bounding box center [256, 454] width 211 height 16
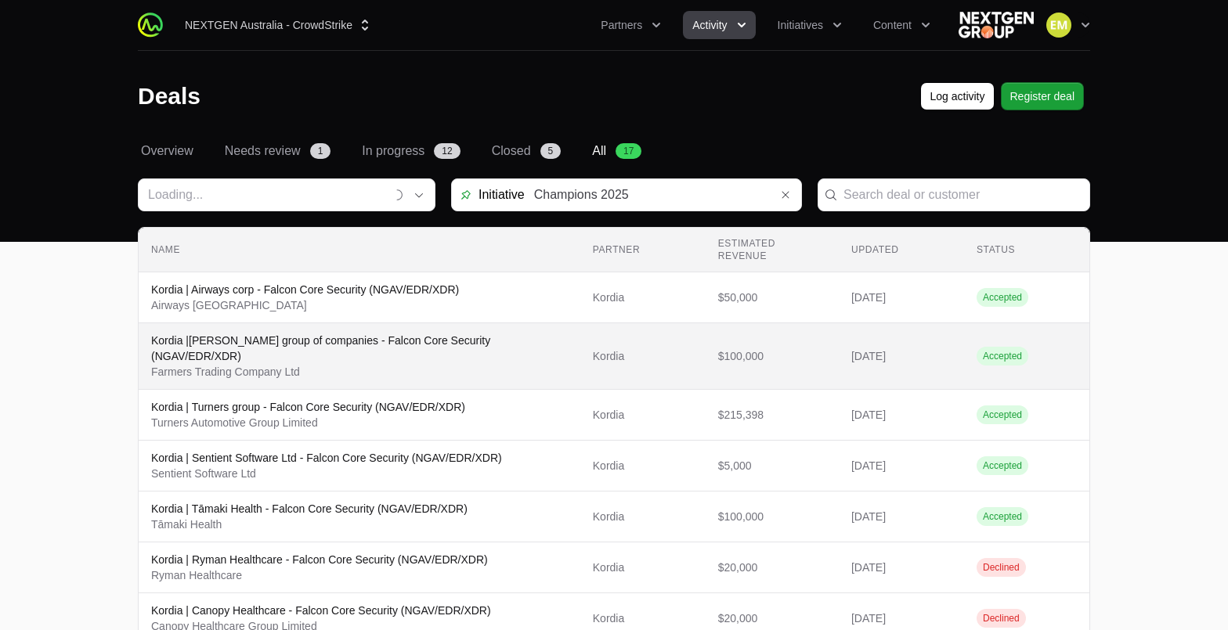
type input "Kordia"
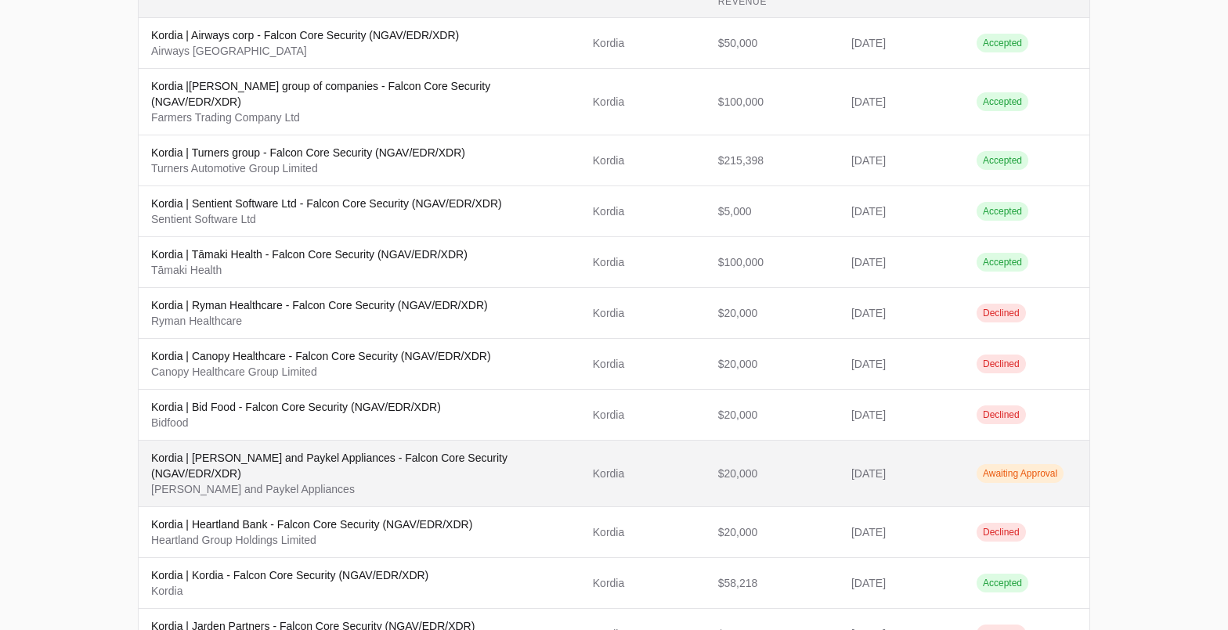
scroll to position [260, 0]
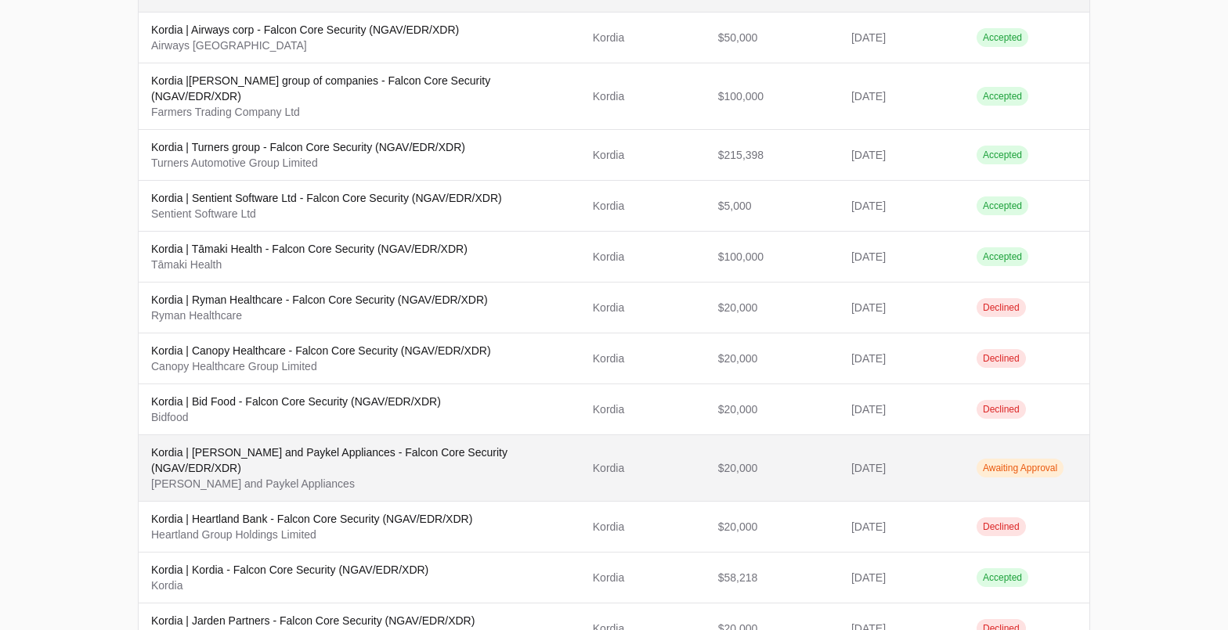
click at [402, 445] on p "Kordia | [PERSON_NAME] and Paykel Appliances - Falcon Core Security (NGAV/EDR/X…" at bounding box center [359, 460] width 417 height 31
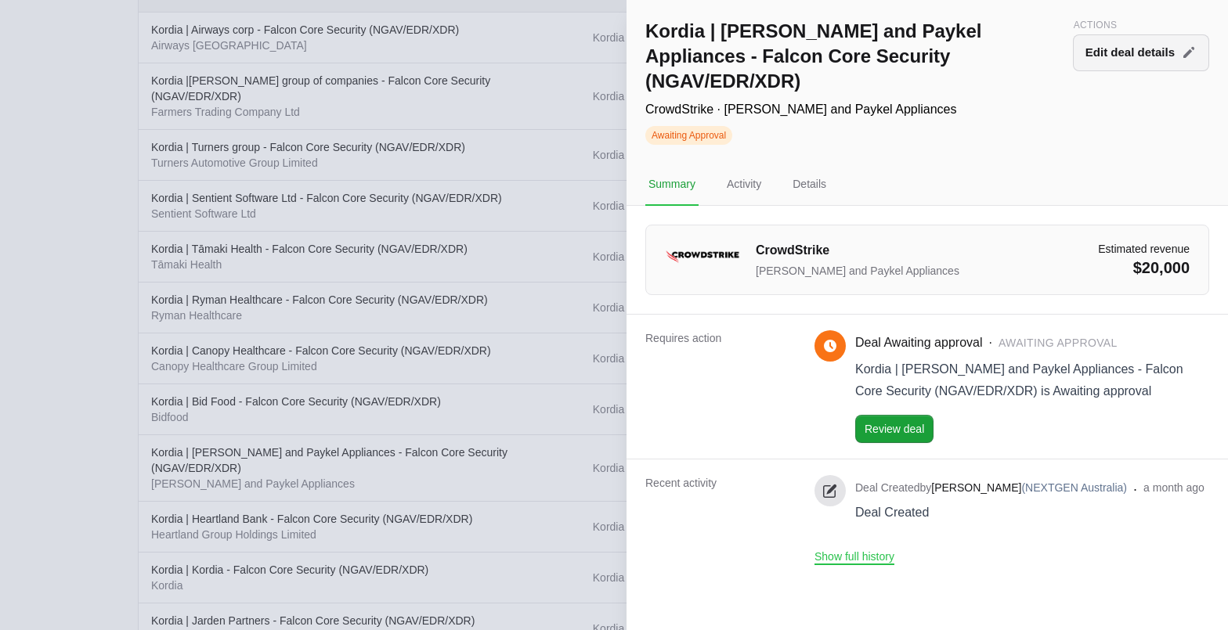
click at [1097, 62] on button "Edit deal details" at bounding box center [1141, 52] width 136 height 37
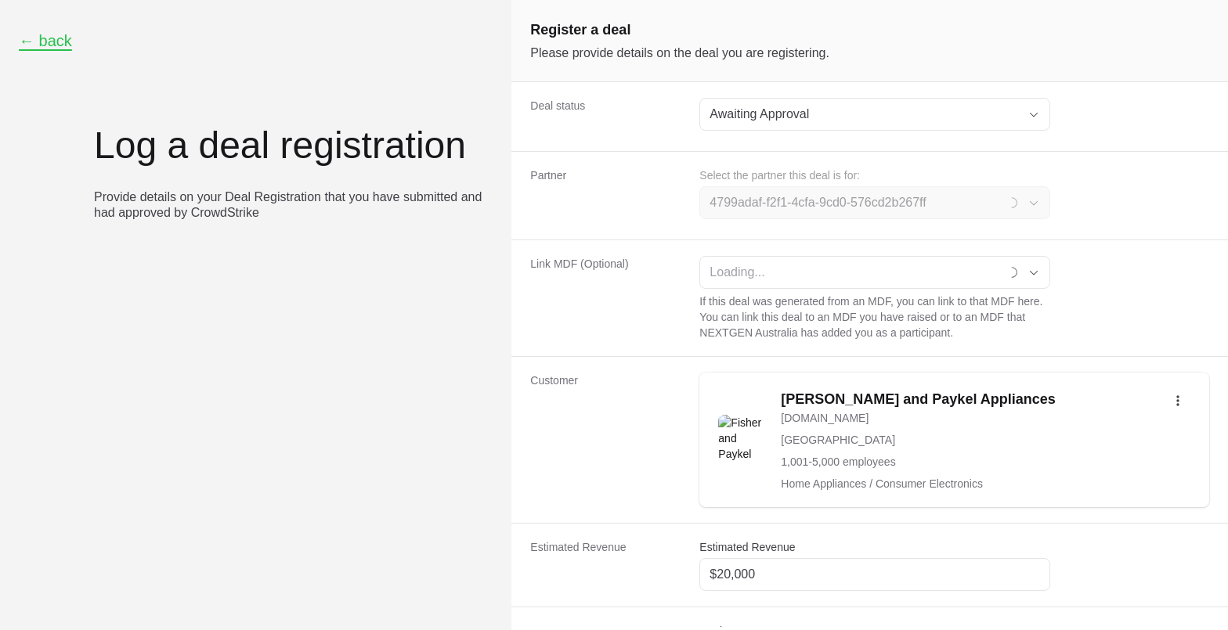
type input "Kordia"
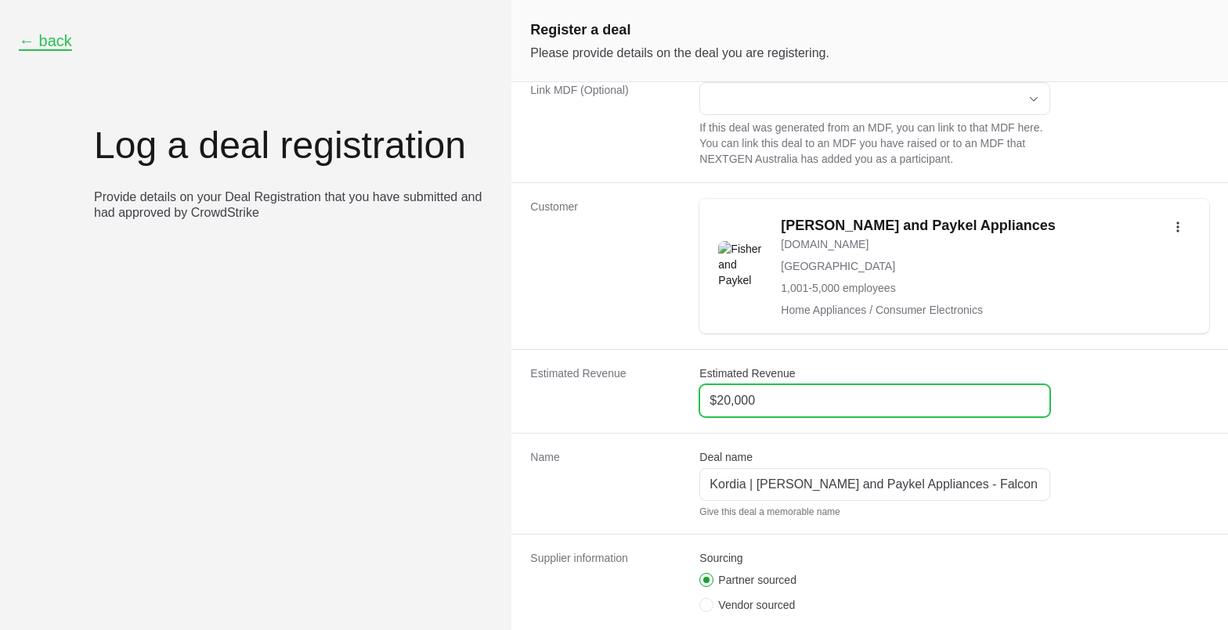
scroll to position [176, 0]
drag, startPoint x: 768, startPoint y: 399, endPoint x: 597, endPoint y: 397, distance: 170.7
click at [597, 397] on div "Estimated Revenue Estimated Revenue $20,000" at bounding box center [869, 389] width 716 height 84
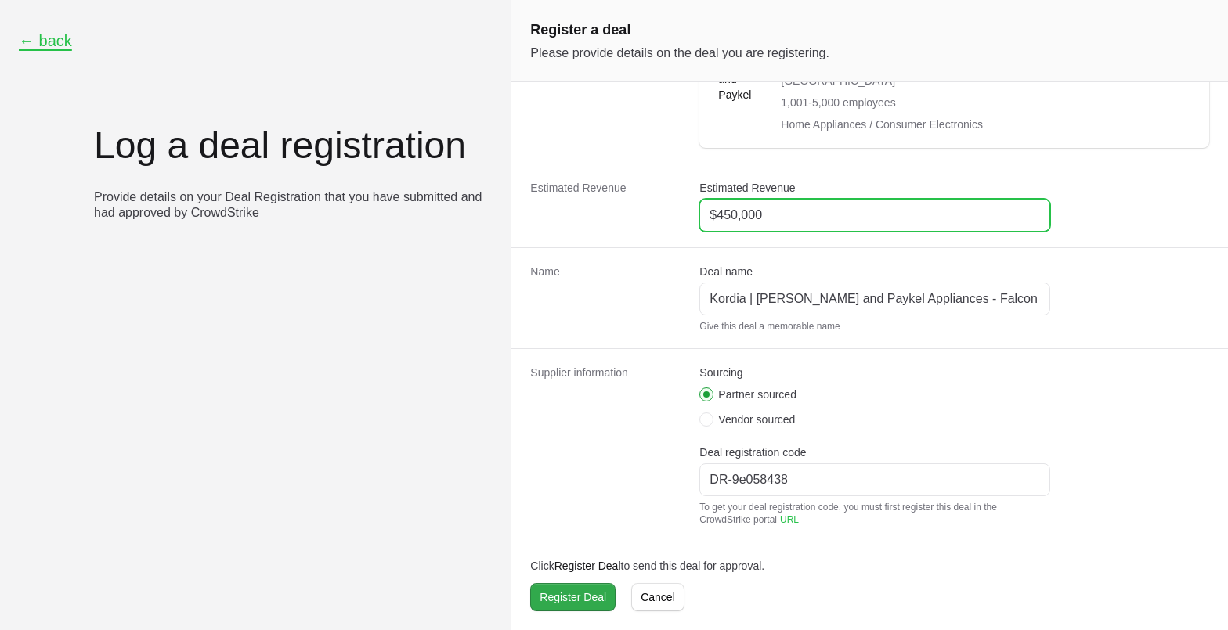
scroll to position [2, 0]
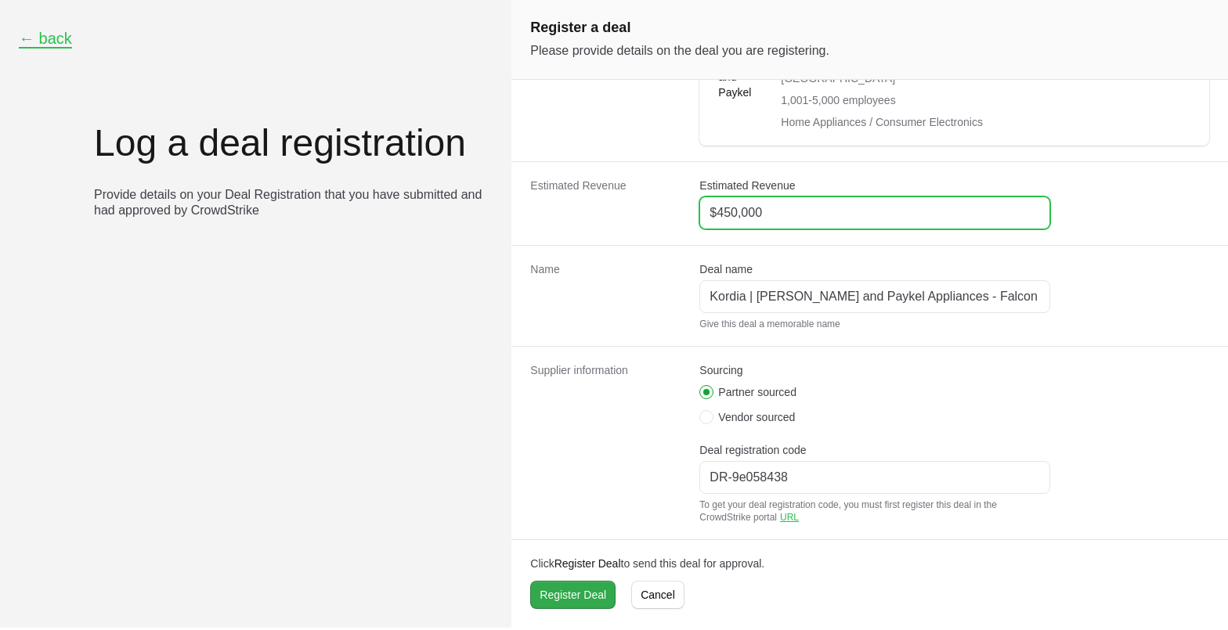
type input "$450,000"
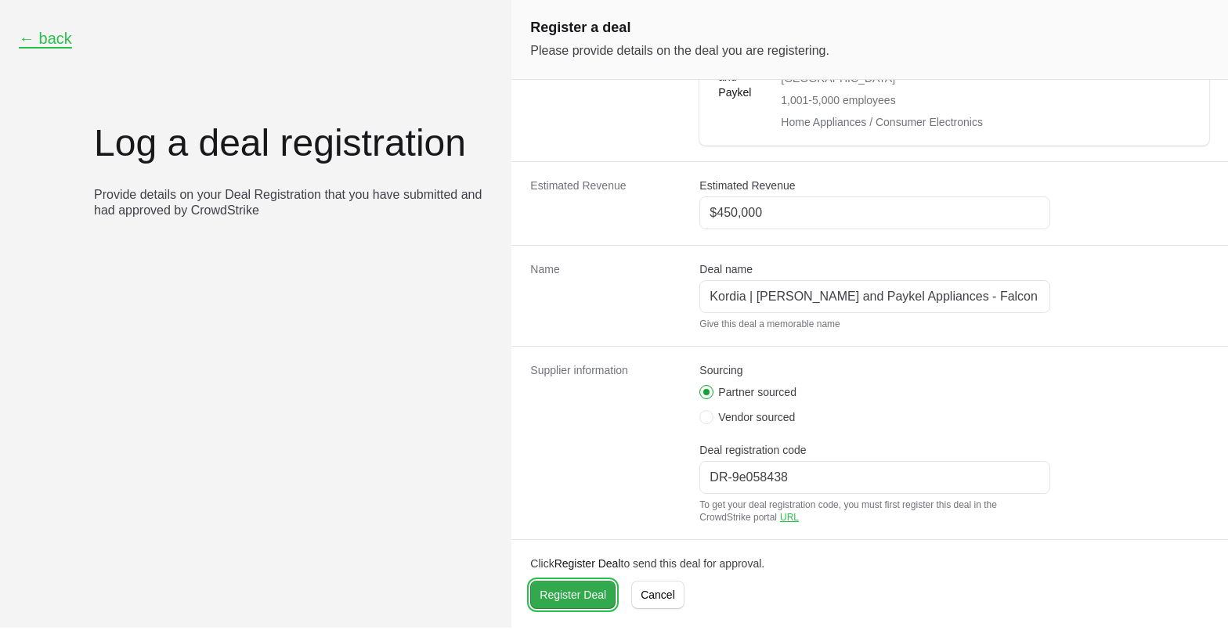
click at [581, 601] on span "Register Deal" at bounding box center [573, 595] width 67 height 19
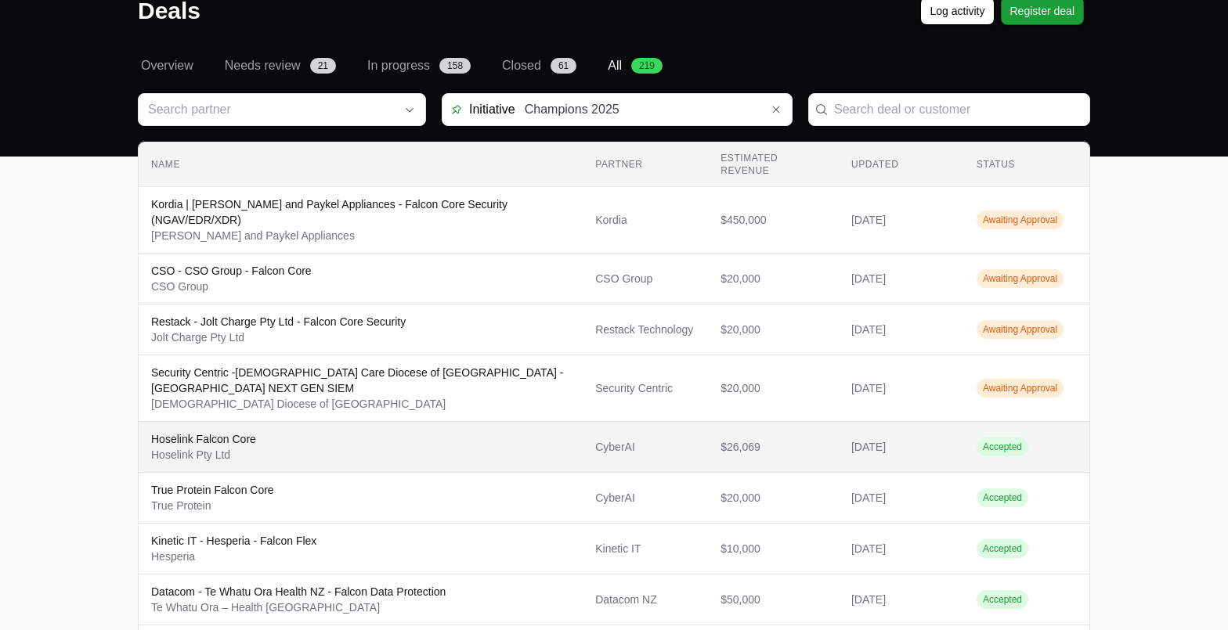
scroll to position [88, 0]
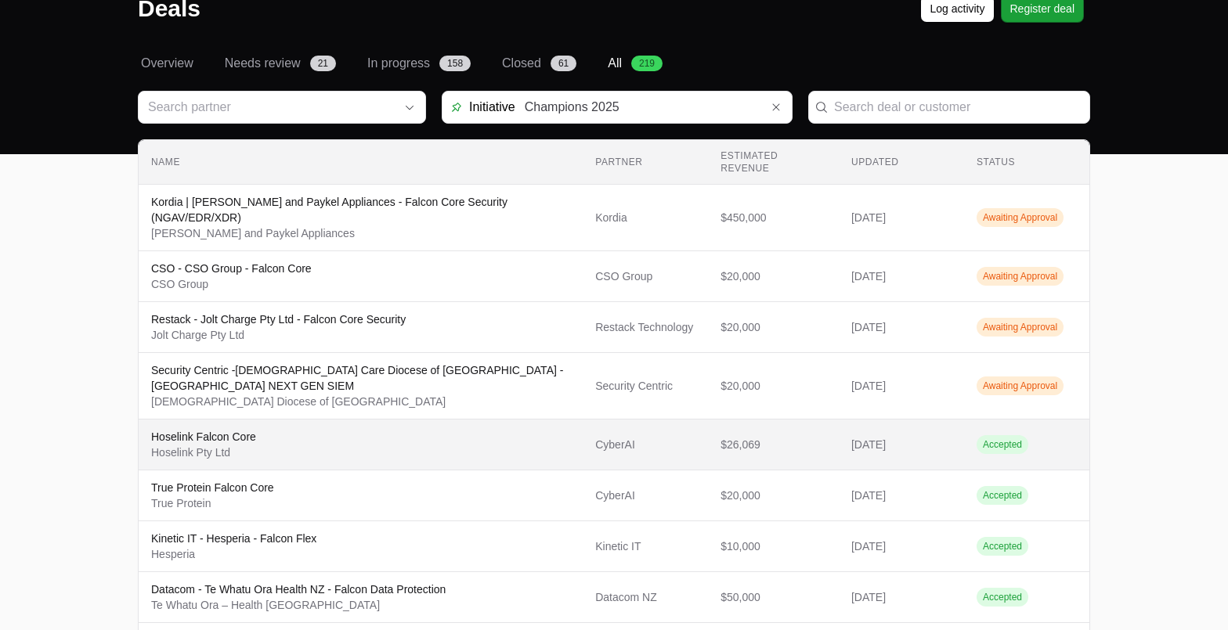
click at [691, 437] on span "CyberAI" at bounding box center [645, 445] width 100 height 16
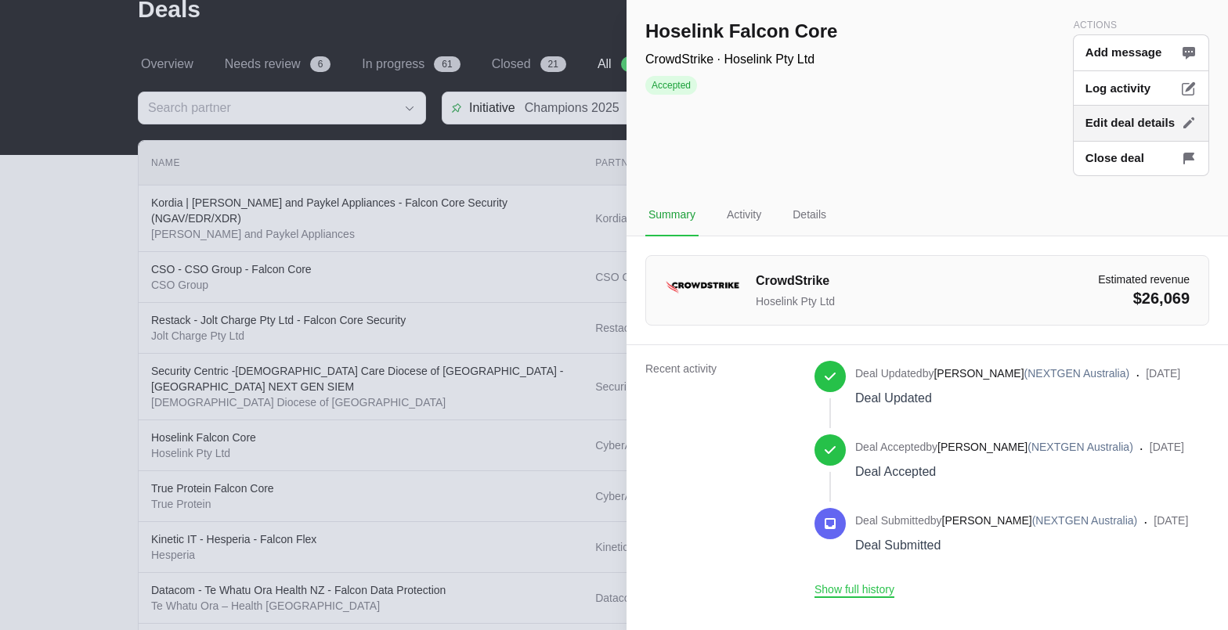
click at [1102, 127] on button "Edit deal details" at bounding box center [1141, 123] width 136 height 37
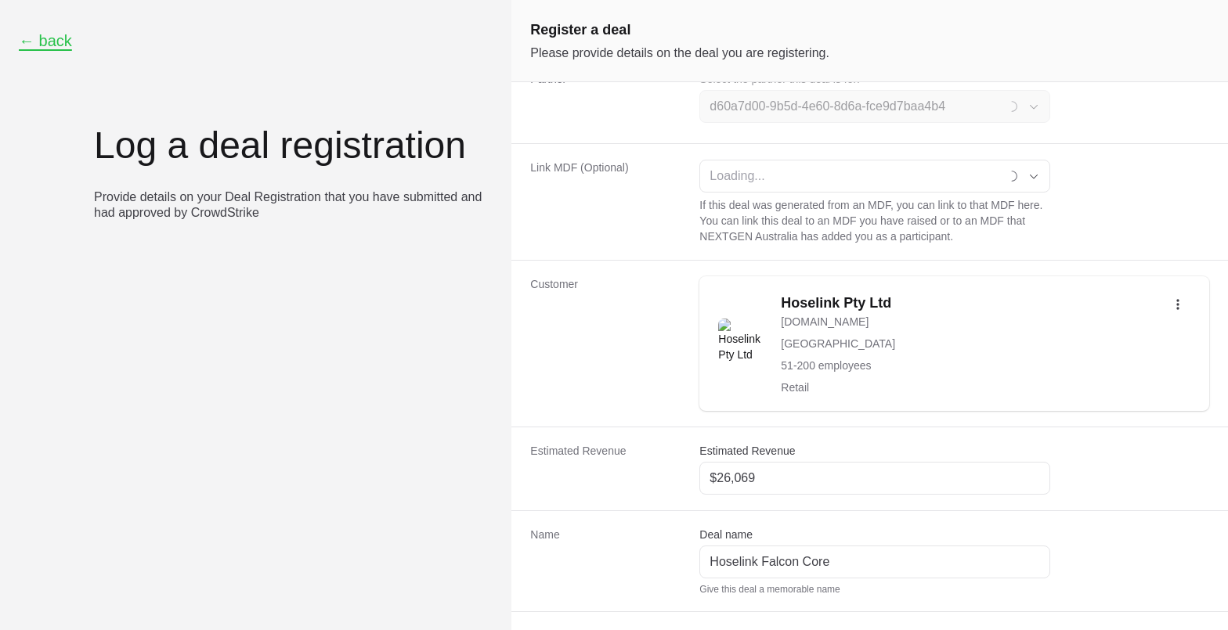
scroll to position [359, 0]
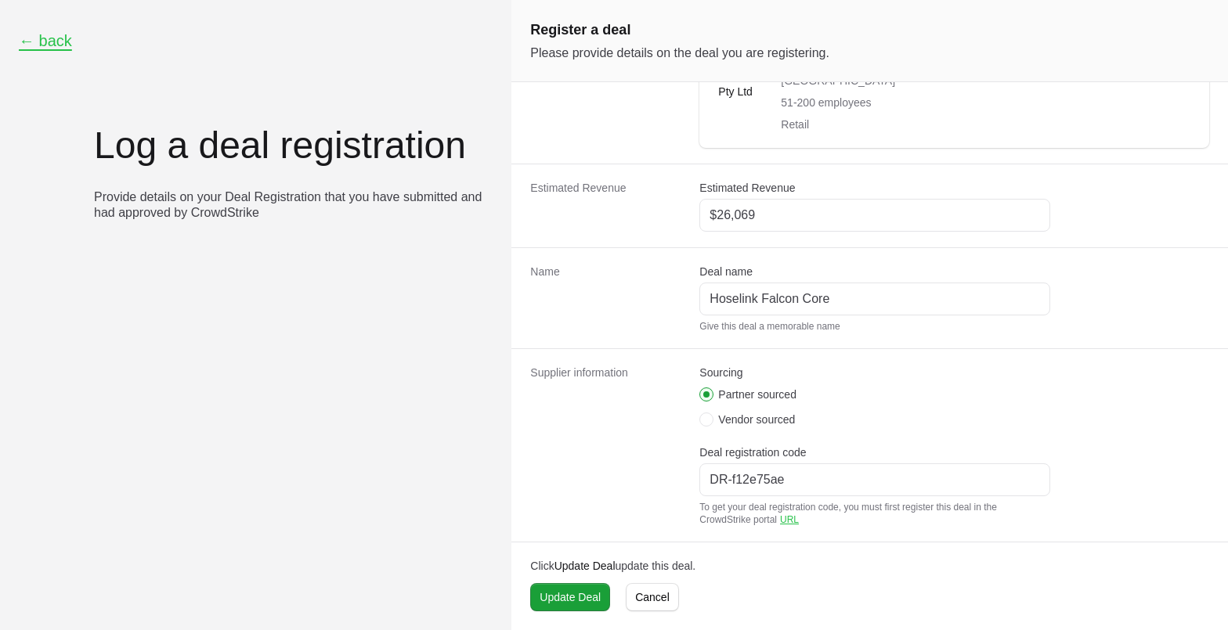
type input "CyberAI"
click at [48, 42] on button "← back" at bounding box center [45, 41] width 53 height 20
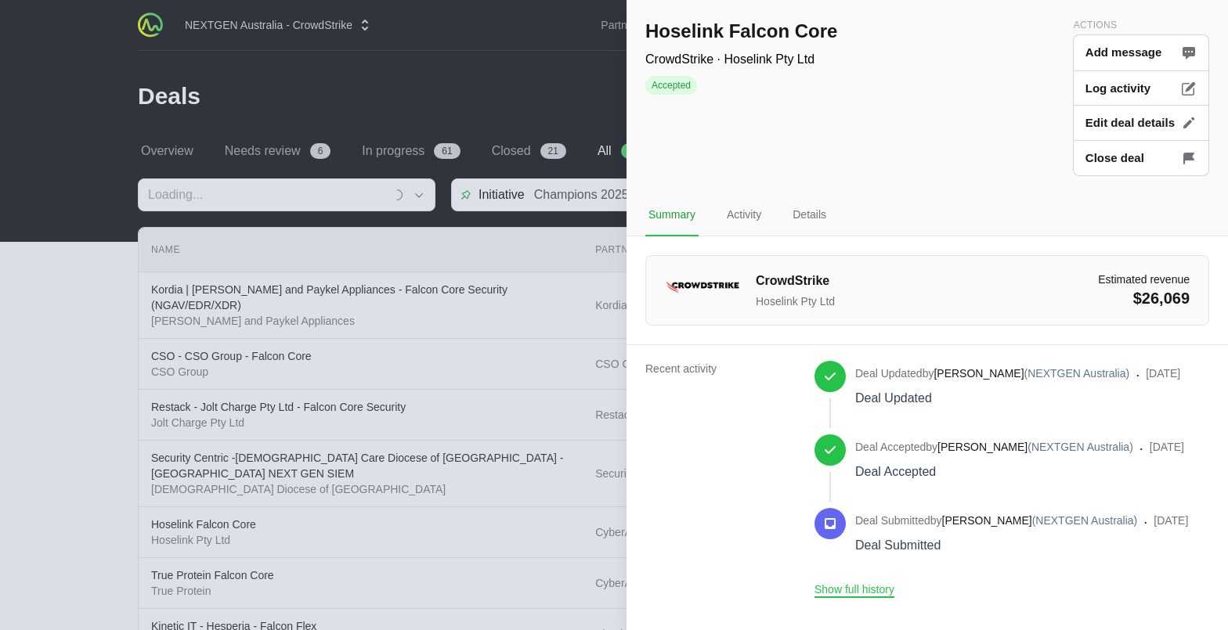
click at [115, 359] on div at bounding box center [614, 315] width 1228 height 630
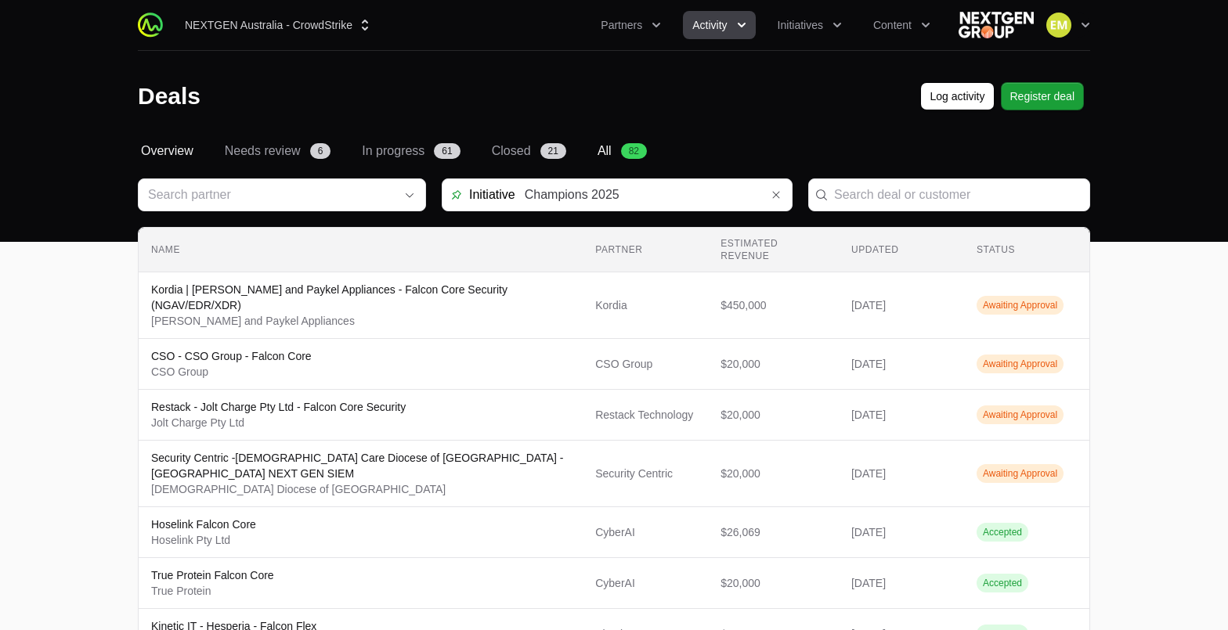
click at [156, 150] on span "Overview" at bounding box center [167, 151] width 52 height 19
